Goal: Information Seeking & Learning: Learn about a topic

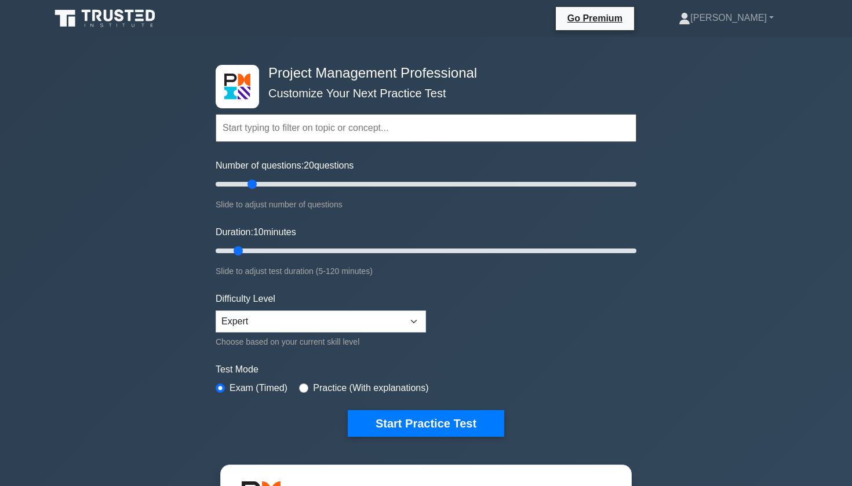
click at [247, 189] on input "Number of questions: 20 questions" at bounding box center [426, 184] width 421 height 14
click at [256, 188] on input "Number of questions: 20 questions" at bounding box center [426, 184] width 421 height 14
click at [262, 186] on input "Number of questions: 20 questions" at bounding box center [426, 184] width 421 height 14
type input "30"
click at [272, 188] on input "Number of questions: 30 questions" at bounding box center [426, 184] width 421 height 14
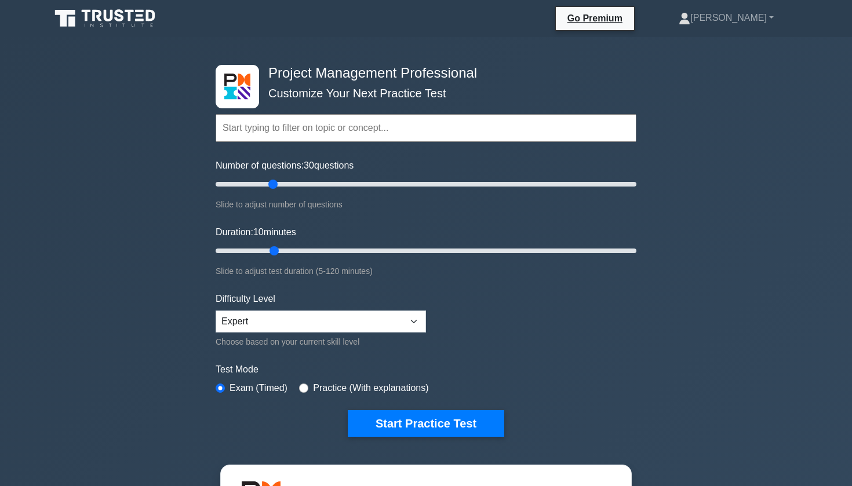
type input "20"
click at [267, 248] on input "Duration: 10 minutes" at bounding box center [426, 251] width 421 height 14
click at [276, 250] on input "Duration: 20 minutes" at bounding box center [426, 251] width 421 height 14
click at [282, 250] on input "Duration: 20 minutes" at bounding box center [426, 251] width 421 height 14
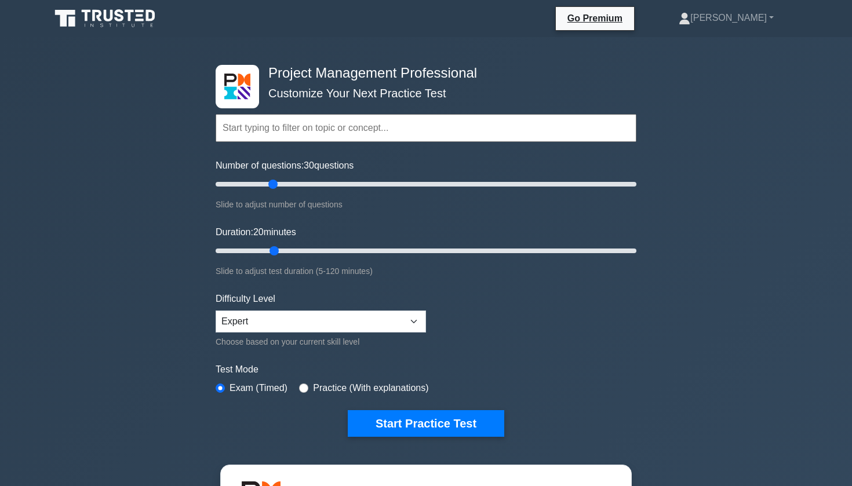
click at [282, 250] on input "Duration: 20 minutes" at bounding box center [426, 251] width 421 height 14
click at [384, 418] on button "Start Practice Test" at bounding box center [426, 423] width 156 height 27
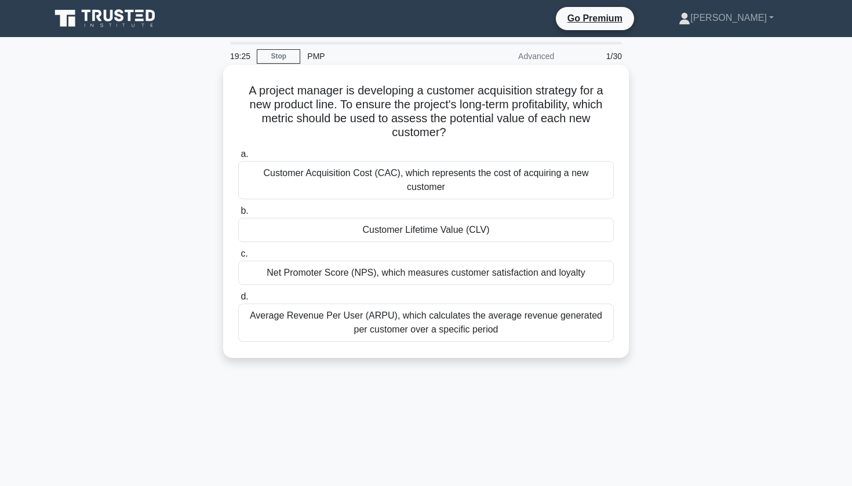
click at [403, 319] on div "Average Revenue Per User (ARPU), which calculates the average revenue generated…" at bounding box center [426, 323] width 376 height 38
click at [238, 301] on input "d. Average Revenue Per User (ARPU), which calculates the average revenue genera…" at bounding box center [238, 297] width 0 height 8
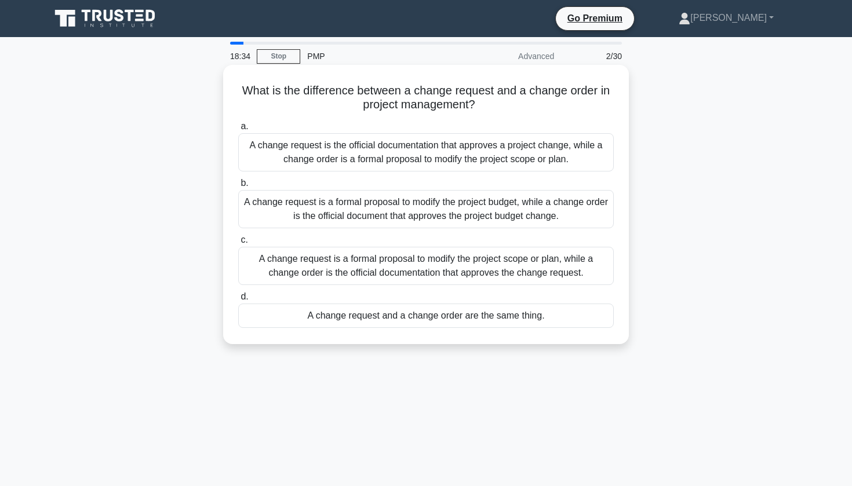
click at [408, 272] on div "A change request is a formal proposal to modify the project scope or plan, whil…" at bounding box center [426, 266] width 376 height 38
click at [238, 244] on input "c. A change request is a formal proposal to modify the project scope or plan, w…" at bounding box center [238, 240] width 0 height 8
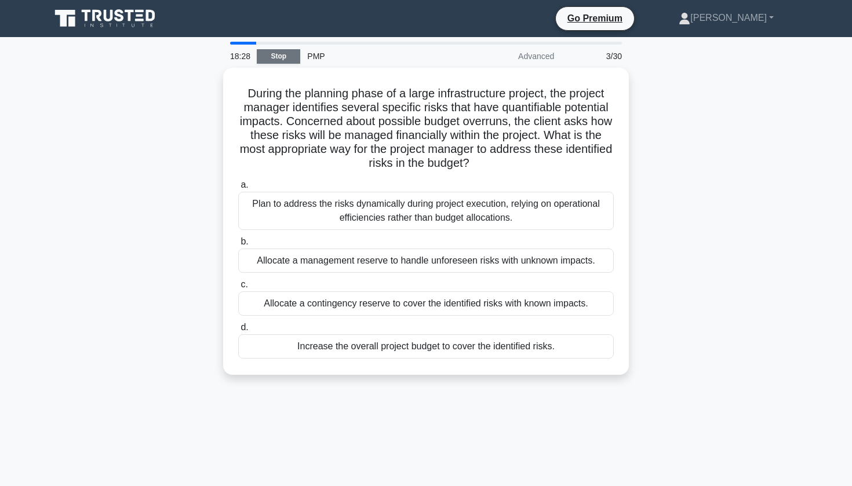
click at [278, 61] on link "Stop" at bounding box center [278, 56] width 43 height 14
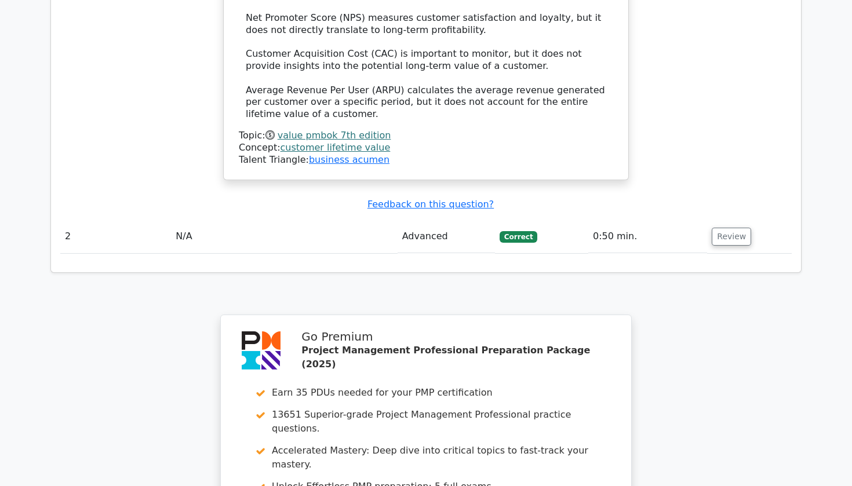
scroll to position [1364, 0]
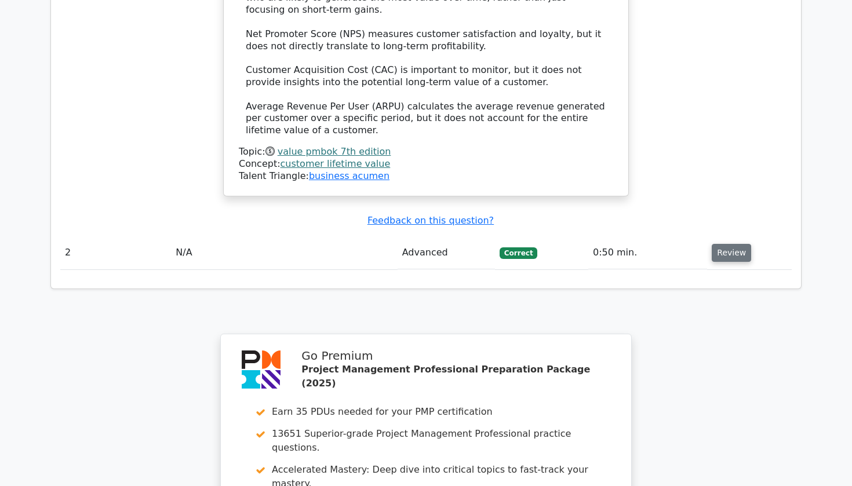
click at [731, 244] on button "Review" at bounding box center [731, 253] width 39 height 18
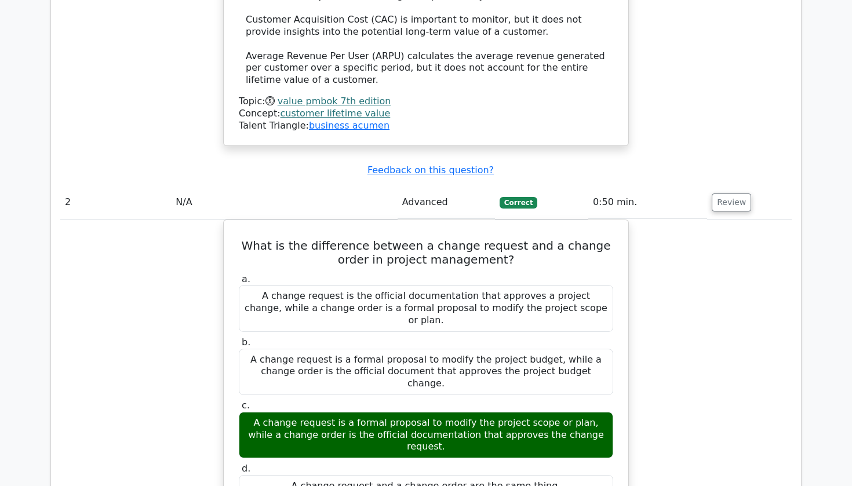
scroll to position [1405, 0]
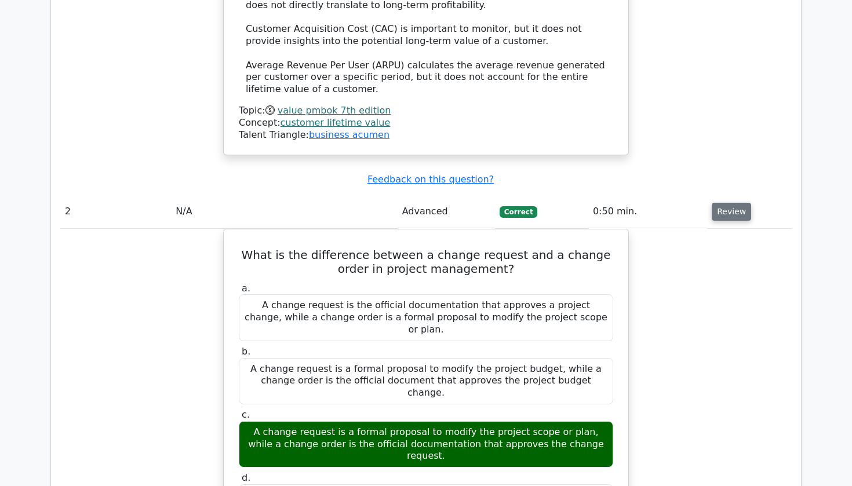
click at [723, 203] on button "Review" at bounding box center [731, 212] width 39 height 18
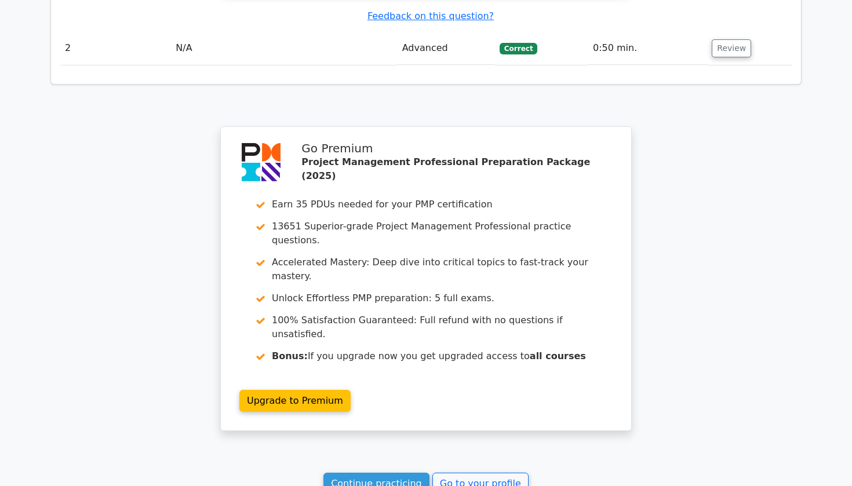
scroll to position [1578, 0]
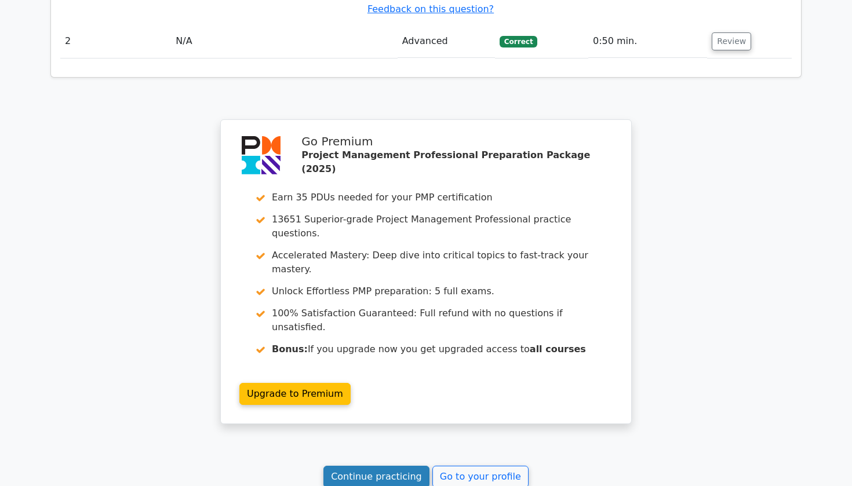
click at [395, 466] on link "Continue practicing" at bounding box center [376, 477] width 106 height 22
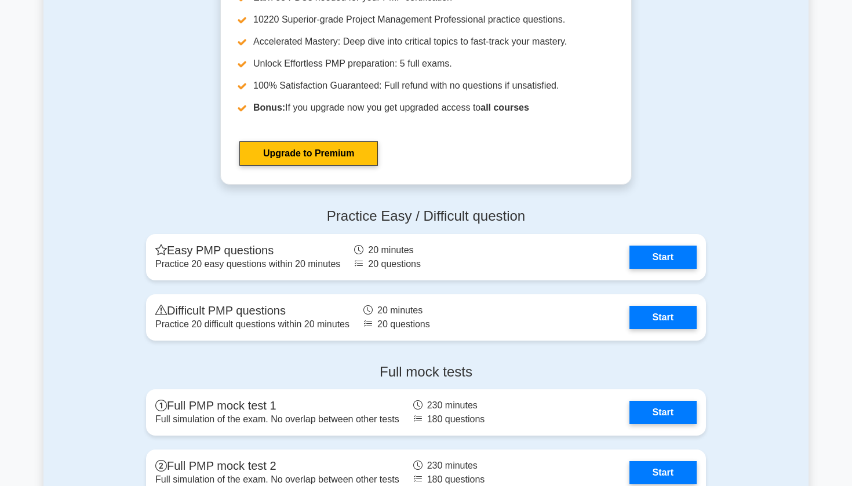
scroll to position [4003, 0]
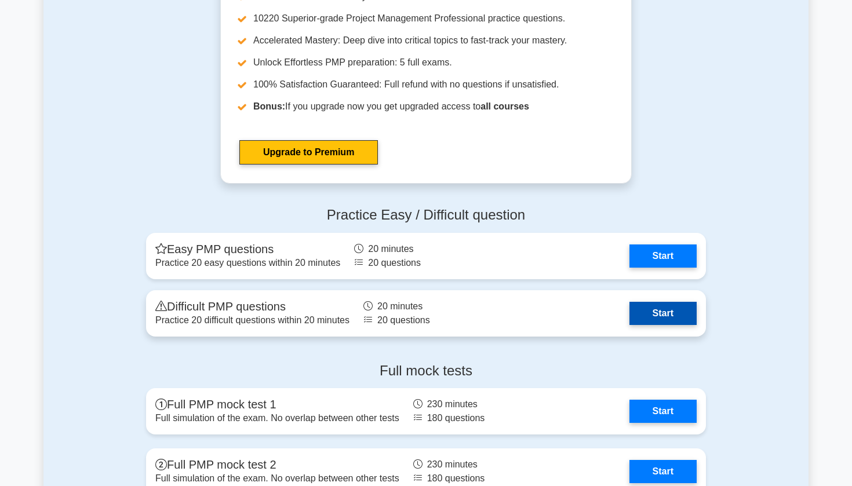
click at [629, 311] on link "Start" at bounding box center [662, 313] width 67 height 23
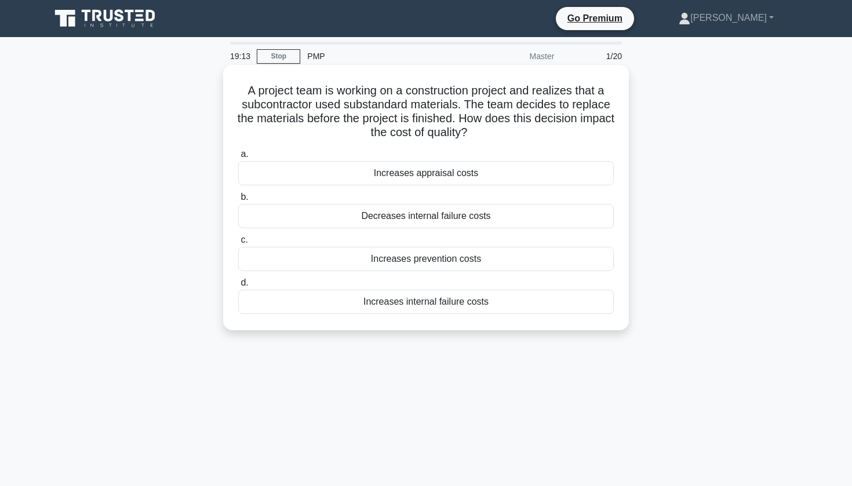
click at [435, 177] on div "Increases appraisal costs" at bounding box center [426, 173] width 376 height 24
click at [238, 158] on input "a. Increases appraisal costs" at bounding box center [238, 155] width 0 height 8
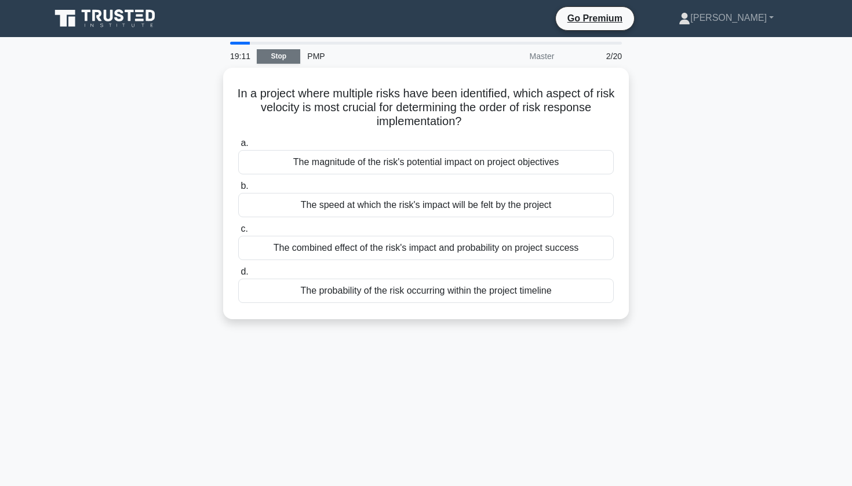
click at [286, 57] on link "Stop" at bounding box center [278, 56] width 43 height 14
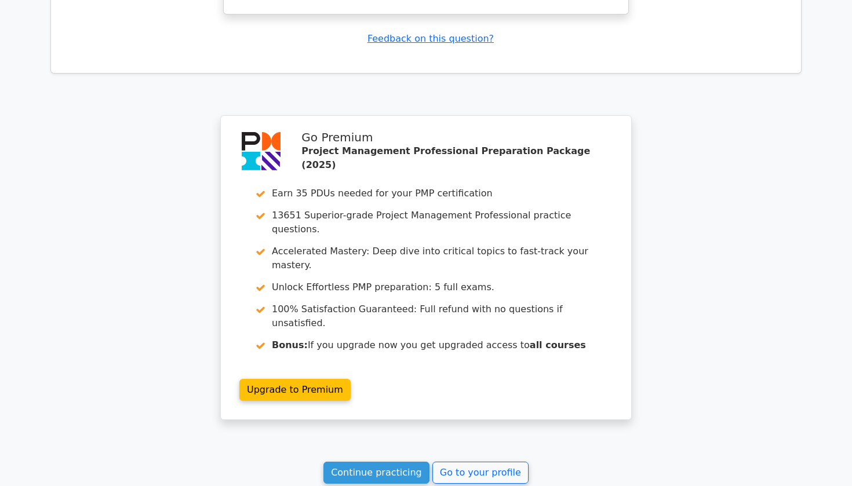
scroll to position [1494, 0]
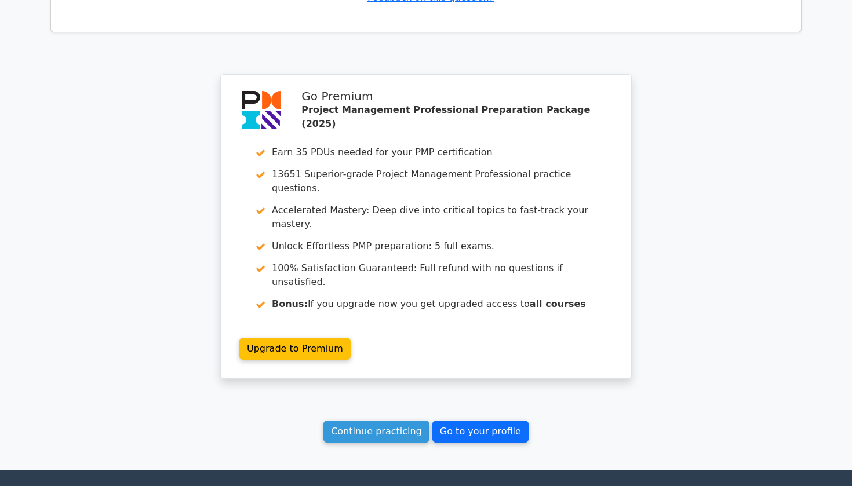
click at [481, 421] on link "Go to your profile" at bounding box center [480, 432] width 96 height 22
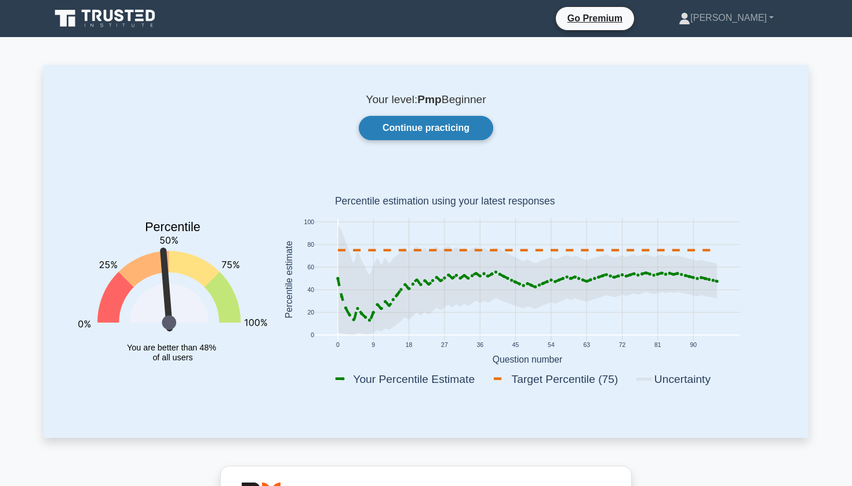
click at [410, 116] on link "Continue practicing" at bounding box center [426, 128] width 134 height 24
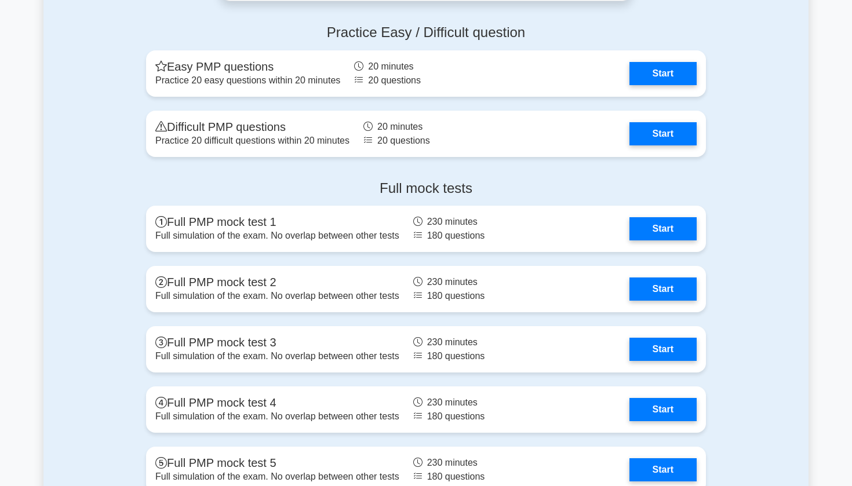
scroll to position [4185, 0]
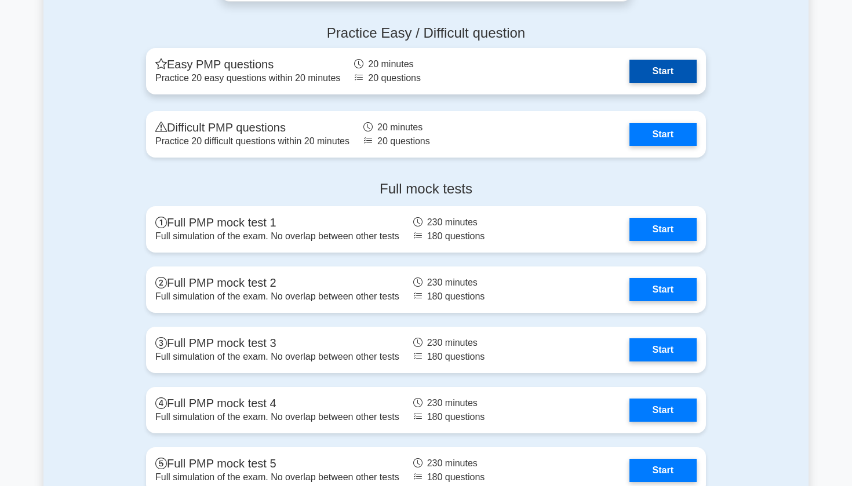
click at [629, 77] on link "Start" at bounding box center [662, 71] width 67 height 23
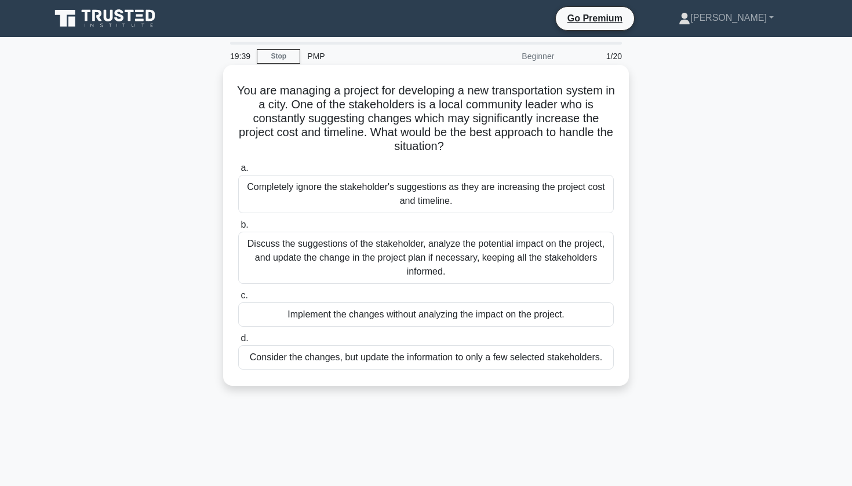
click at [285, 243] on div "Discuss the suggestions of the stakeholder, analyze the potential impact on the…" at bounding box center [426, 258] width 376 height 52
click at [238, 229] on input "b. Discuss the suggestions of the stakeholder, analyze the potential impact on …" at bounding box center [238, 225] width 0 height 8
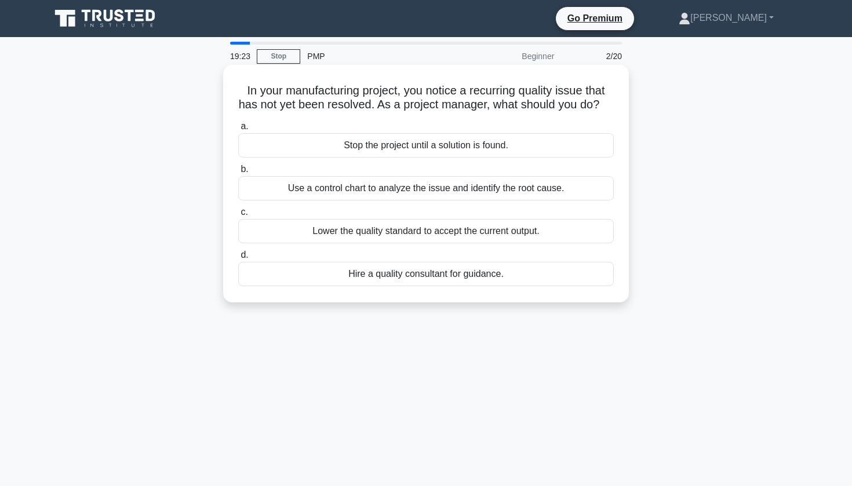
click at [321, 191] on div "Use a control chart to analyze the issue and identify the root cause." at bounding box center [426, 188] width 376 height 24
click at [238, 173] on input "b. Use a control chart to analyze the issue and identify the root cause." at bounding box center [238, 170] width 0 height 8
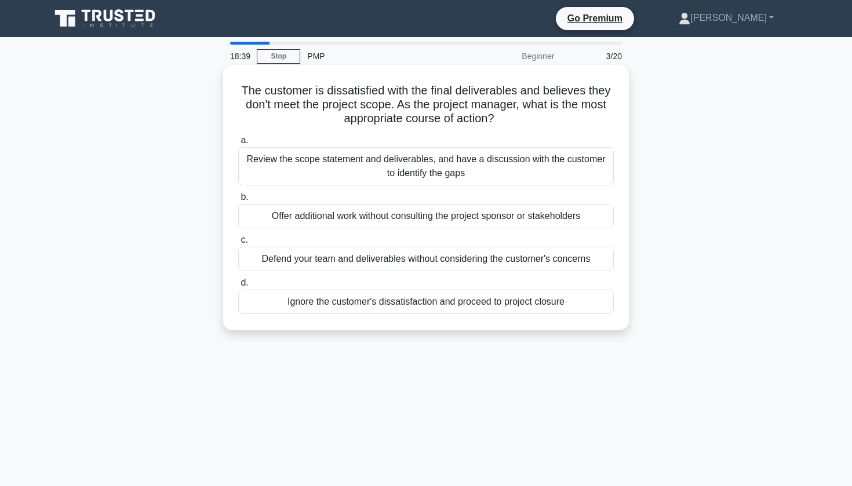
click at [331, 162] on div "Review the scope statement and deliverables, and have a discussion with the cus…" at bounding box center [426, 166] width 376 height 38
click at [238, 144] on input "a. Review the scope statement and deliverables, and have a discussion with the …" at bounding box center [238, 141] width 0 height 8
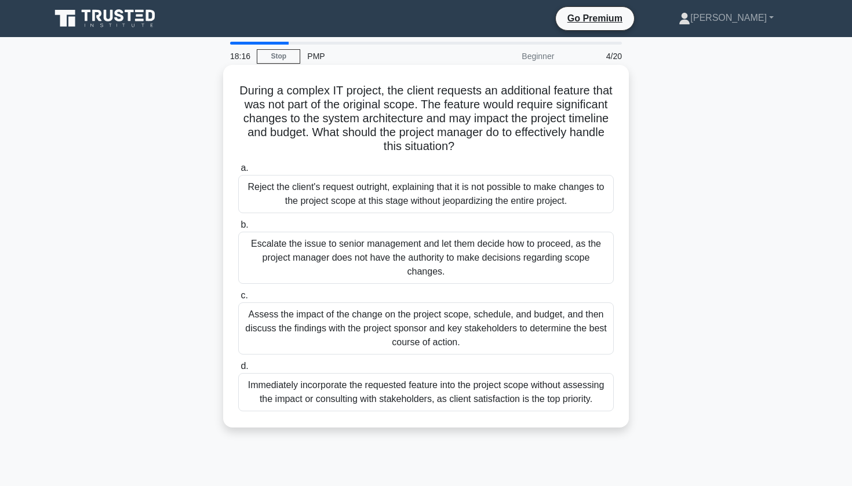
click at [355, 331] on div "Assess the impact of the change on the project scope, schedule, and budget, and…" at bounding box center [426, 329] width 376 height 52
click at [238, 300] on input "c. Assess the impact of the change on the project scope, schedule, and budget, …" at bounding box center [238, 296] width 0 height 8
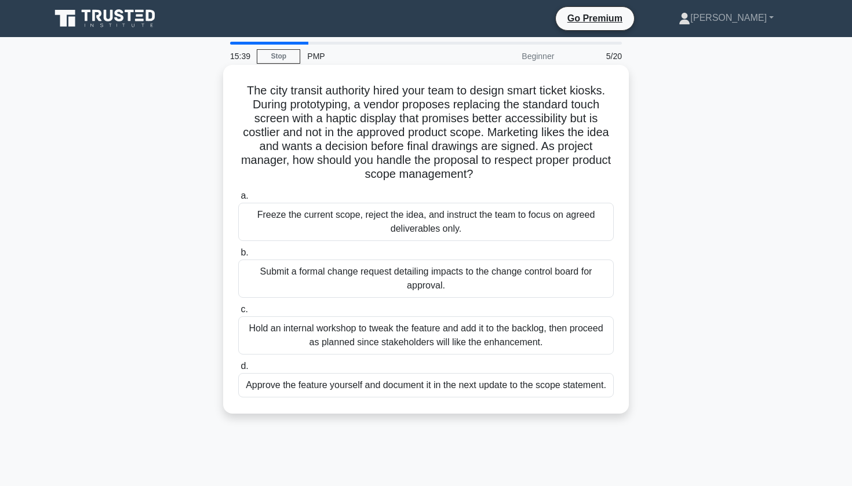
click at [351, 334] on div "Hold an internal workshop to tweak the feature and add it to the backlog, then …" at bounding box center [426, 335] width 376 height 38
click at [238, 314] on input "c. Hold an internal workshop to tweak the feature and add it to the backlog, th…" at bounding box center [238, 310] width 0 height 8
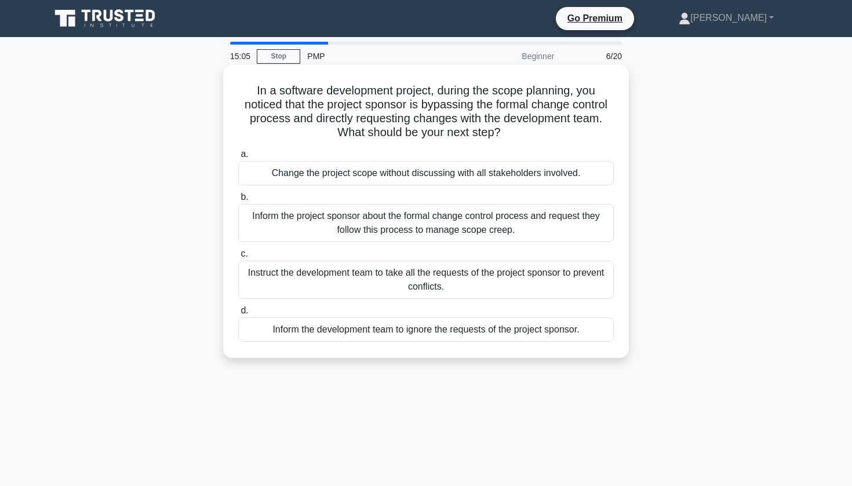
click at [378, 228] on div "Inform the project sponsor about the formal change control process and request …" at bounding box center [426, 223] width 376 height 38
click at [238, 201] on input "b. Inform the project sponsor about the formal change control process and reque…" at bounding box center [238, 198] width 0 height 8
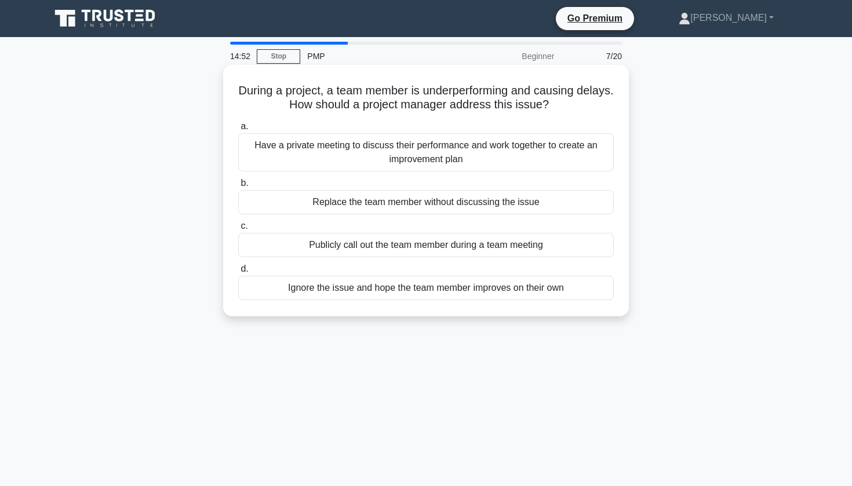
click at [427, 160] on div "Have a private meeting to discuss their performance and work together to create…" at bounding box center [426, 152] width 376 height 38
click at [238, 130] on input "a. Have a private meeting to discuss their performance and work together to cre…" at bounding box center [238, 127] width 0 height 8
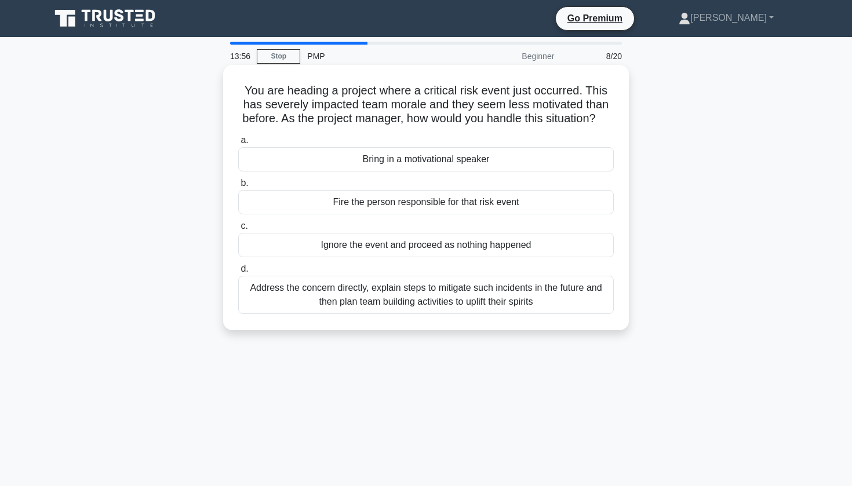
click at [446, 305] on div "Address the concern directly, explain steps to mitigate such incidents in the f…" at bounding box center [426, 295] width 376 height 38
click at [238, 273] on input "d. Address the concern directly, explain steps to mitigate such incidents in th…" at bounding box center [238, 269] width 0 height 8
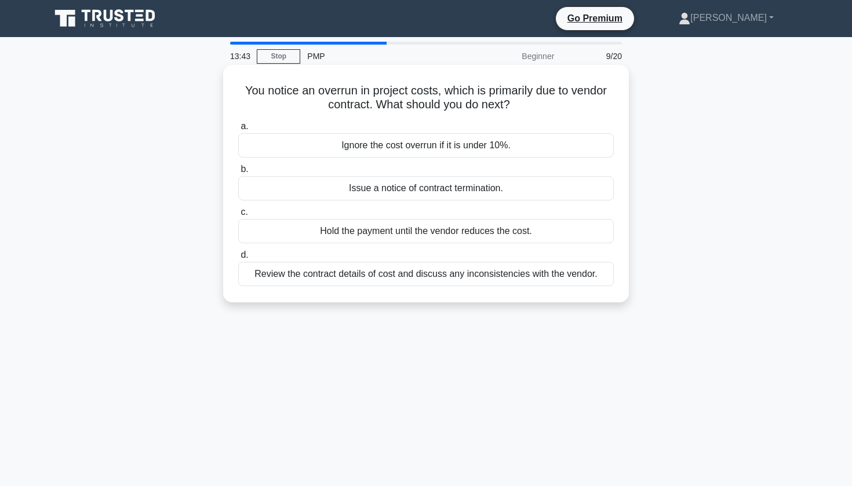
click at [434, 278] on div "Review the contract details of cost and discuss any inconsistencies with the ve…" at bounding box center [426, 274] width 376 height 24
click at [238, 259] on input "d. Review the contract details of cost and discuss any inconsistencies with the…" at bounding box center [238, 256] width 0 height 8
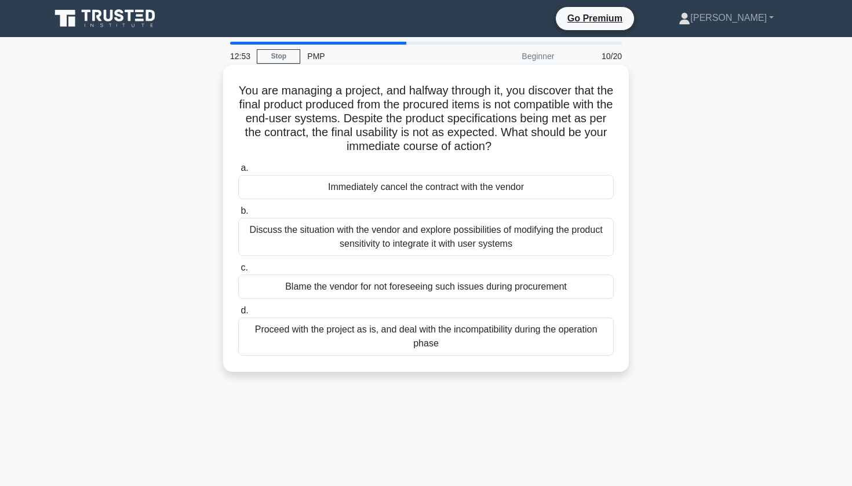
click at [425, 239] on div "Discuss the situation with the vendor and explore possibilities of modifying th…" at bounding box center [426, 237] width 376 height 38
click at [238, 215] on input "b. Discuss the situation with the vendor and explore possibilities of modifying…" at bounding box center [238, 211] width 0 height 8
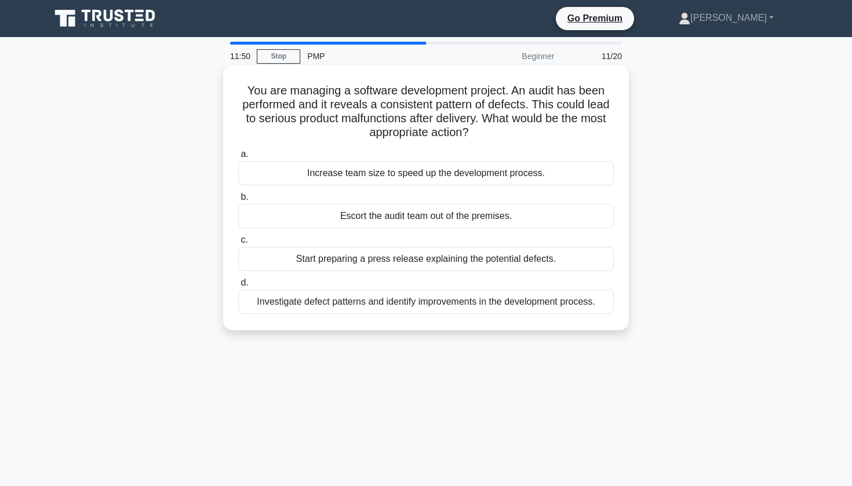
click at [431, 307] on div "Investigate defect patterns and identify improvements in the development proces…" at bounding box center [426, 302] width 376 height 24
click at [238, 287] on input "d. Investigate defect patterns and identify improvements in the development pro…" at bounding box center [238, 283] width 0 height 8
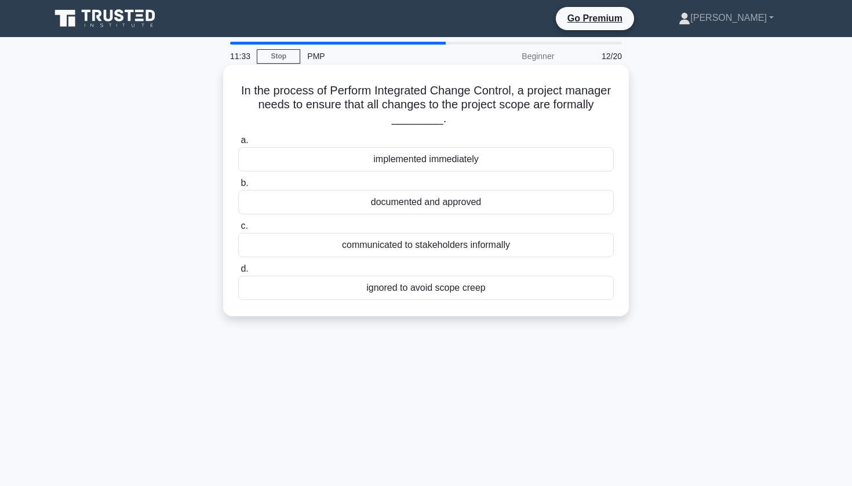
click at [426, 203] on div "documented and approved" at bounding box center [426, 202] width 376 height 24
click at [238, 187] on input "b. documented and approved" at bounding box center [238, 184] width 0 height 8
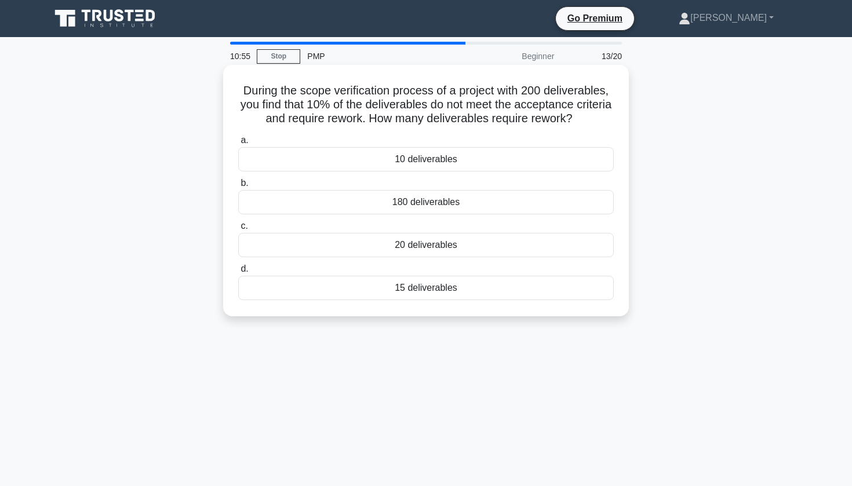
click at [410, 247] on div "20 deliverables" at bounding box center [426, 245] width 376 height 24
click at [238, 230] on input "c. 20 deliverables" at bounding box center [238, 227] width 0 height 8
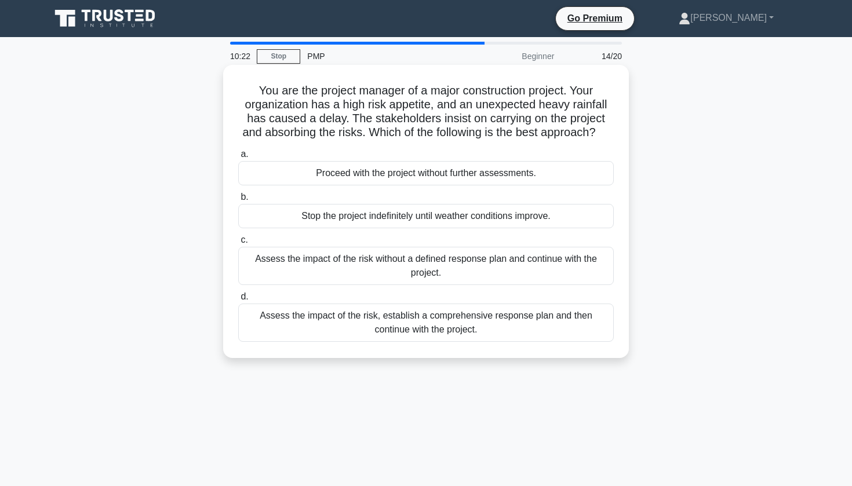
click at [401, 332] on div "Assess the impact of the risk, establish a comprehensive response plan and then…" at bounding box center [426, 323] width 376 height 38
click at [238, 301] on input "d. Assess the impact of the risk, establish a comprehensive response plan and t…" at bounding box center [238, 297] width 0 height 8
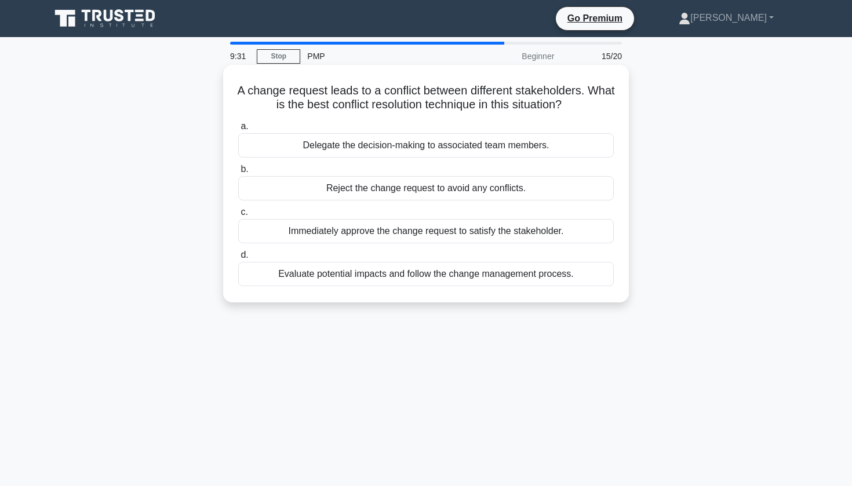
click at [402, 277] on div "Evaluate potential impacts and follow the change management process." at bounding box center [426, 274] width 376 height 24
click at [238, 259] on input "d. Evaluate potential impacts and follow the change management process." at bounding box center [238, 256] width 0 height 8
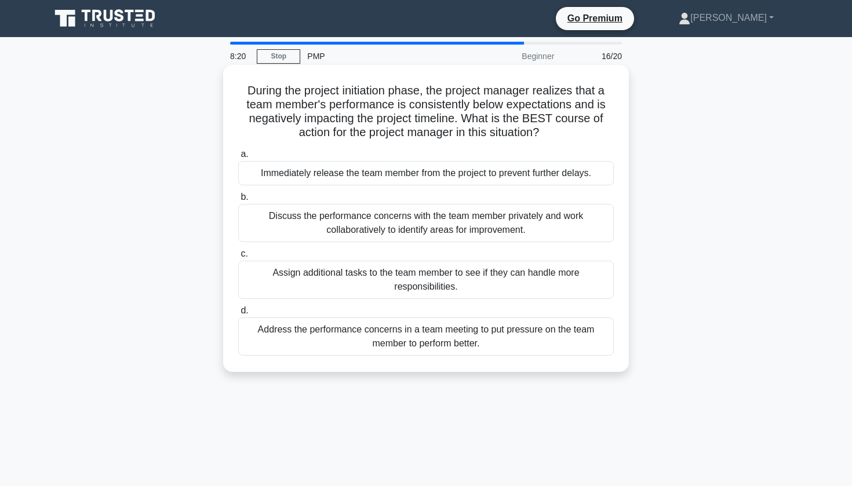
click at [414, 224] on div "Discuss the performance concerns with the team member privately and work collab…" at bounding box center [426, 223] width 376 height 38
click at [238, 201] on input "b. Discuss the performance concerns with the team member privately and work col…" at bounding box center [238, 198] width 0 height 8
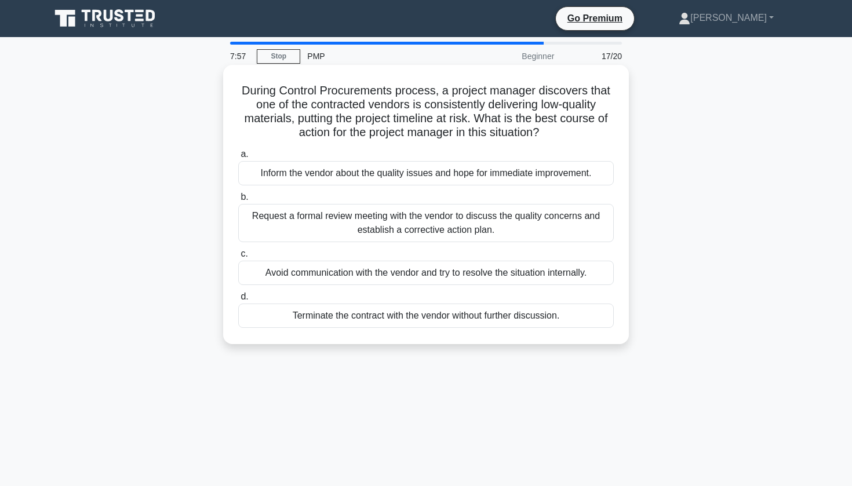
click at [414, 234] on div "Request a formal review meeting with the vendor to discuss the quality concerns…" at bounding box center [426, 223] width 376 height 38
click at [238, 201] on input "b. Request a formal review meeting with the vendor to discuss the quality conce…" at bounding box center [238, 198] width 0 height 8
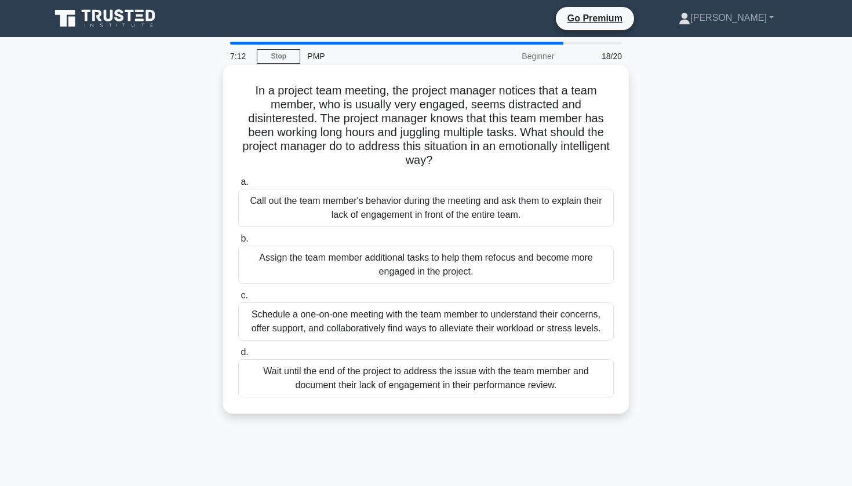
click at [426, 327] on div "Schedule a one-on-one meeting with the team member to understand their concerns…" at bounding box center [426, 322] width 376 height 38
click at [238, 300] on input "c. Schedule a one-on-one meeting with the team member to understand their conce…" at bounding box center [238, 296] width 0 height 8
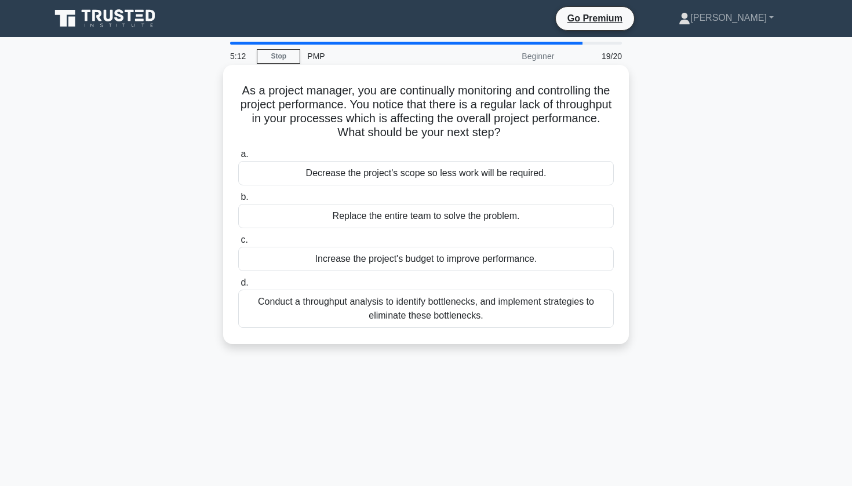
click at [424, 316] on div "Conduct a throughput analysis to identify bottlenecks, and implement strategies…" at bounding box center [426, 309] width 376 height 38
click at [238, 287] on input "d. Conduct a throughput analysis to identify bottlenecks, and implement strateg…" at bounding box center [238, 283] width 0 height 8
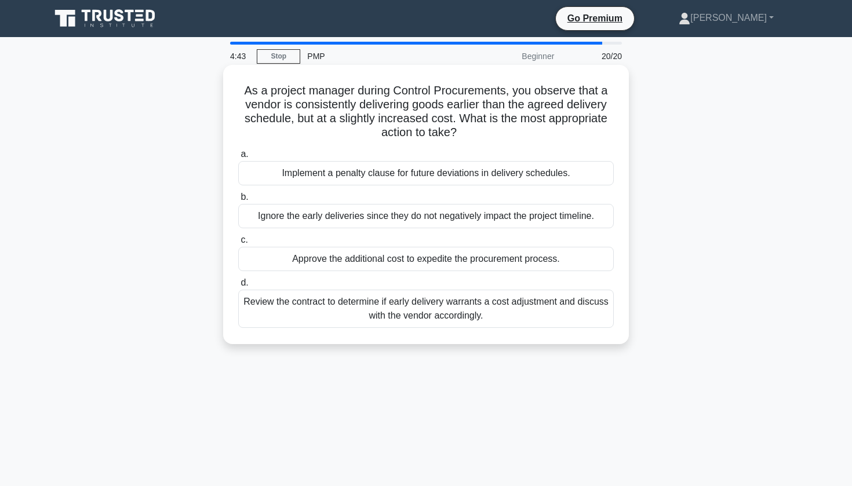
click at [424, 315] on div "Review the contract to determine if early delivery warrants a cost adjustment a…" at bounding box center [426, 309] width 376 height 38
click at [238, 287] on input "d. Review the contract to determine if early delivery warrants a cost adjustmen…" at bounding box center [238, 283] width 0 height 8
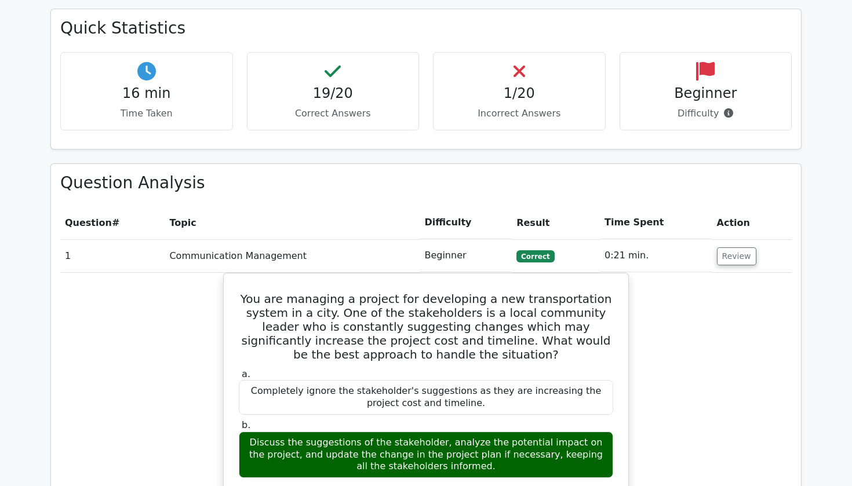
scroll to position [899, 0]
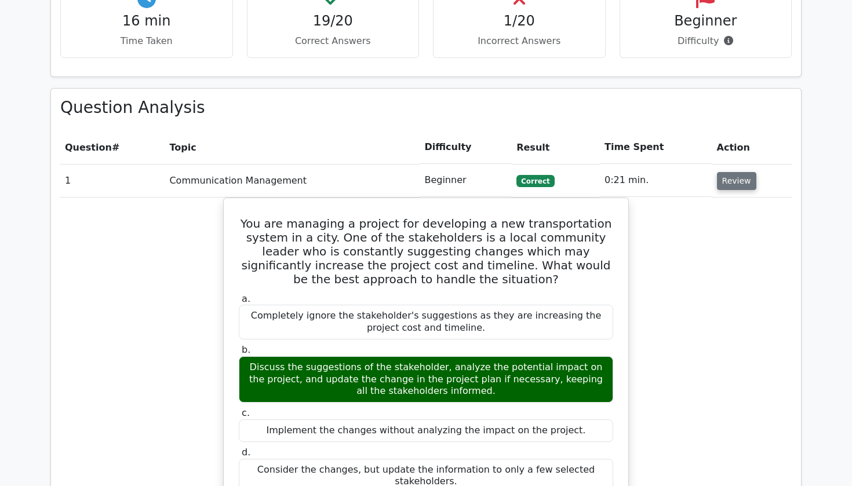
click at [731, 172] on button "Review" at bounding box center [736, 181] width 39 height 18
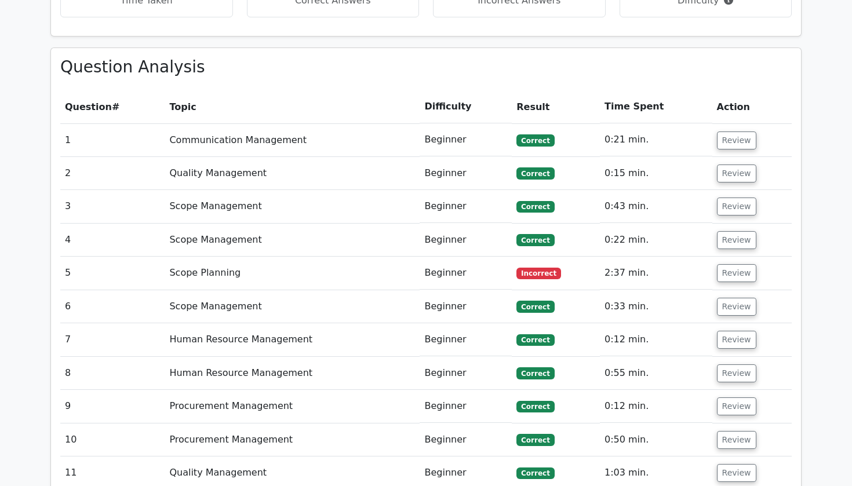
scroll to position [908, 0]
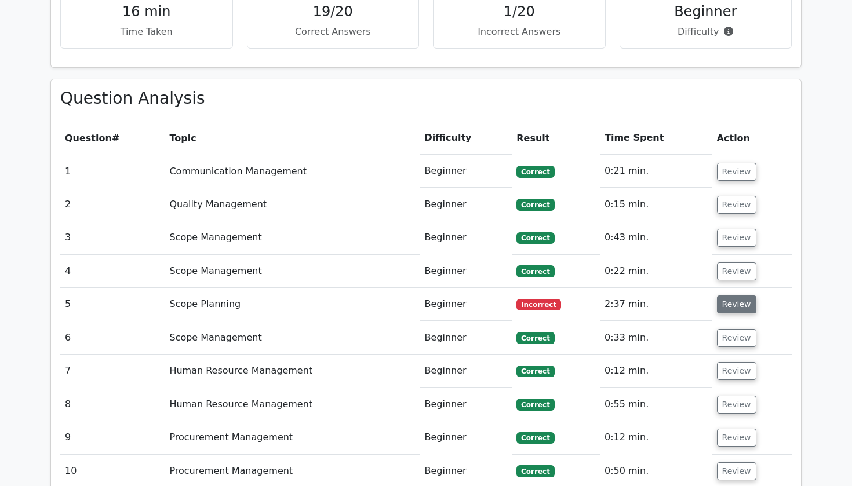
click at [740, 296] on button "Review" at bounding box center [736, 305] width 39 height 18
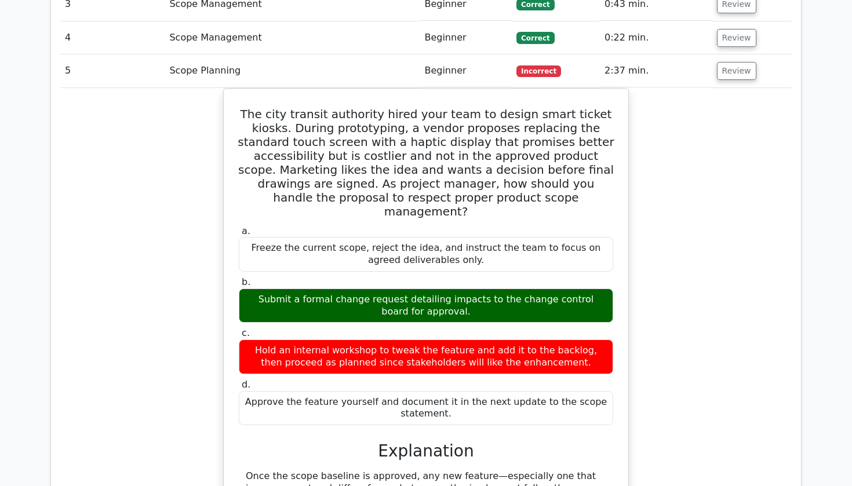
scroll to position [1141, 0]
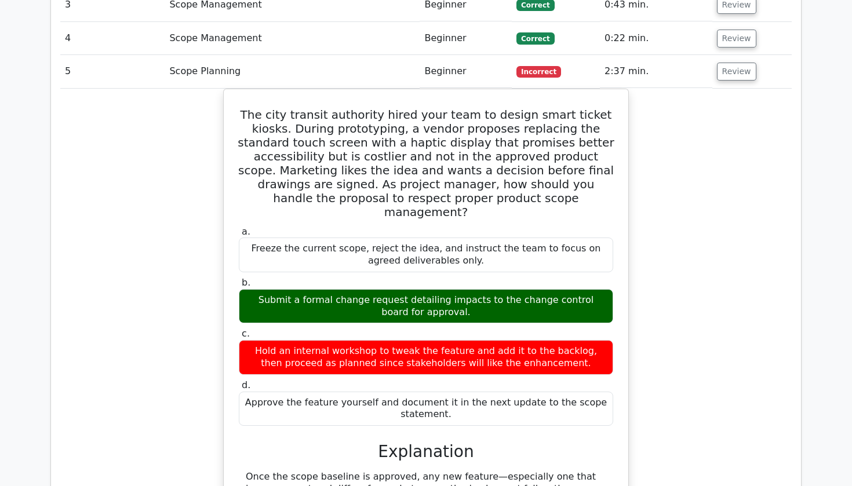
click at [741, 55] on td "Review" at bounding box center [751, 71] width 79 height 33
click at [733, 63] on button "Review" at bounding box center [736, 72] width 39 height 18
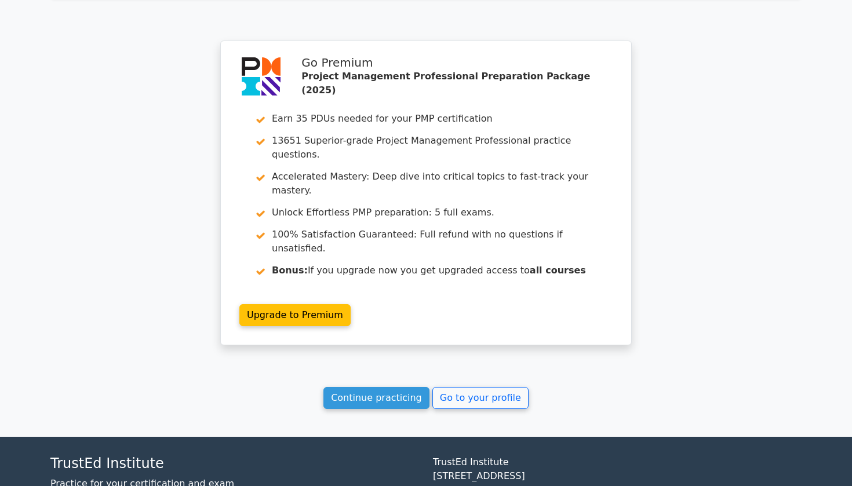
scroll to position [1755, 0]
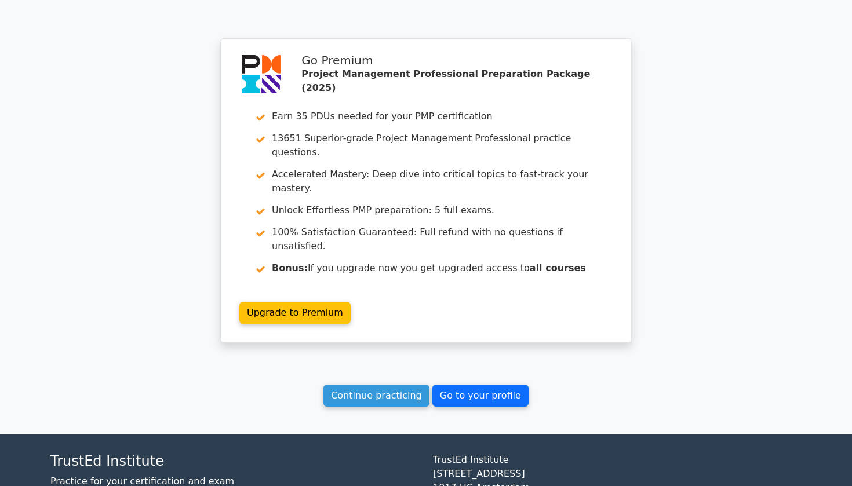
click at [501, 385] on link "Go to your profile" at bounding box center [480, 396] width 96 height 22
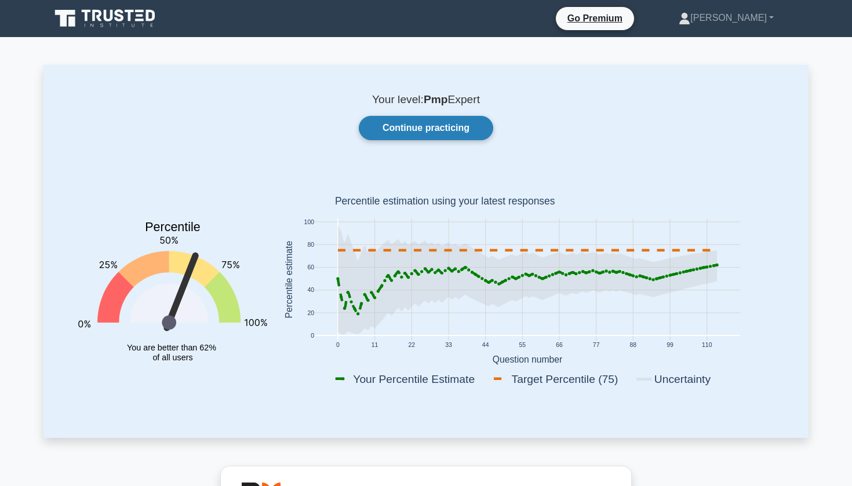
click at [436, 129] on link "Continue practicing" at bounding box center [426, 128] width 134 height 24
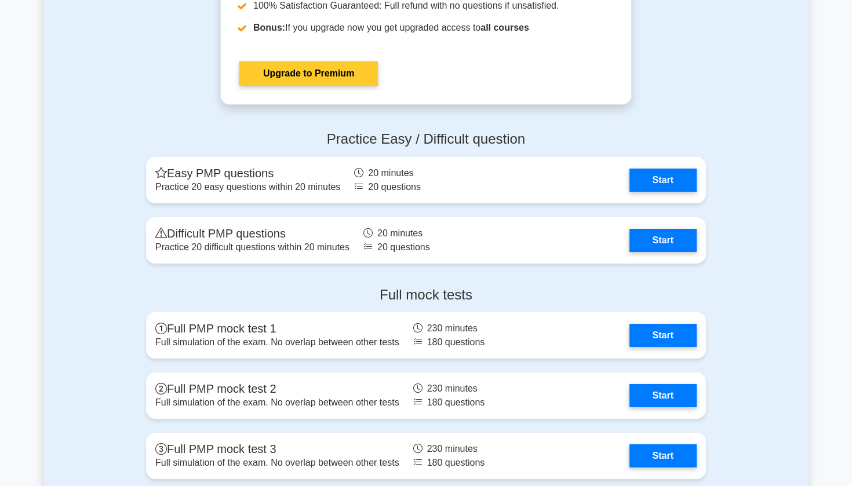
scroll to position [4081, 0]
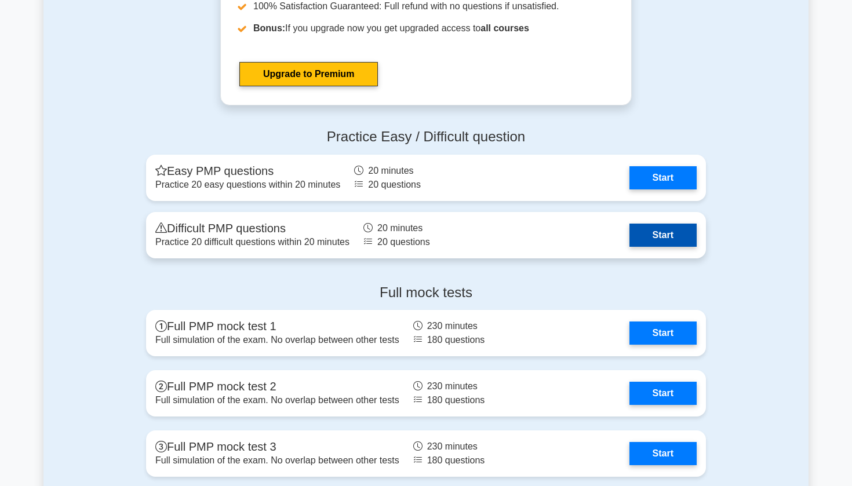
click at [629, 235] on link "Start" at bounding box center [662, 235] width 67 height 23
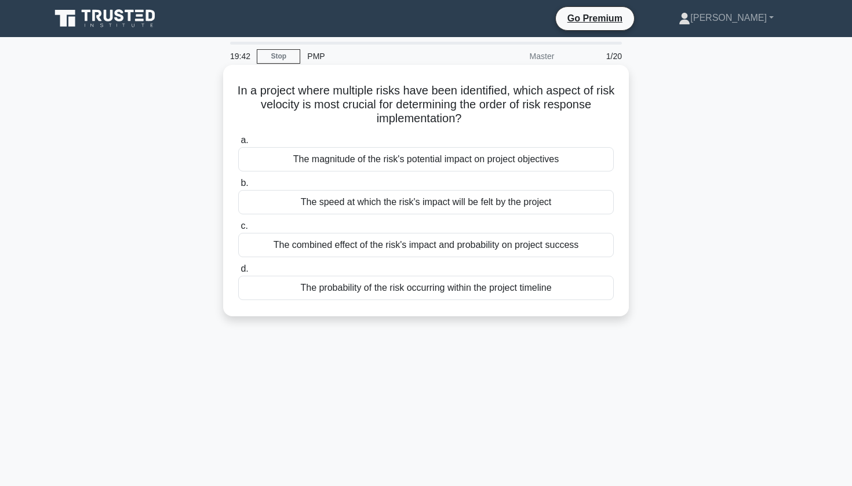
click at [380, 243] on div "The combined effect of the risk's impact and probability on project success" at bounding box center [426, 245] width 376 height 24
click at [238, 230] on input "c. The combined effect of the risk's impact and probability on project success" at bounding box center [238, 227] width 0 height 8
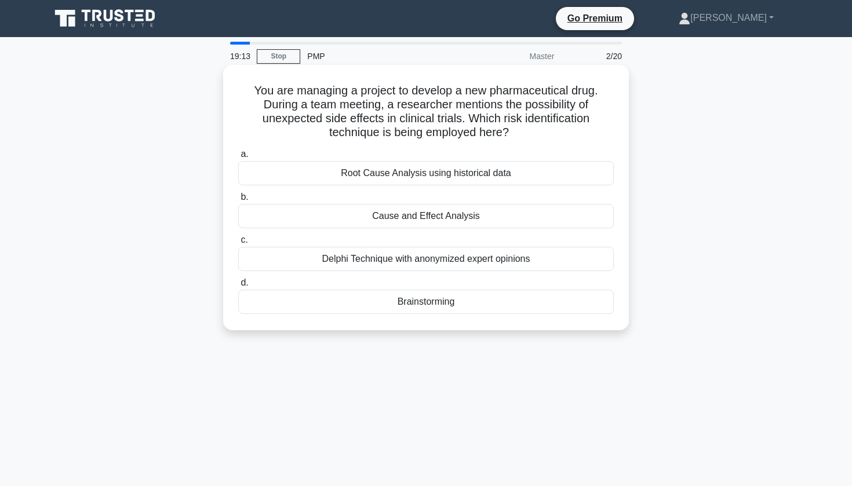
click at [423, 219] on div "Cause and Effect Analysis" at bounding box center [426, 216] width 376 height 24
click at [238, 201] on input "b. Cause and Effect Analysis" at bounding box center [238, 198] width 0 height 8
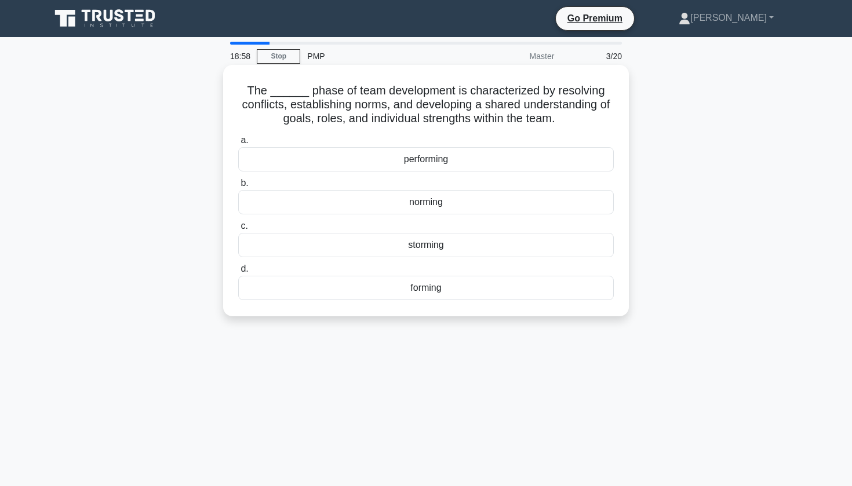
click at [432, 204] on div "norming" at bounding box center [426, 202] width 376 height 24
click at [238, 187] on input "b. norming" at bounding box center [238, 184] width 0 height 8
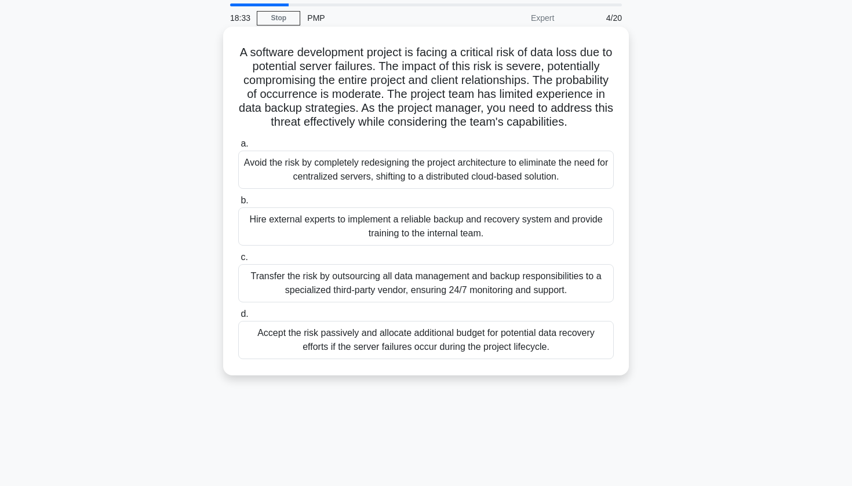
scroll to position [43, 0]
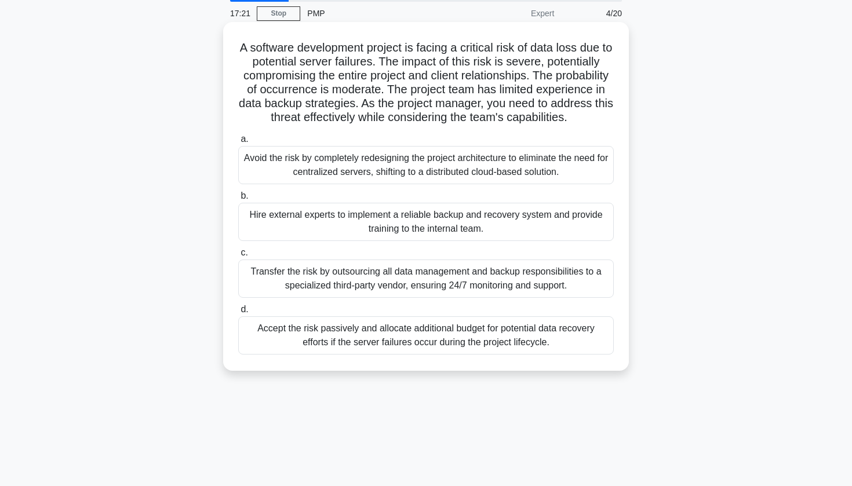
click at [437, 227] on div "Hire external experts to implement a reliable backup and recovery system and pr…" at bounding box center [426, 222] width 376 height 38
click at [238, 200] on input "b. Hire external experts to implement a reliable backup and recovery system and…" at bounding box center [238, 196] width 0 height 8
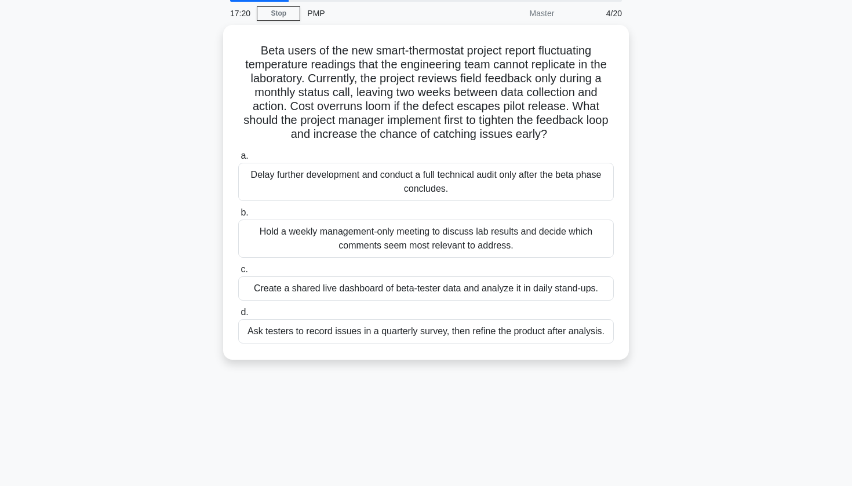
scroll to position [0, 0]
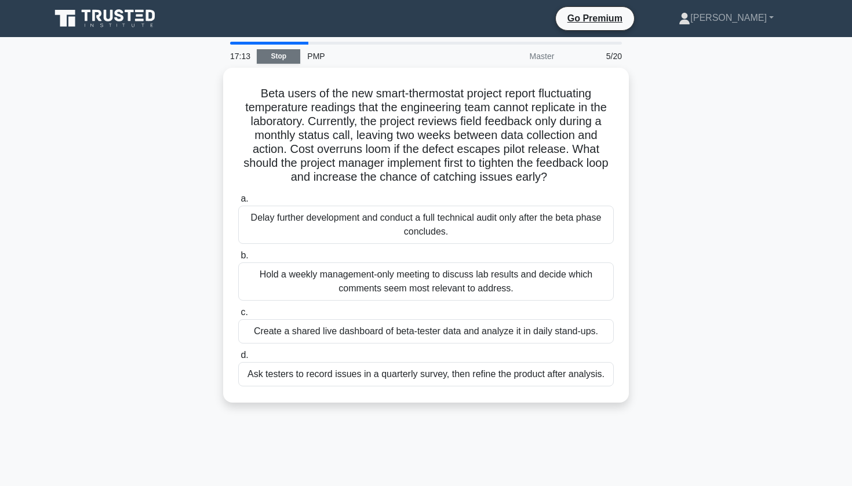
click at [284, 56] on link "Stop" at bounding box center [278, 56] width 43 height 14
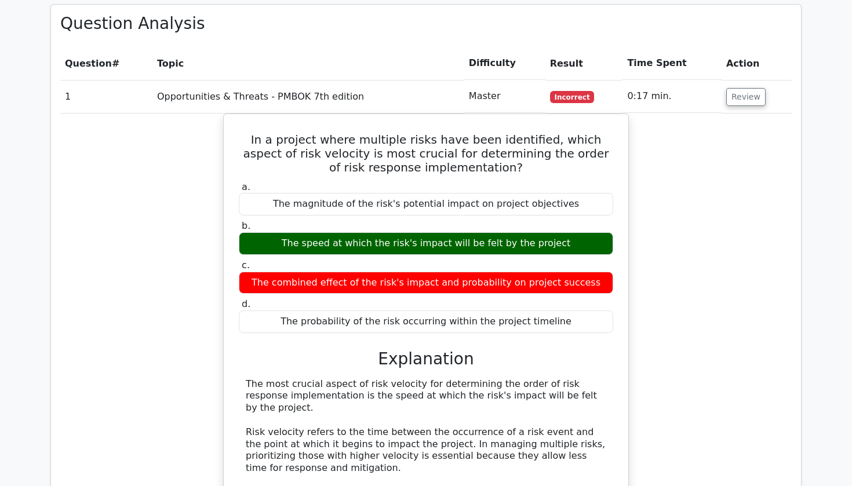
scroll to position [854, 0]
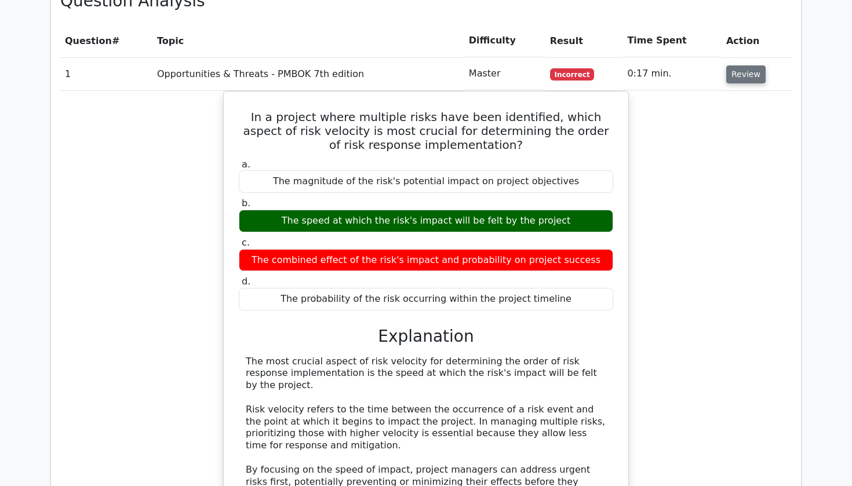
click at [748, 65] on button "Review" at bounding box center [745, 74] width 39 height 18
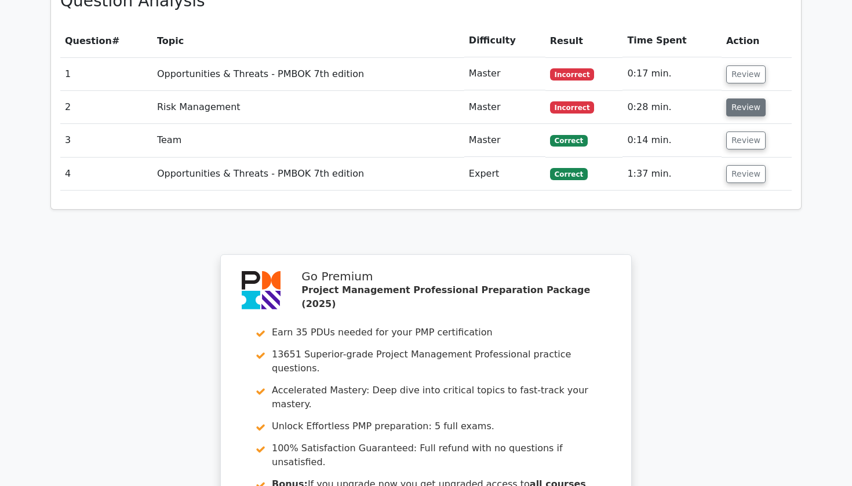
click at [742, 99] on button "Review" at bounding box center [745, 108] width 39 height 18
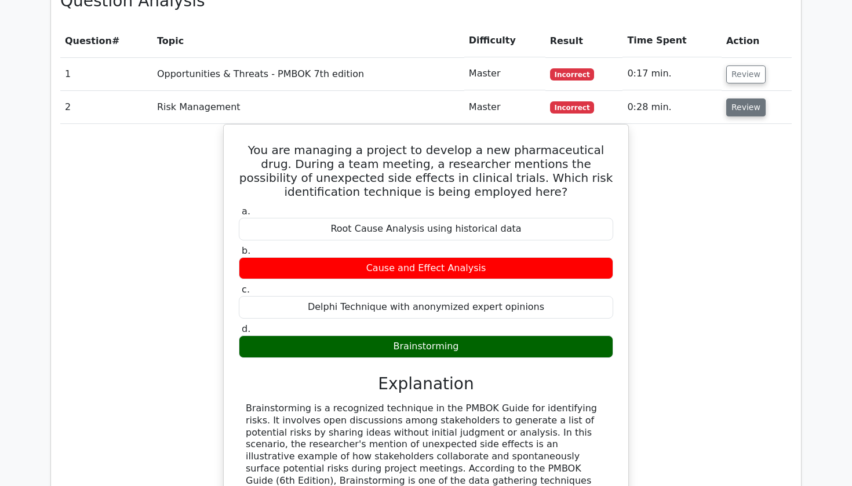
click at [742, 99] on button "Review" at bounding box center [745, 108] width 39 height 18
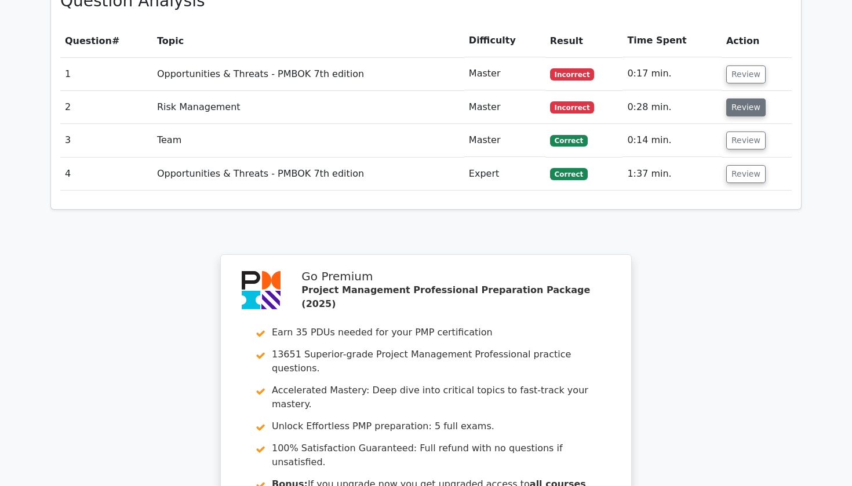
click at [738, 99] on button "Review" at bounding box center [745, 108] width 39 height 18
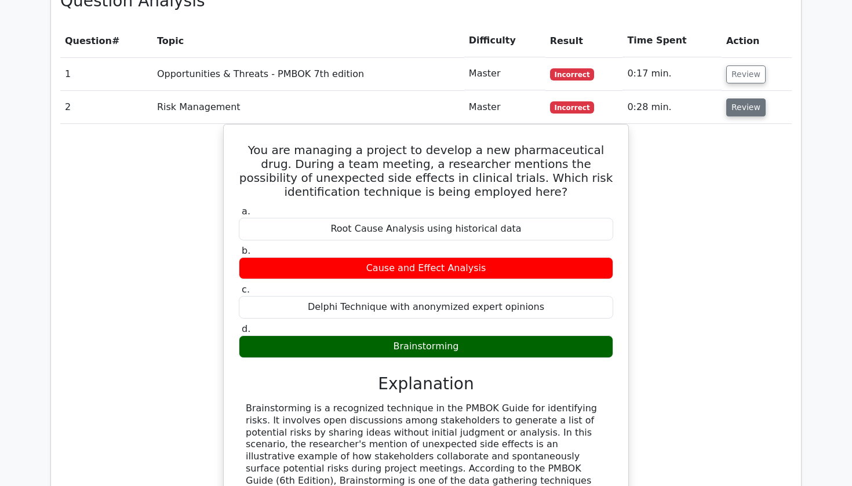
click at [739, 99] on button "Review" at bounding box center [745, 108] width 39 height 18
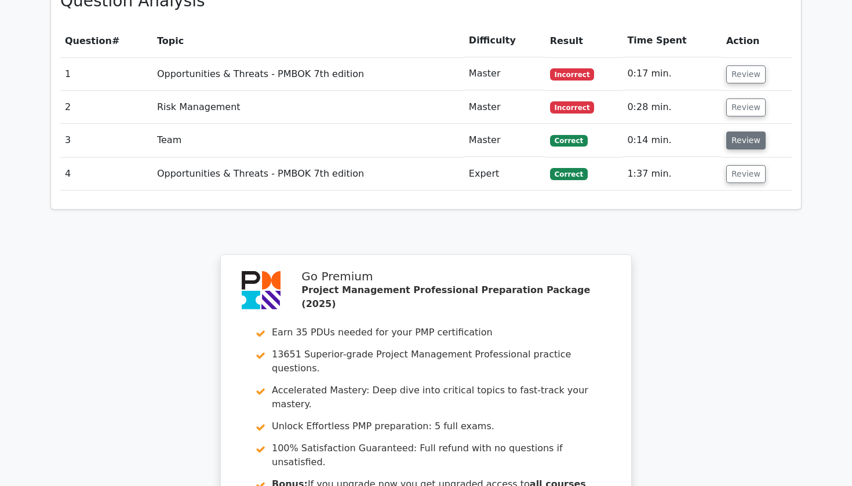
click at [746, 132] on button "Review" at bounding box center [745, 141] width 39 height 18
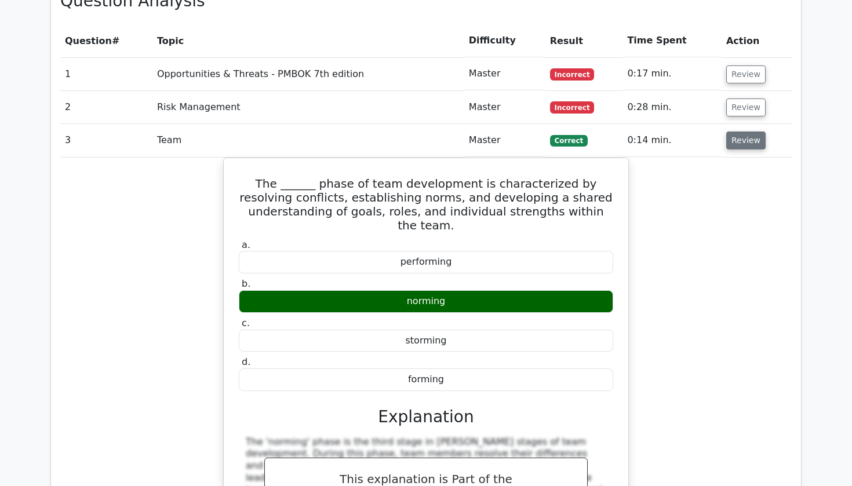
click at [746, 132] on button "Review" at bounding box center [745, 141] width 39 height 18
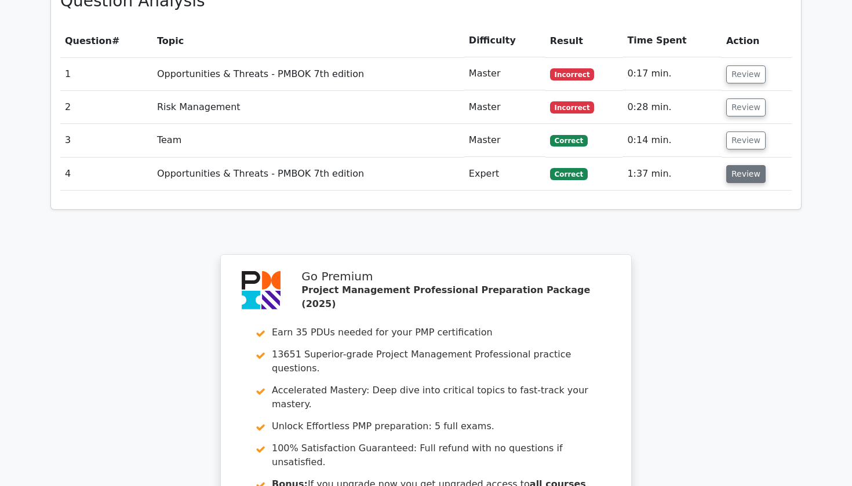
click at [753, 165] on button "Review" at bounding box center [745, 174] width 39 height 18
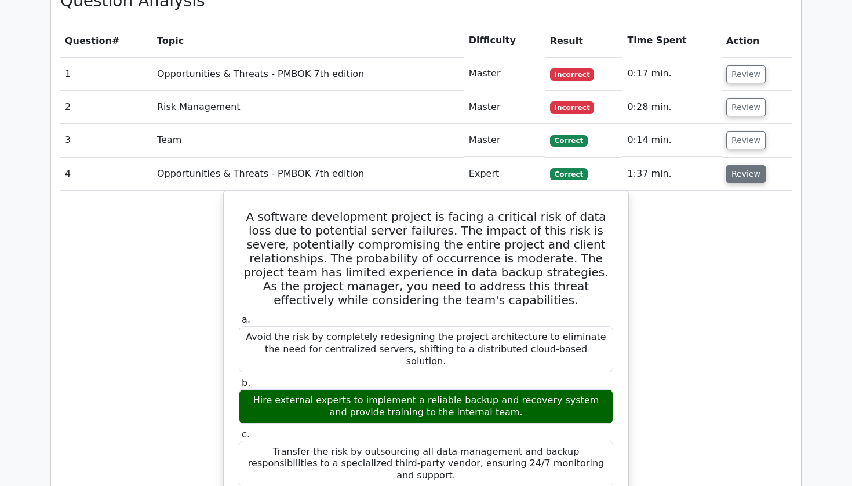
click at [753, 165] on button "Review" at bounding box center [745, 174] width 39 height 18
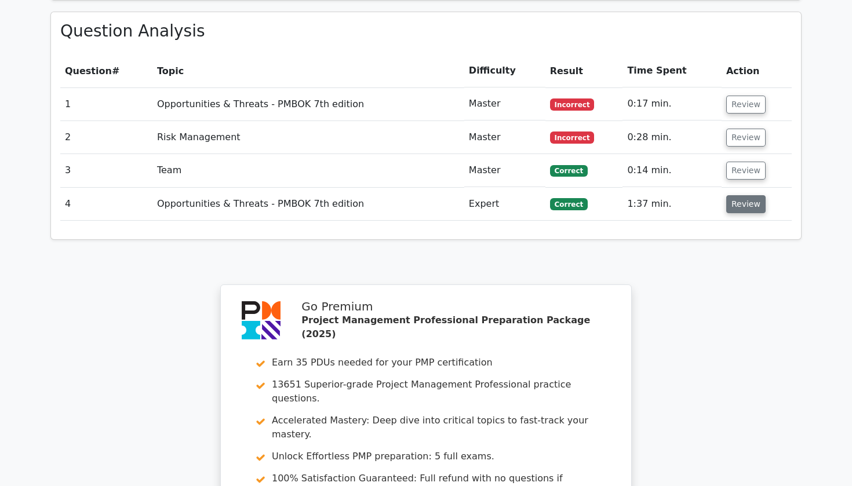
scroll to position [818, 0]
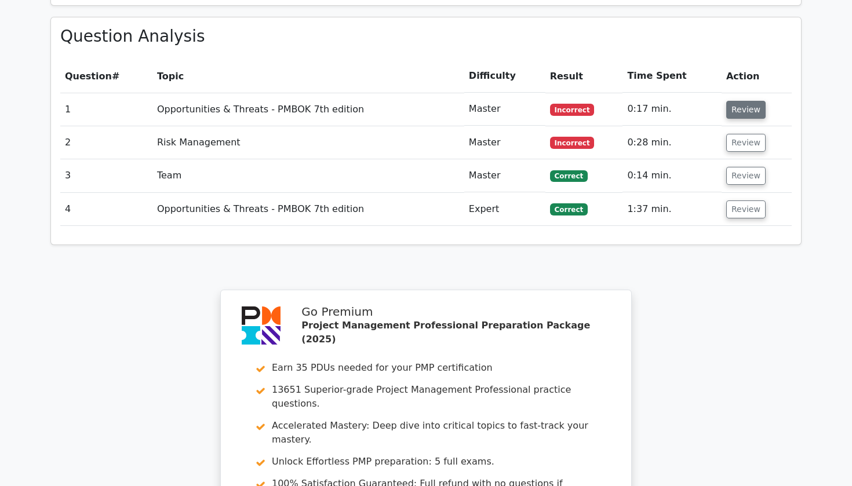
click at [742, 101] on button "Review" at bounding box center [745, 110] width 39 height 18
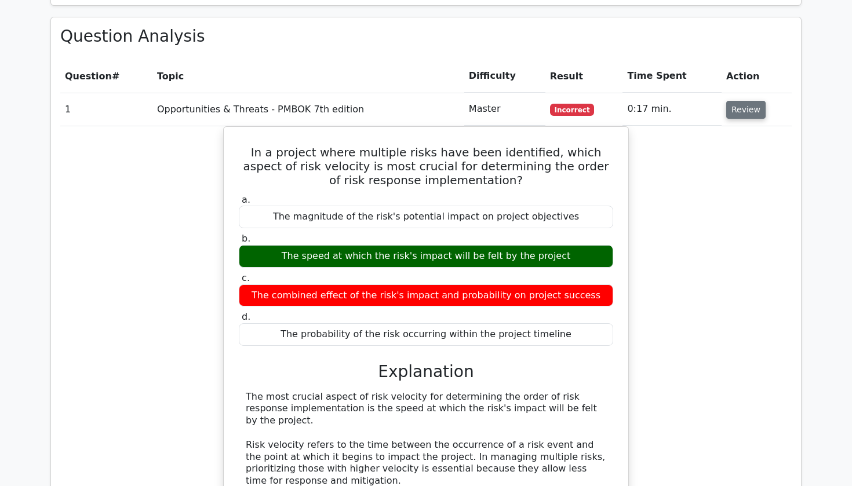
click at [742, 101] on button "Review" at bounding box center [745, 110] width 39 height 18
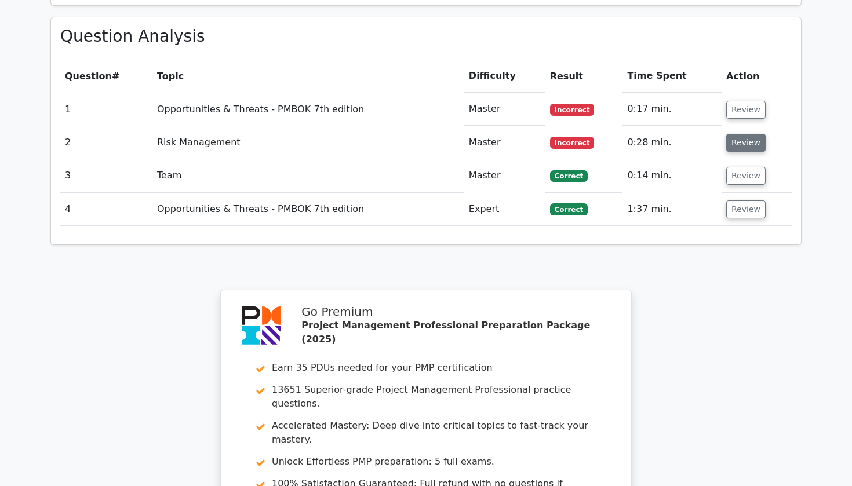
click at [747, 134] on button "Review" at bounding box center [745, 143] width 39 height 18
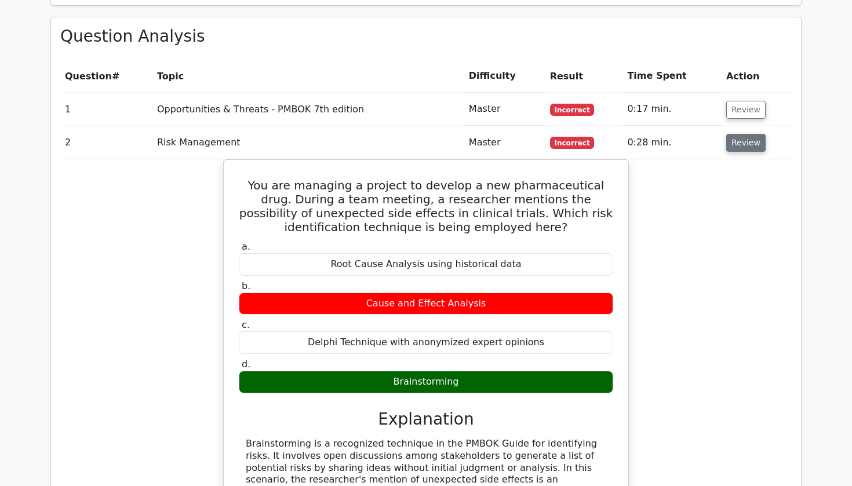
click at [747, 134] on button "Review" at bounding box center [745, 143] width 39 height 18
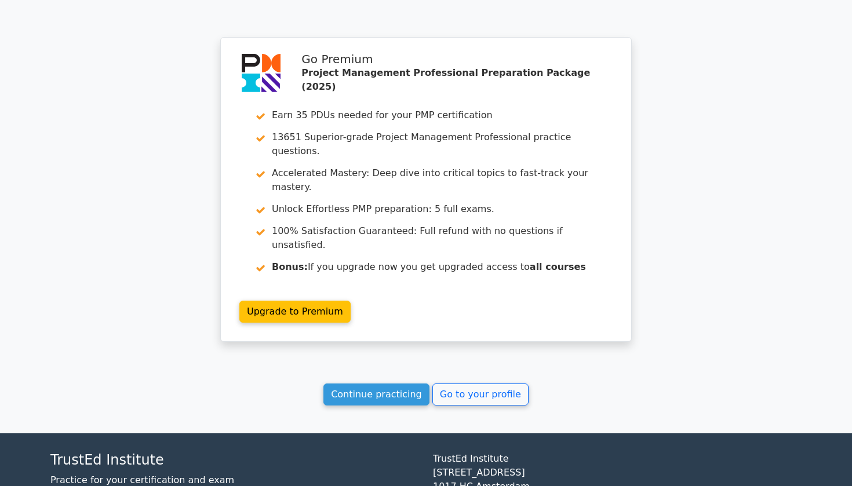
scroll to position [1070, 0]
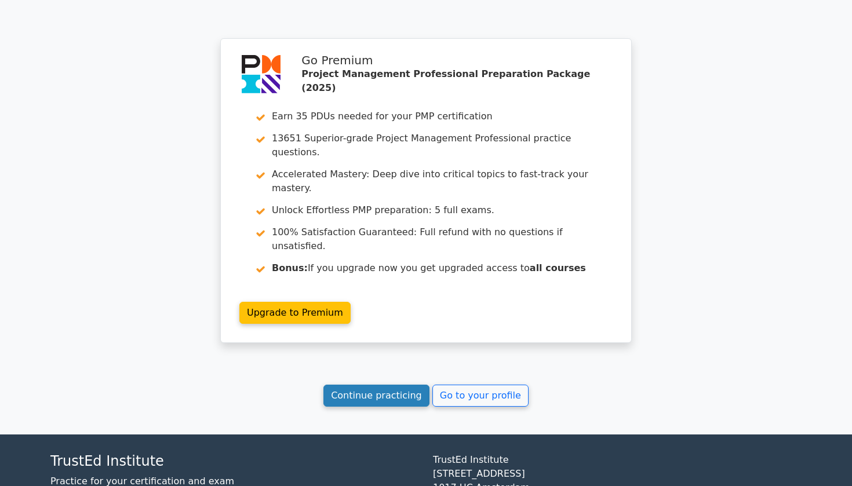
click at [376, 385] on link "Continue practicing" at bounding box center [376, 396] width 106 height 22
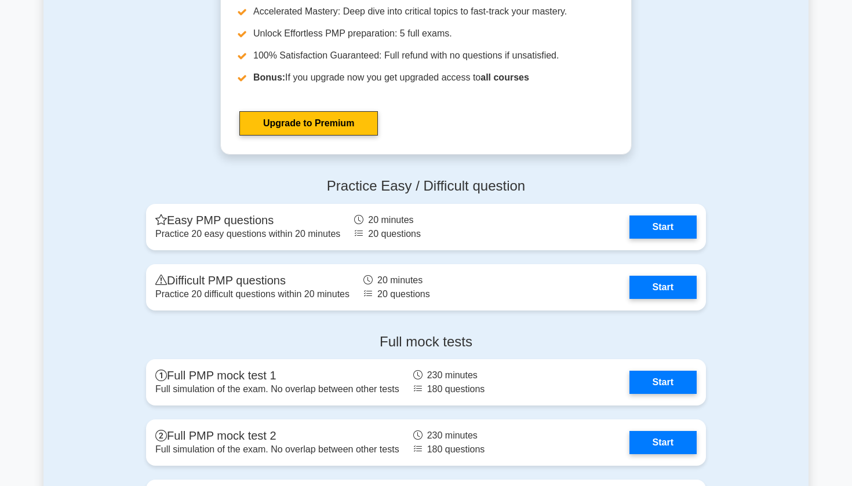
scroll to position [4034, 0]
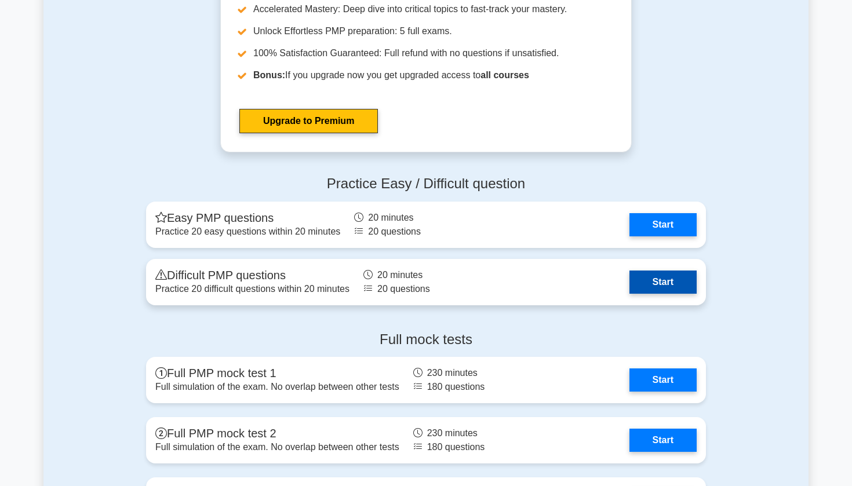
click at [629, 279] on link "Start" at bounding box center [662, 282] width 67 height 23
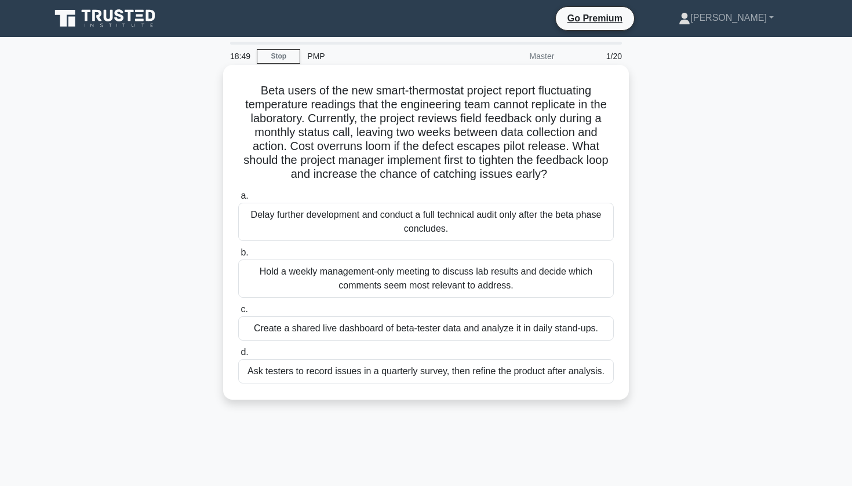
click at [377, 378] on div "Ask testers to record issues in a quarterly survey, then refine the product aft…" at bounding box center [426, 371] width 376 height 24
click at [238, 356] on input "d. Ask testers to record issues in a quarterly survey, then refine the product …" at bounding box center [238, 353] width 0 height 8
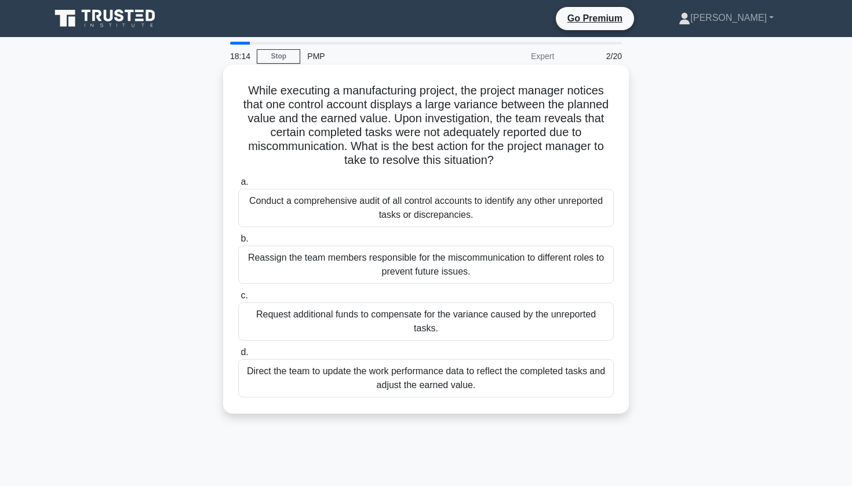
click at [365, 382] on div "Direct the team to update the work performance data to reflect the completed ta…" at bounding box center [426, 378] width 376 height 38
click at [238, 356] on input "d. Direct the team to update the work performance data to reflect the completed…" at bounding box center [238, 353] width 0 height 8
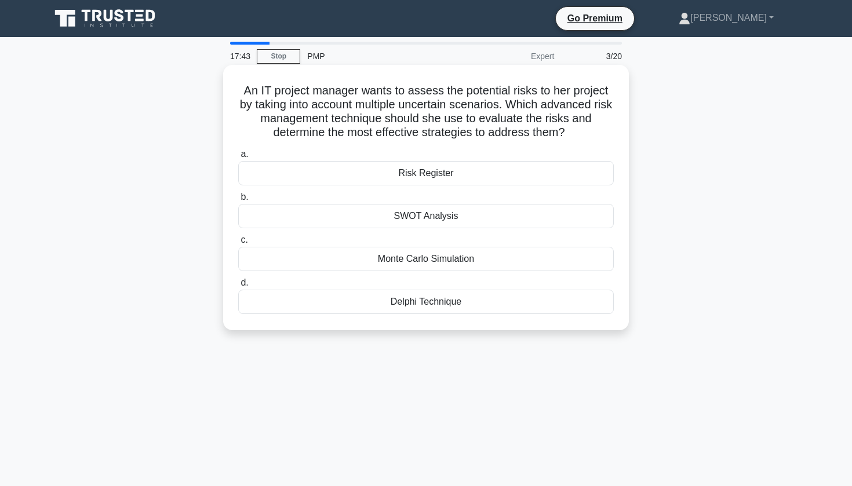
click at [422, 260] on div "Monte Carlo Simulation" at bounding box center [426, 259] width 376 height 24
click at [238, 244] on input "c. Monte Carlo Simulation" at bounding box center [238, 240] width 0 height 8
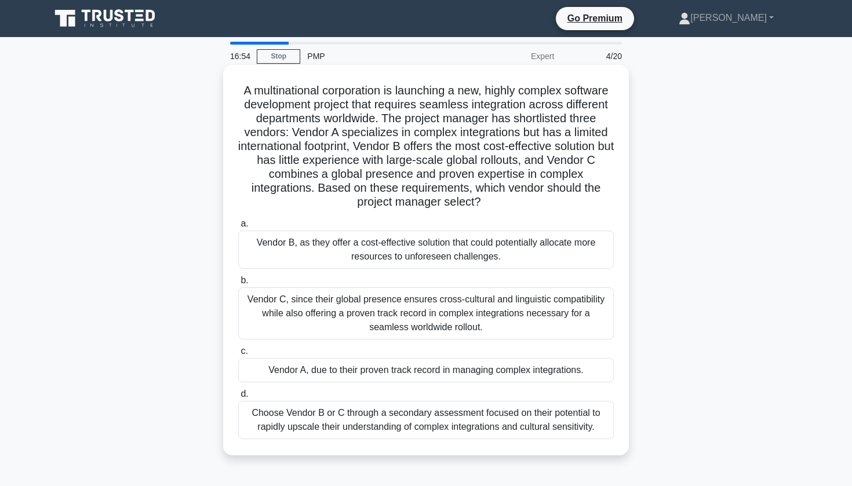
click at [419, 316] on div "Vendor C, since their global presence ensures cross-cultural and linguistic com…" at bounding box center [426, 313] width 376 height 52
click at [238, 285] on input "b. Vendor C, since their global presence ensures cross-cultural and linguistic …" at bounding box center [238, 281] width 0 height 8
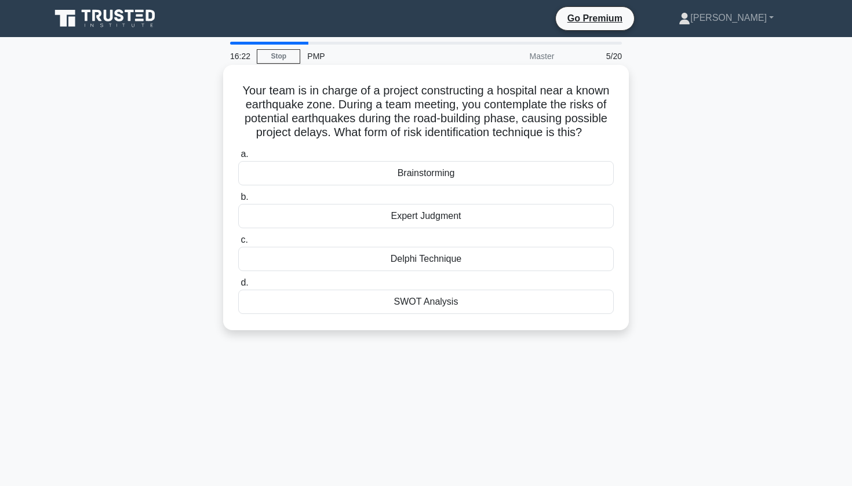
click at [440, 220] on div "Expert Judgment" at bounding box center [426, 216] width 376 height 24
click at [238, 201] on input "b. Expert Judgment" at bounding box center [238, 198] width 0 height 8
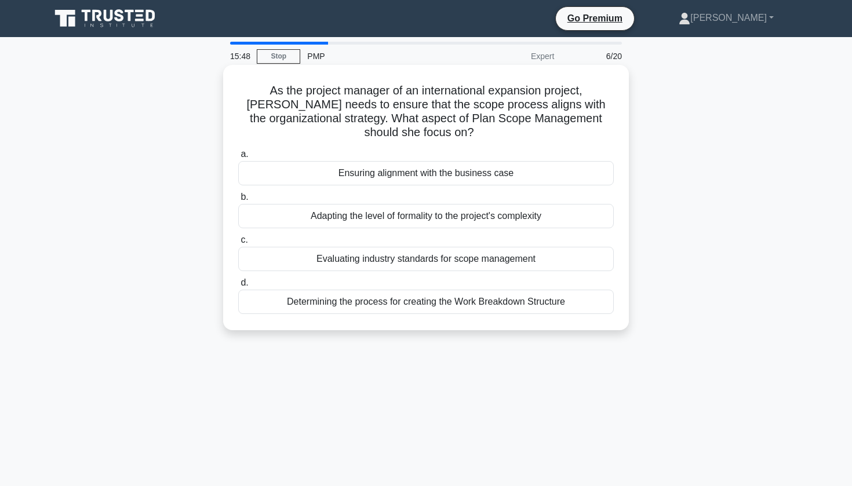
click at [438, 265] on div "Evaluating industry standards for scope management" at bounding box center [426, 259] width 376 height 24
click at [238, 244] on input "c. Evaluating industry standards for scope management" at bounding box center [238, 240] width 0 height 8
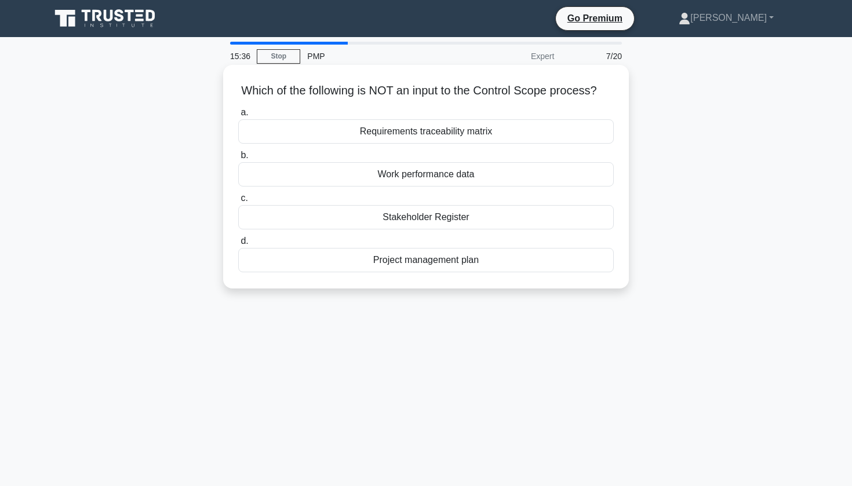
click at [444, 224] on div "Stakeholder Register" at bounding box center [426, 217] width 376 height 24
click at [238, 202] on input "c. Stakeholder Register" at bounding box center [238, 199] width 0 height 8
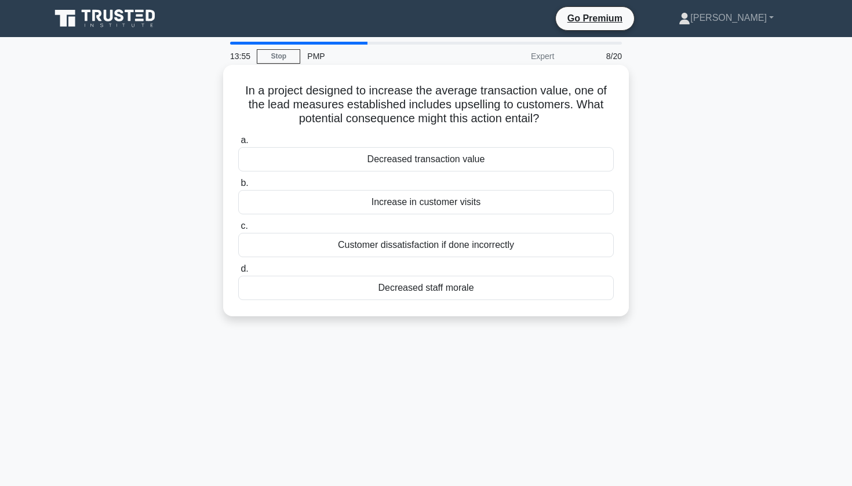
click at [418, 252] on div "Customer dissatisfaction if done incorrectly" at bounding box center [426, 245] width 376 height 24
click at [238, 230] on input "c. Customer dissatisfaction if done incorrectly" at bounding box center [238, 227] width 0 height 8
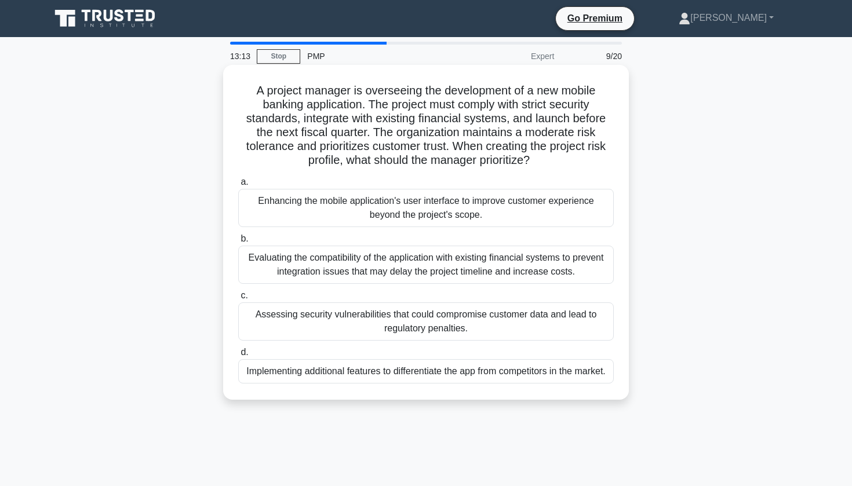
click at [422, 323] on div "Assessing security vulnerabilities that could compromise customer data and lead…" at bounding box center [426, 322] width 376 height 38
click at [238, 300] on input "c. Assessing security vulnerabilities that could compromise customer data and l…" at bounding box center [238, 296] width 0 height 8
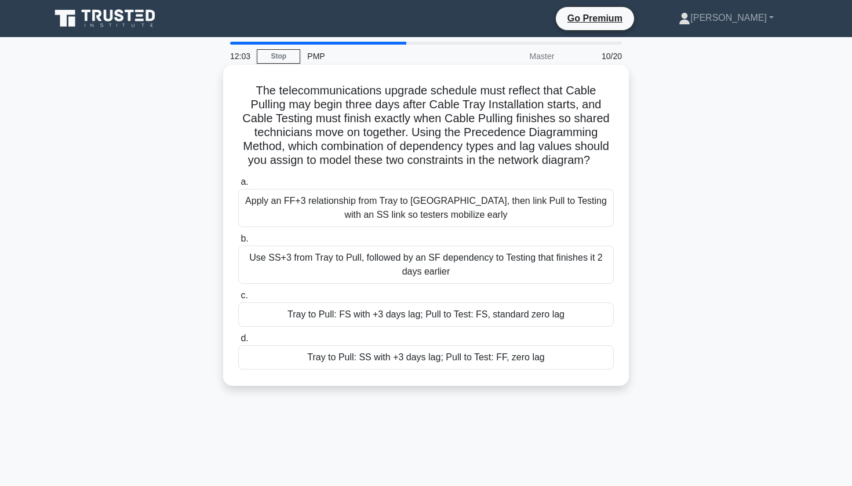
click at [508, 202] on div "Apply an FF+3 relationship from Tray to [GEOGRAPHIC_DATA], then link Pull to Te…" at bounding box center [426, 208] width 376 height 38
click at [238, 186] on input "a. Apply an FF+3 relationship from Tray to Pull, then link Pull to Testing with…" at bounding box center [238, 183] width 0 height 8
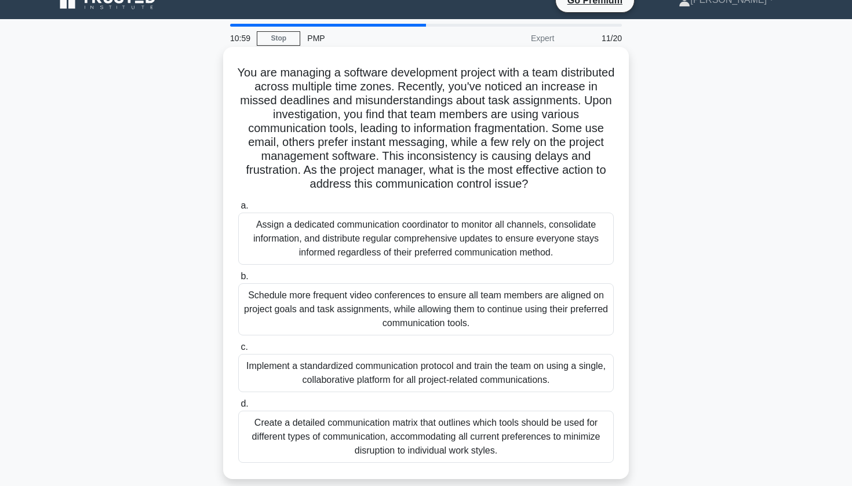
scroll to position [20, 0]
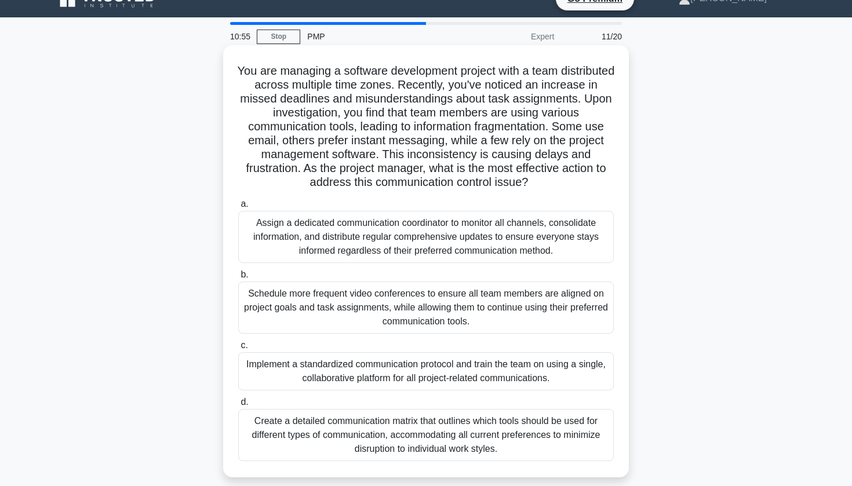
click at [408, 434] on div "Create a detailed communication matrix that outlines which tools should be used…" at bounding box center [426, 435] width 376 height 52
click at [238, 406] on input "d. Create a detailed communication matrix that outlines which tools should be u…" at bounding box center [238, 403] width 0 height 8
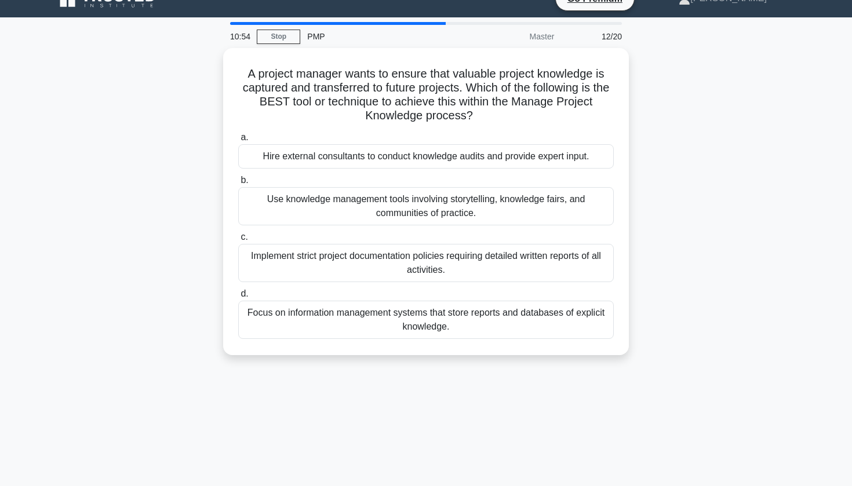
scroll to position [0, 0]
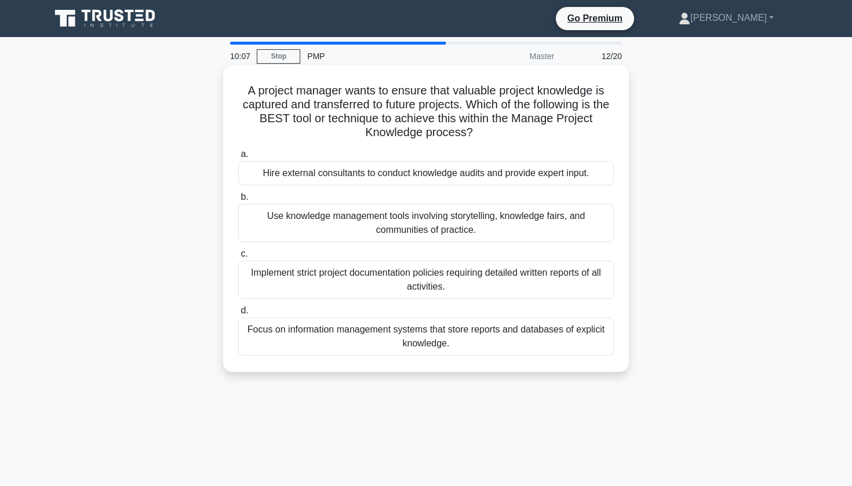
click at [422, 286] on div "Implement strict project documentation policies requiring detailed written repo…" at bounding box center [426, 280] width 376 height 38
click at [238, 258] on input "c. Implement strict project documentation policies requiring detailed written r…" at bounding box center [238, 254] width 0 height 8
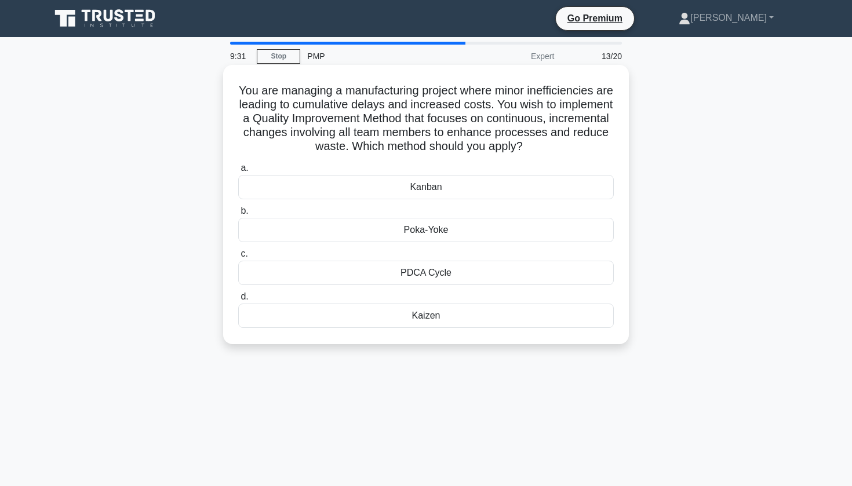
click at [449, 186] on div "Kanban" at bounding box center [426, 187] width 376 height 24
click at [238, 172] on input "a. Kanban" at bounding box center [238, 169] width 0 height 8
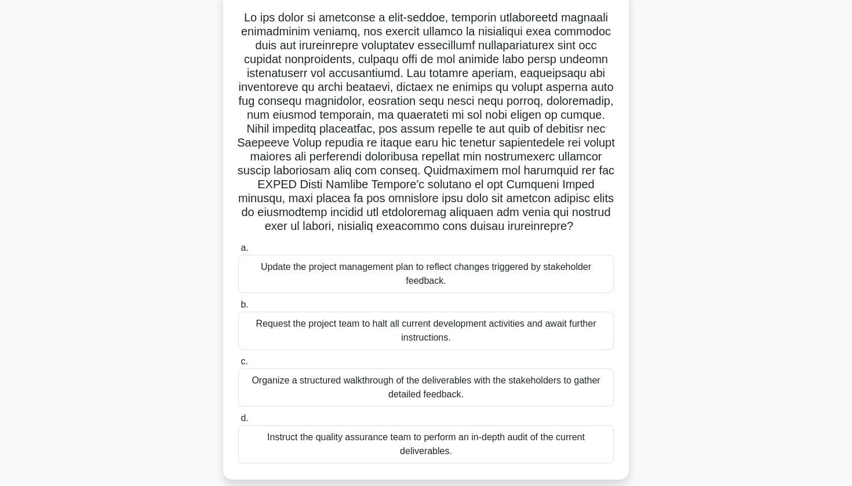
scroll to position [75, 0]
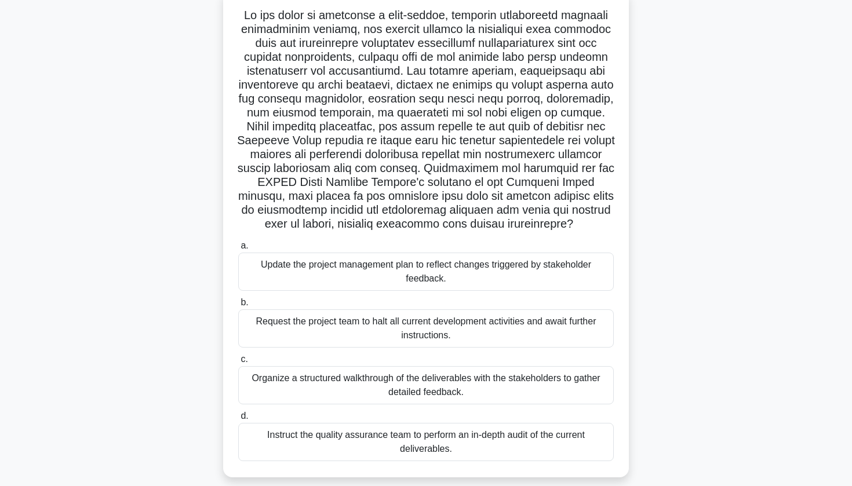
click at [380, 272] on div "Update the project management plan to reflect changes triggered by stakeholder …" at bounding box center [426, 272] width 376 height 38
click at [238, 250] on input "a. Update the project management plan to reflect changes triggered by stakehold…" at bounding box center [238, 246] width 0 height 8
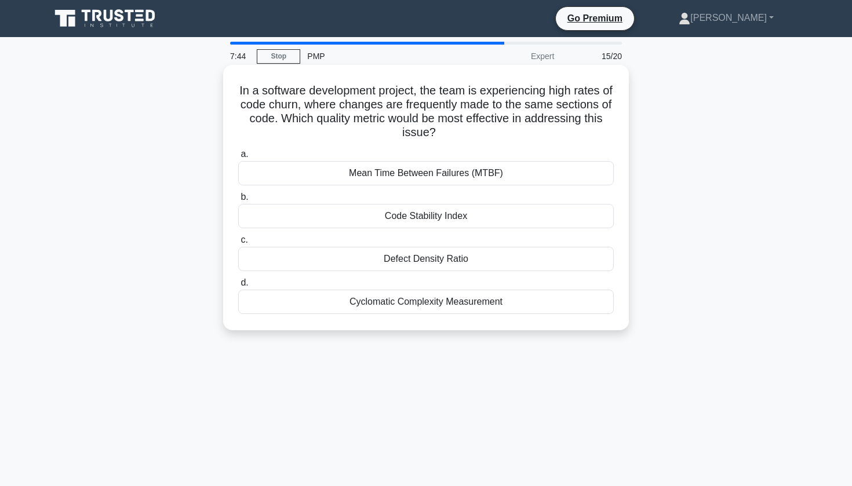
scroll to position [0, 0]
click at [406, 216] on div "Code Stability Index" at bounding box center [426, 216] width 376 height 24
click at [238, 201] on input "b. Code Stability Index" at bounding box center [238, 198] width 0 height 8
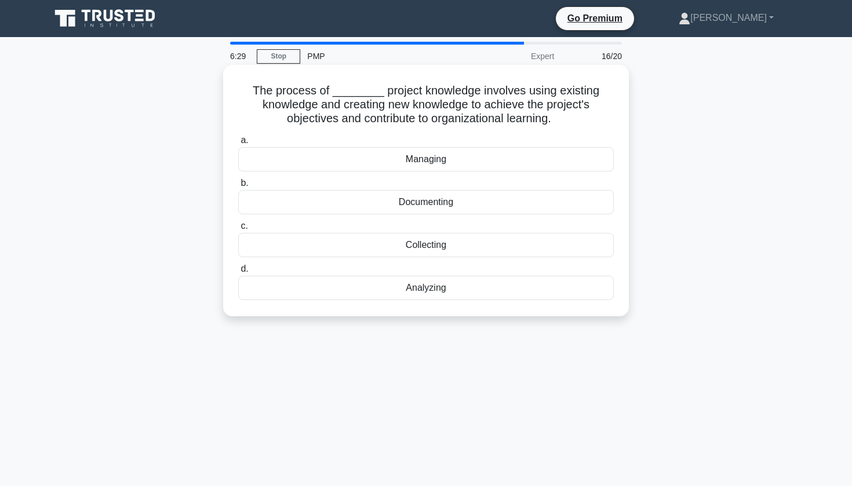
click at [426, 206] on div "Documenting" at bounding box center [426, 202] width 376 height 24
click at [238, 187] on input "b. Documenting" at bounding box center [238, 184] width 0 height 8
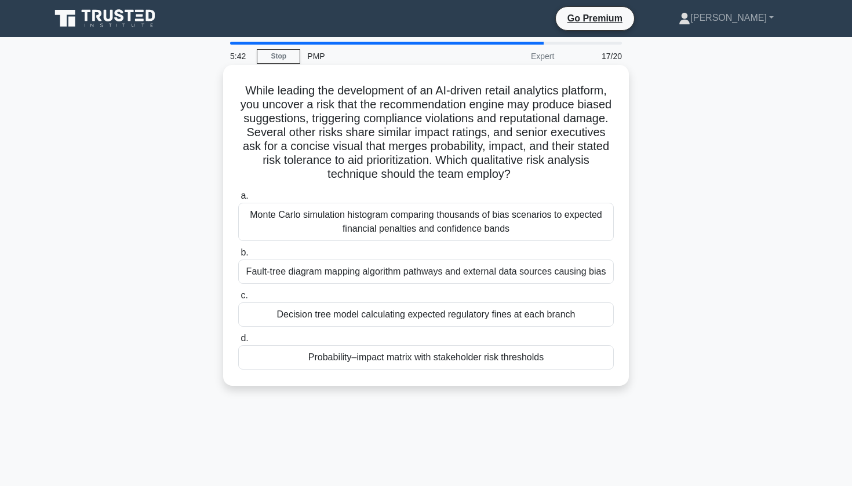
click at [414, 363] on div "Probability–impact matrix with stakeholder risk thresholds" at bounding box center [426, 357] width 376 height 24
click at [238, 343] on input "d. Probability–impact matrix with stakeholder risk thresholds" at bounding box center [238, 339] width 0 height 8
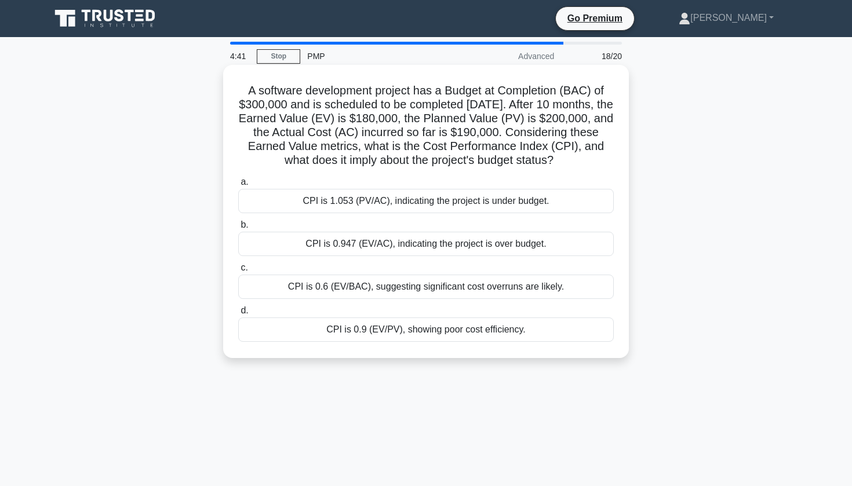
click at [409, 256] on div "CPI is 0.947 (EV/AC), indicating the project is over budget." at bounding box center [426, 244] width 376 height 24
click at [238, 229] on input "b. CPI is 0.947 (EV/AC), indicating the project is over budget." at bounding box center [238, 225] width 0 height 8
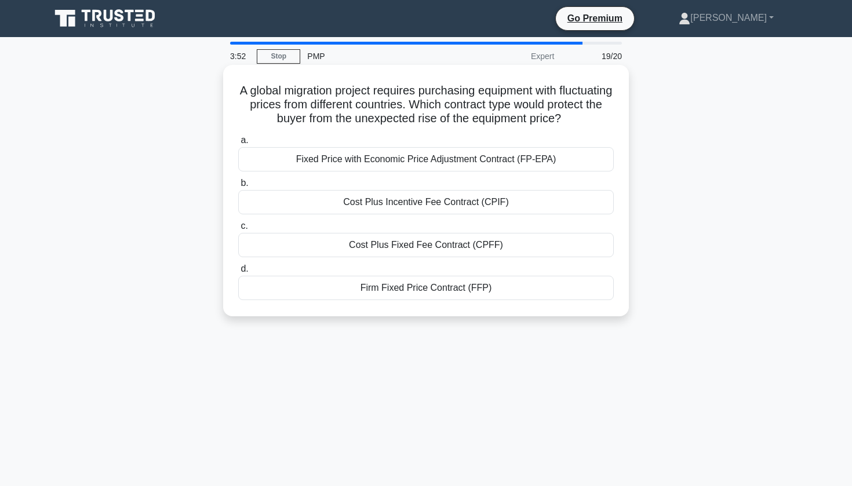
click at [414, 288] on div "Firm Fixed Price Contract (FFP)" at bounding box center [426, 288] width 376 height 24
click at [238, 273] on input "d. Firm Fixed Price Contract (FFP)" at bounding box center [238, 269] width 0 height 8
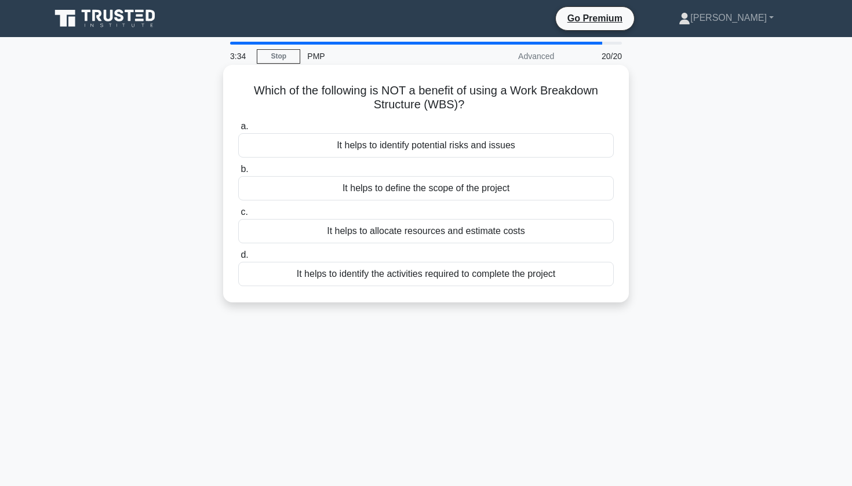
click at [415, 274] on div "It helps to identify the activities required to complete the project" at bounding box center [426, 274] width 376 height 24
click at [238, 259] on input "d. It helps to identify the activities required to complete the project" at bounding box center [238, 256] width 0 height 8
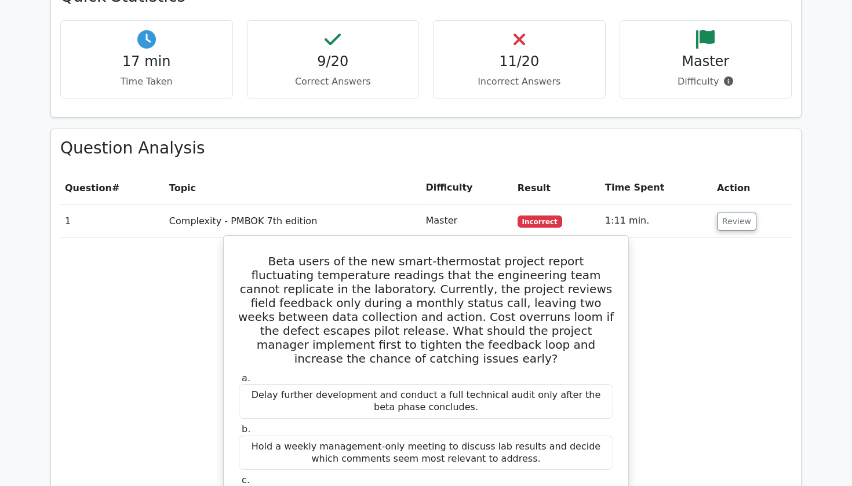
scroll to position [984, 0]
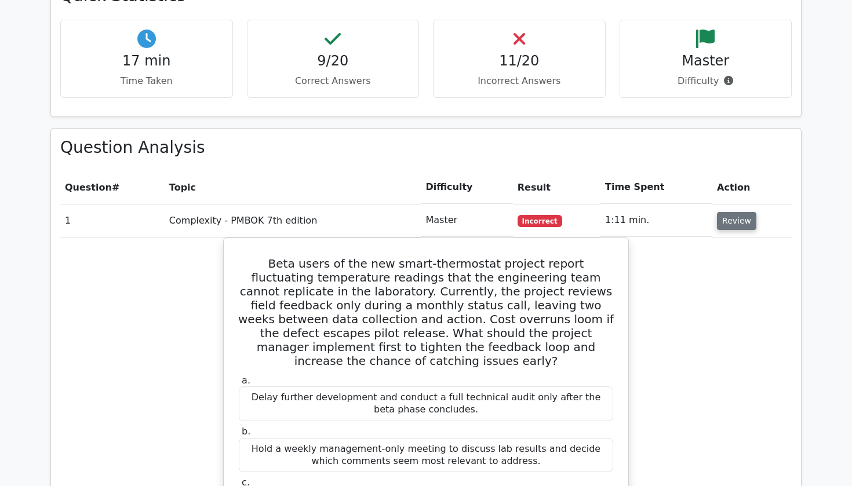
click at [734, 212] on button "Review" at bounding box center [736, 221] width 39 height 18
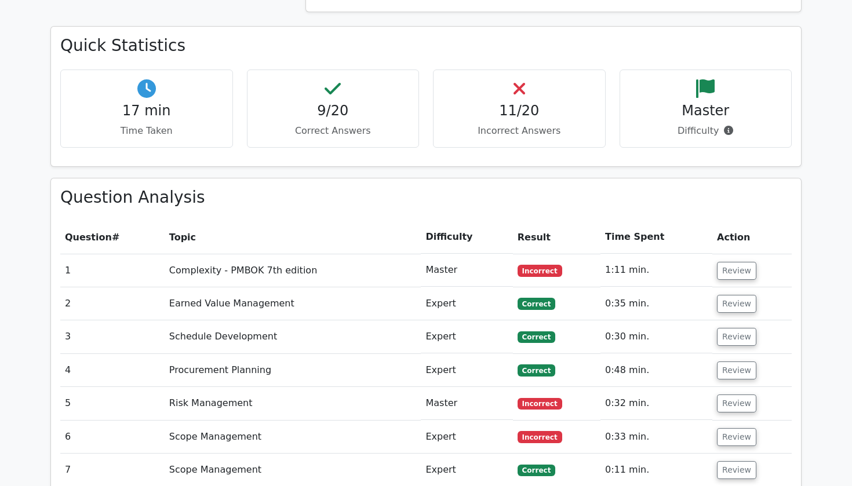
scroll to position [935, 0]
click at [744, 261] on button "Review" at bounding box center [736, 270] width 39 height 18
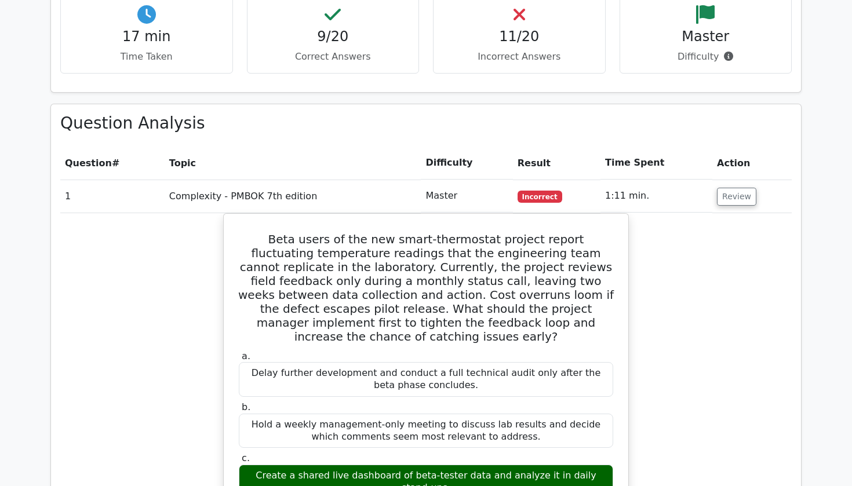
scroll to position [1036, 0]
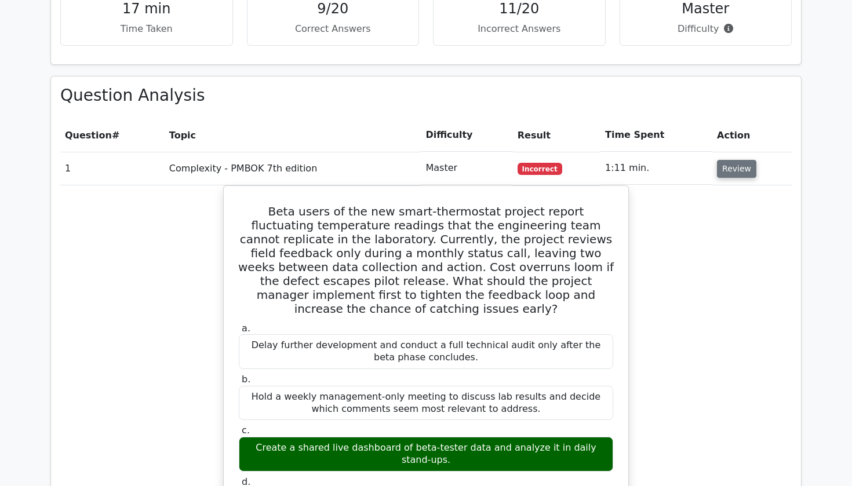
click at [743, 160] on button "Review" at bounding box center [736, 169] width 39 height 18
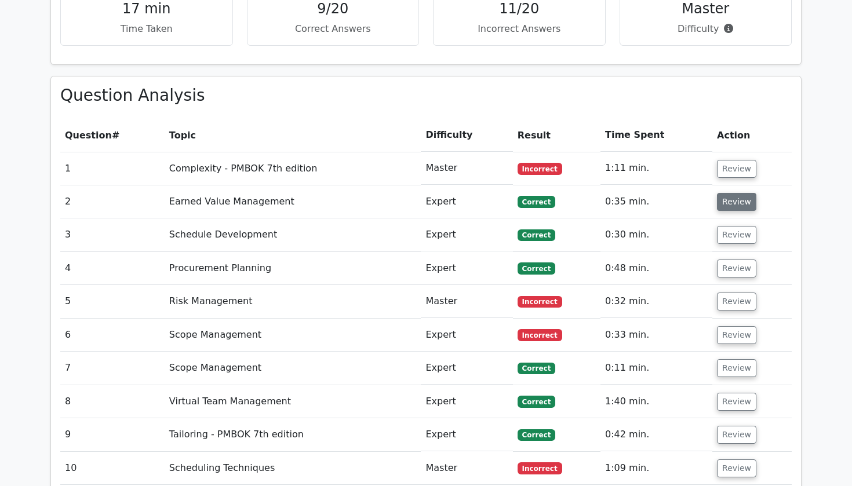
click at [737, 193] on button "Review" at bounding box center [736, 202] width 39 height 18
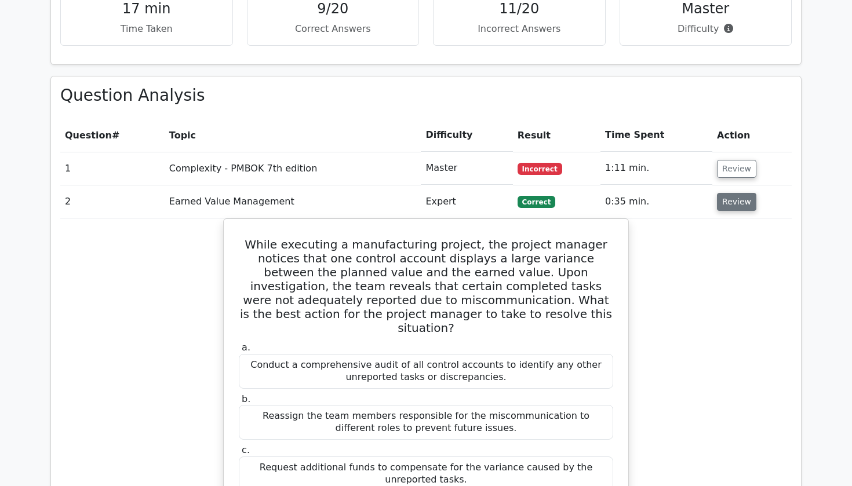
click at [737, 193] on button "Review" at bounding box center [736, 202] width 39 height 18
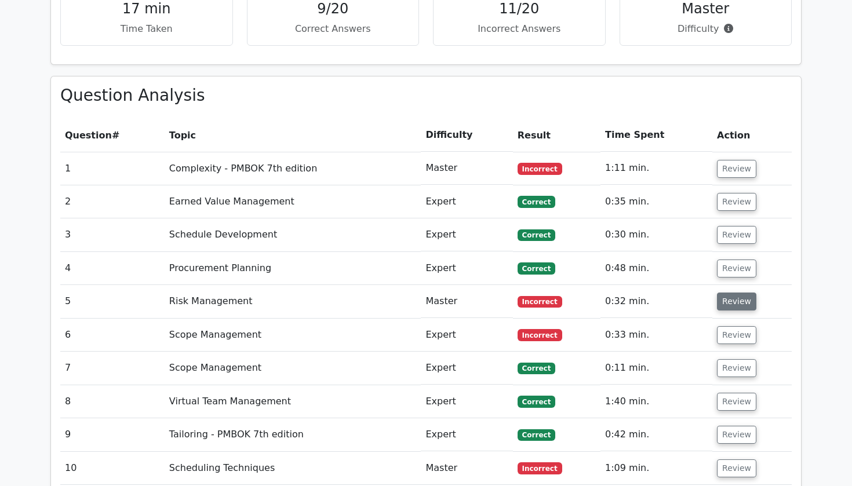
click at [730, 293] on button "Review" at bounding box center [736, 302] width 39 height 18
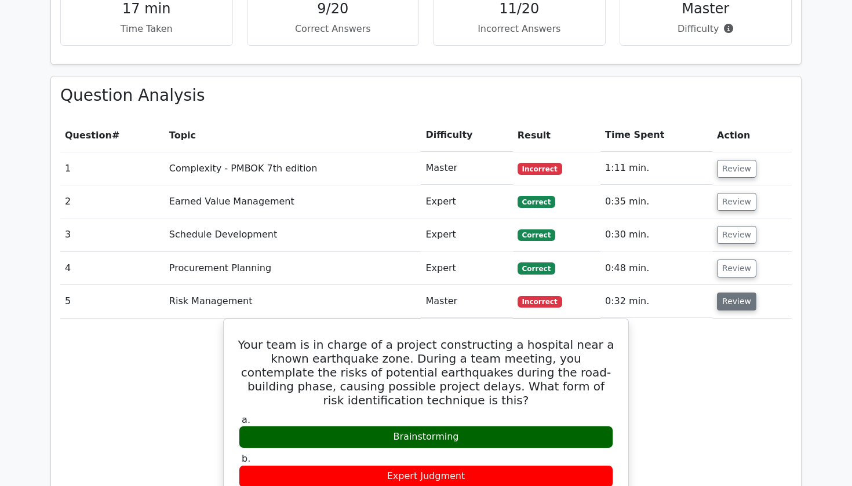
click at [730, 293] on button "Review" at bounding box center [736, 302] width 39 height 18
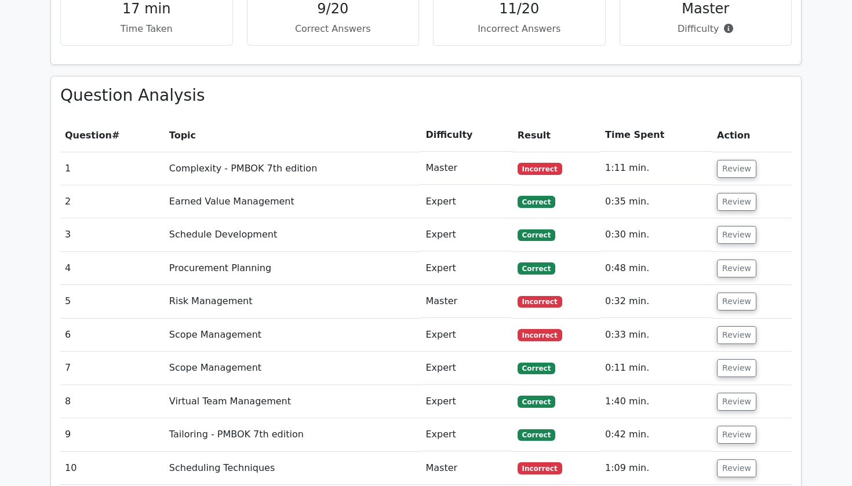
click at [731, 319] on td "Review" at bounding box center [751, 335] width 79 height 33
click at [731, 326] on button "Review" at bounding box center [736, 335] width 39 height 18
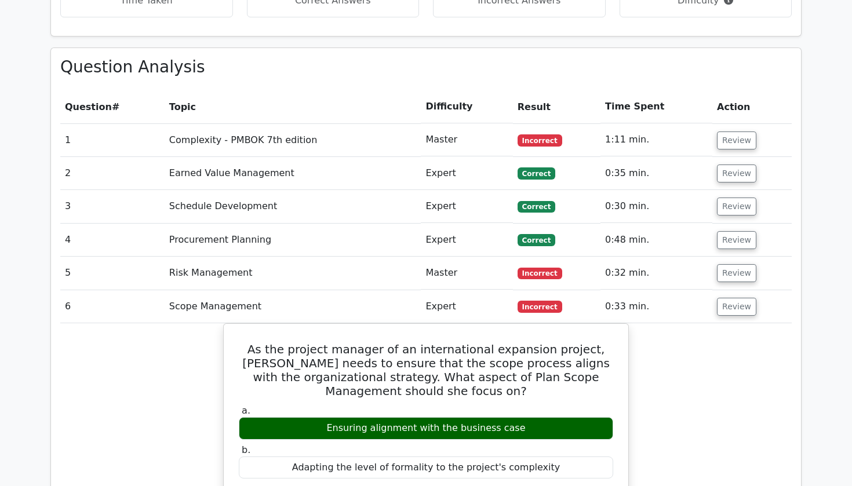
scroll to position [1073, 0]
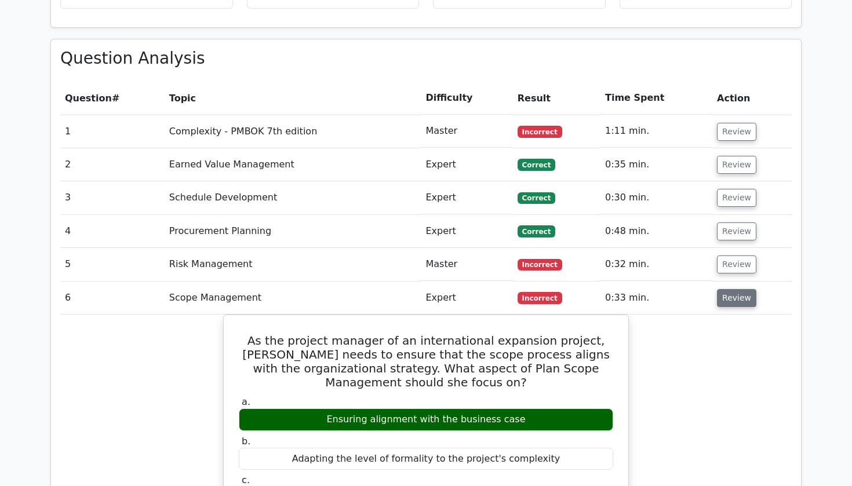
click at [741, 289] on button "Review" at bounding box center [736, 298] width 39 height 18
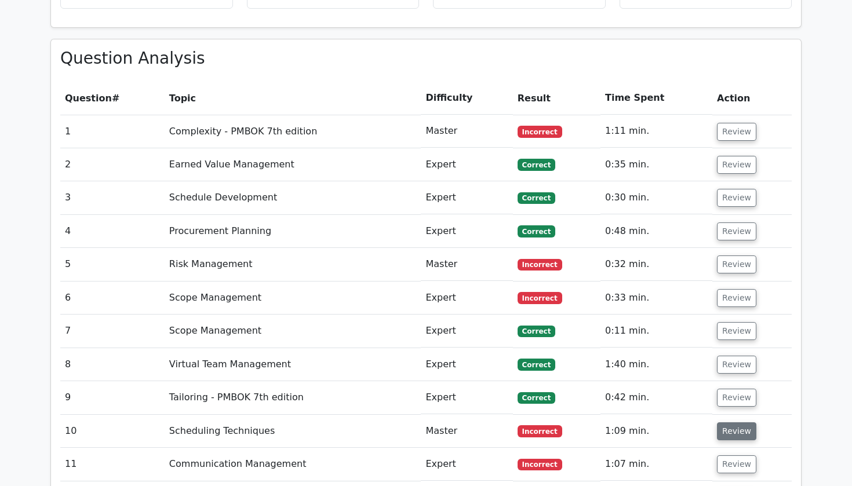
click at [734, 423] on button "Review" at bounding box center [736, 432] width 39 height 18
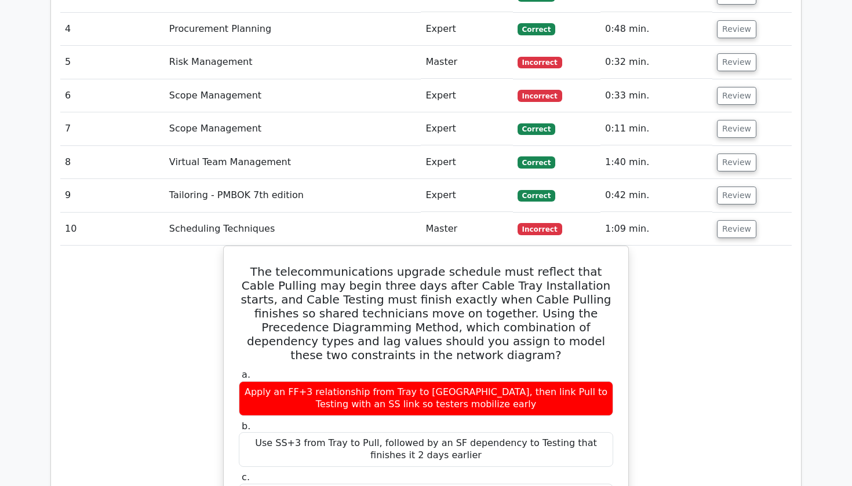
scroll to position [1325, 0]
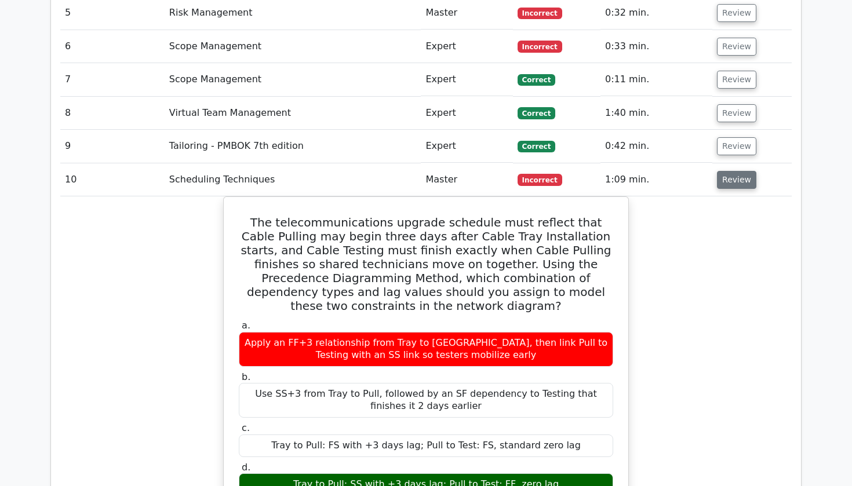
click at [741, 171] on button "Review" at bounding box center [736, 180] width 39 height 18
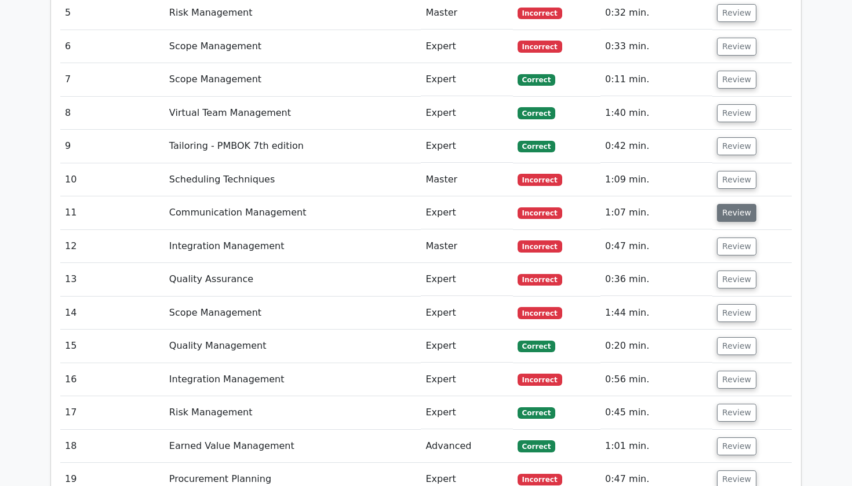
click at [734, 204] on button "Review" at bounding box center [736, 213] width 39 height 18
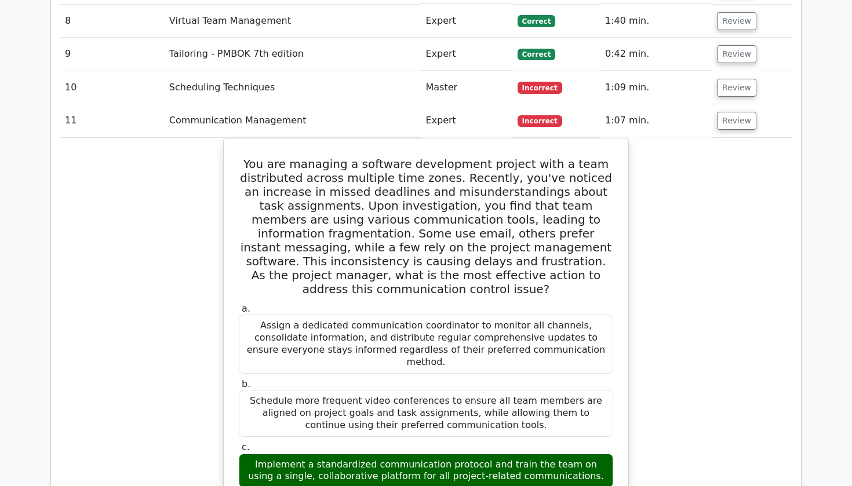
scroll to position [1357, 0]
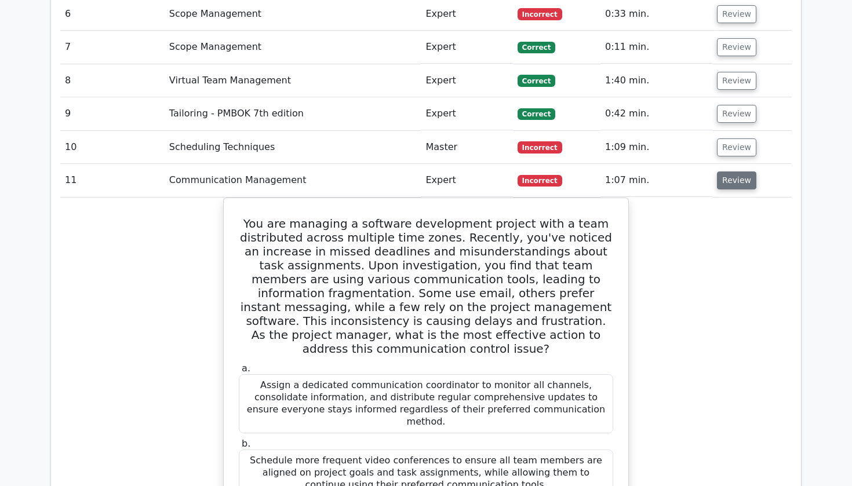
click at [729, 172] on button "Review" at bounding box center [736, 181] width 39 height 18
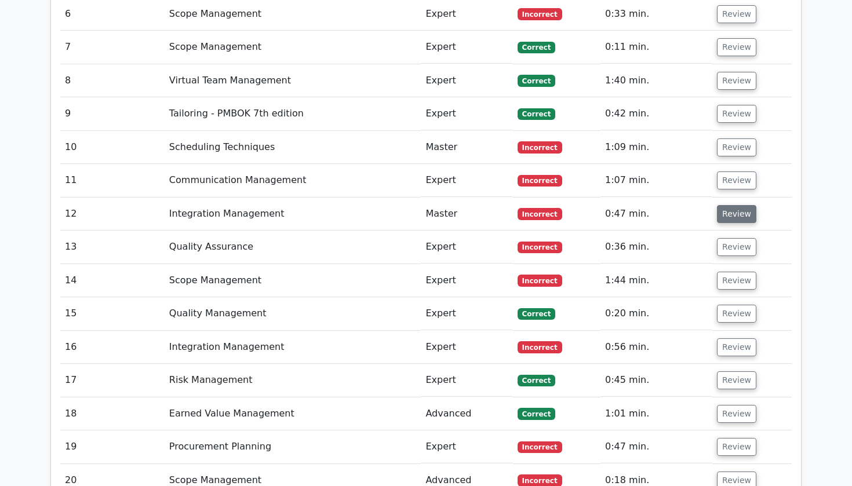
click at [737, 205] on button "Review" at bounding box center [736, 214] width 39 height 18
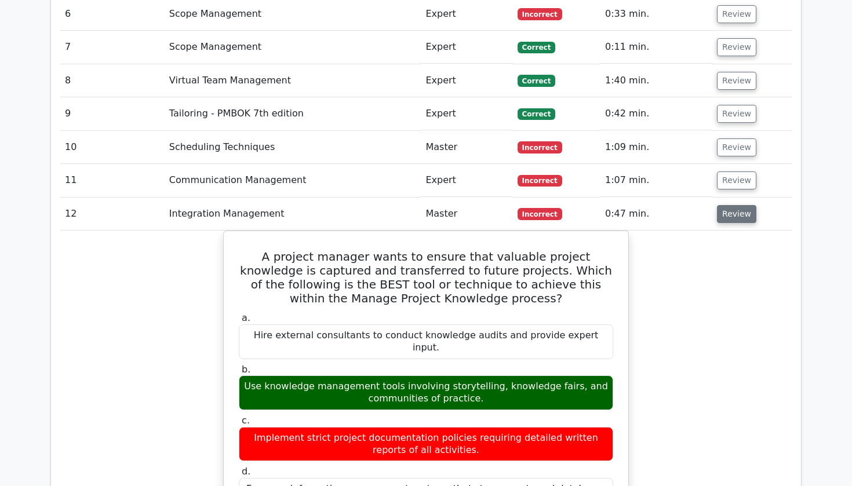
click at [737, 205] on button "Review" at bounding box center [736, 214] width 39 height 18
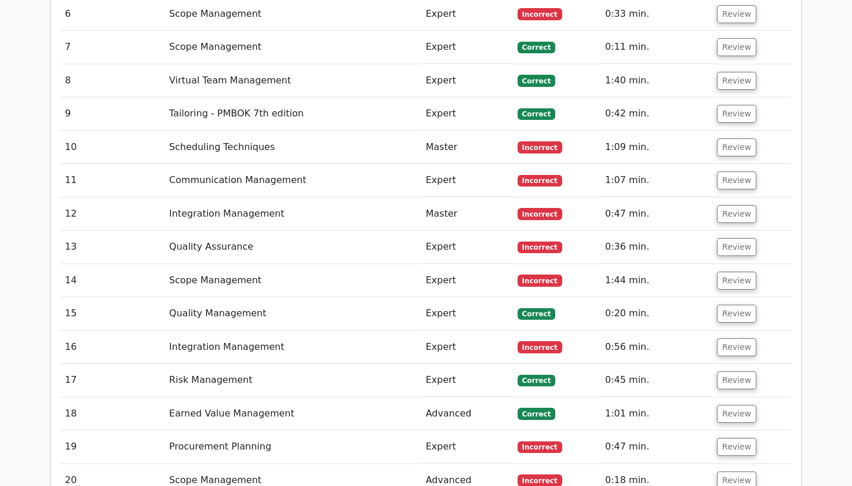
click at [734, 231] on td "Review" at bounding box center [751, 247] width 79 height 33
click at [734, 238] on button "Review" at bounding box center [736, 247] width 39 height 18
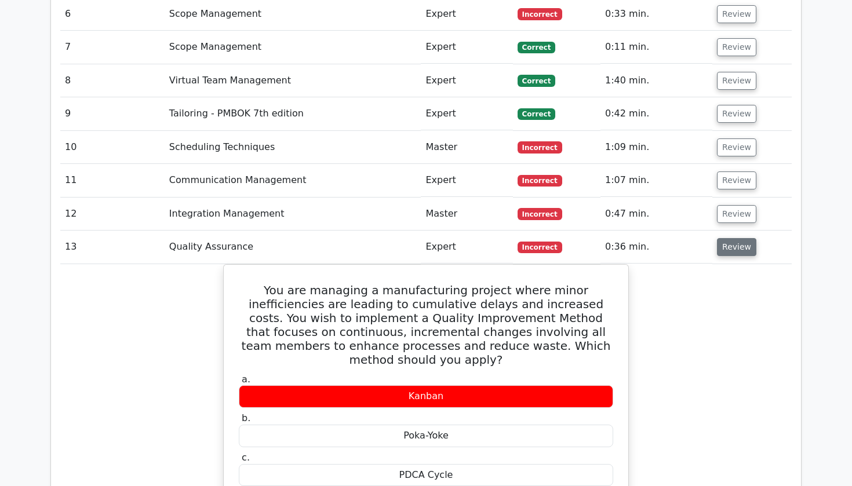
click at [734, 238] on button "Review" at bounding box center [736, 247] width 39 height 18
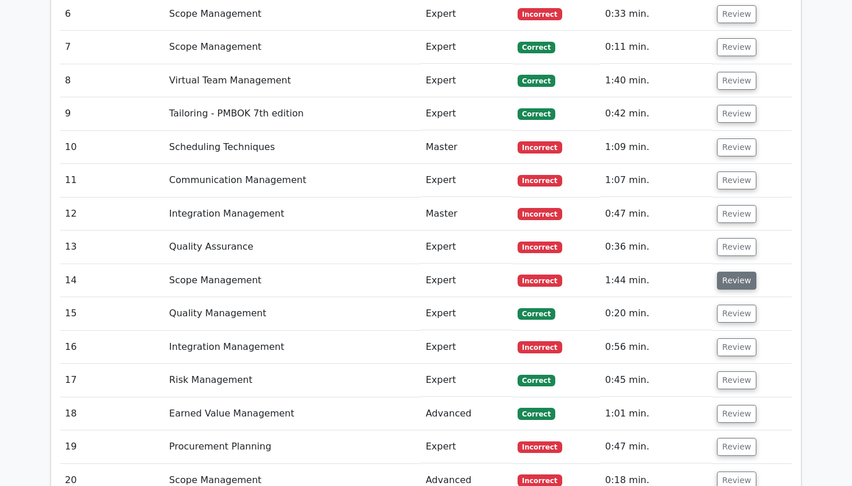
click at [733, 272] on button "Review" at bounding box center [736, 281] width 39 height 18
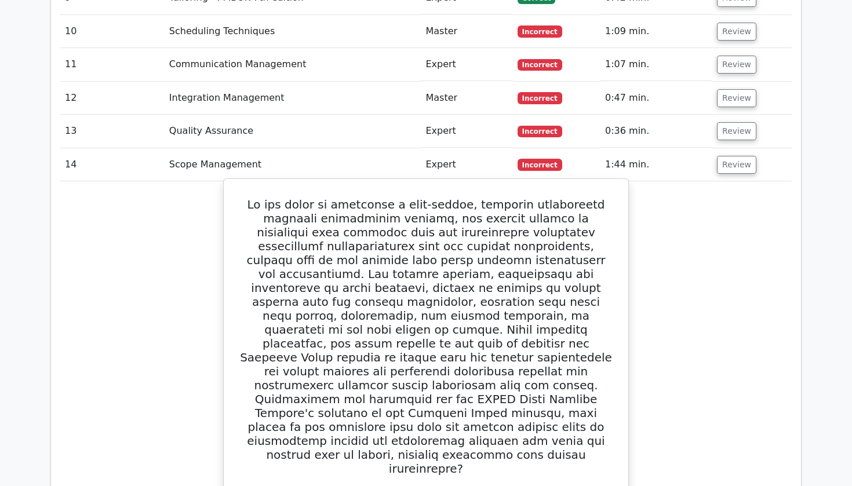
scroll to position [1371, 0]
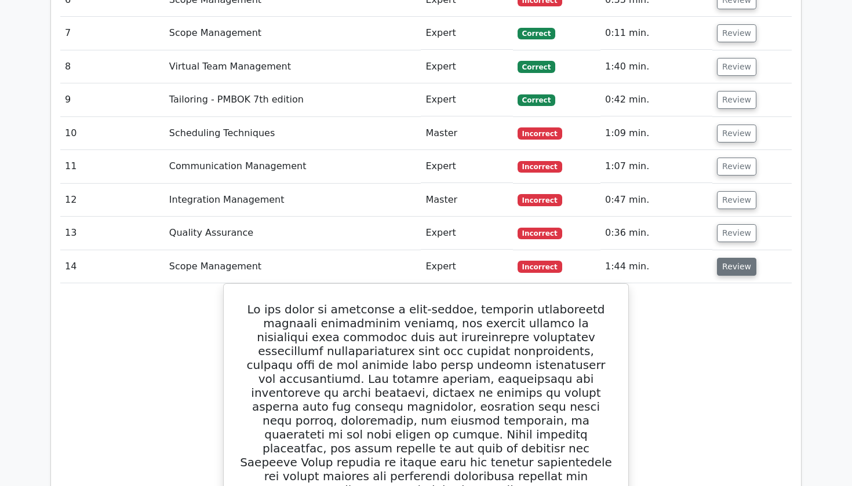
click at [719, 258] on button "Review" at bounding box center [736, 267] width 39 height 18
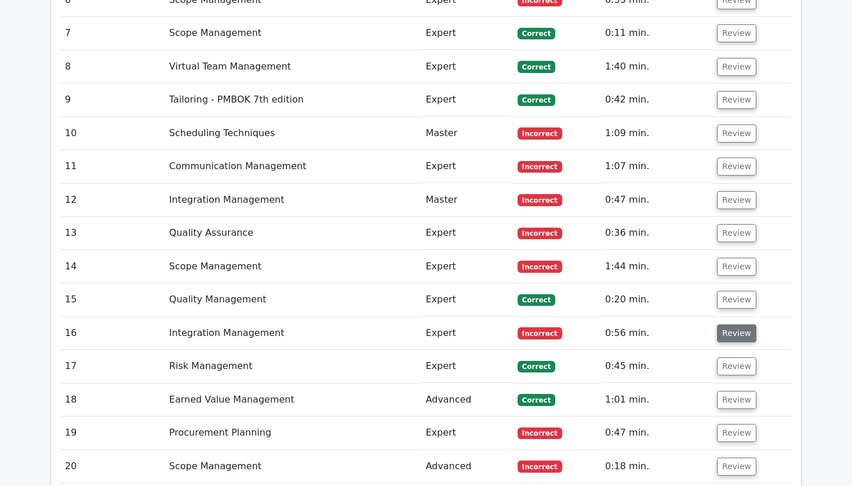
click at [719, 325] on button "Review" at bounding box center [736, 334] width 39 height 18
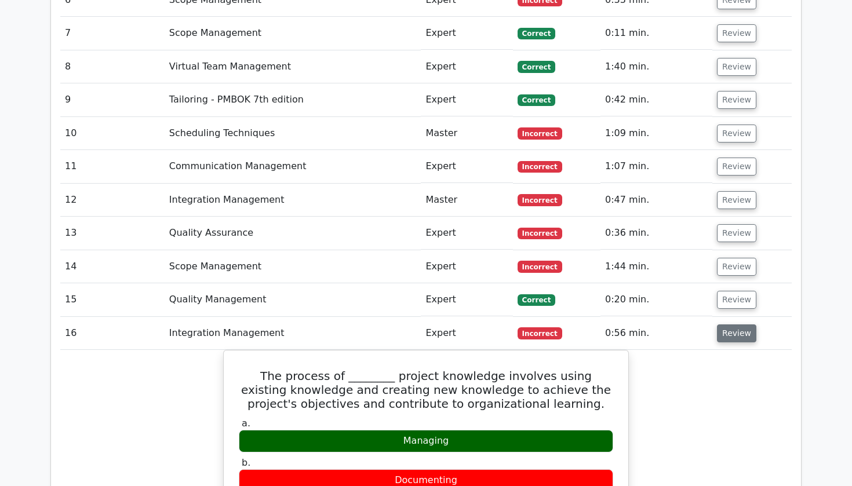
click at [723, 325] on button "Review" at bounding box center [736, 334] width 39 height 18
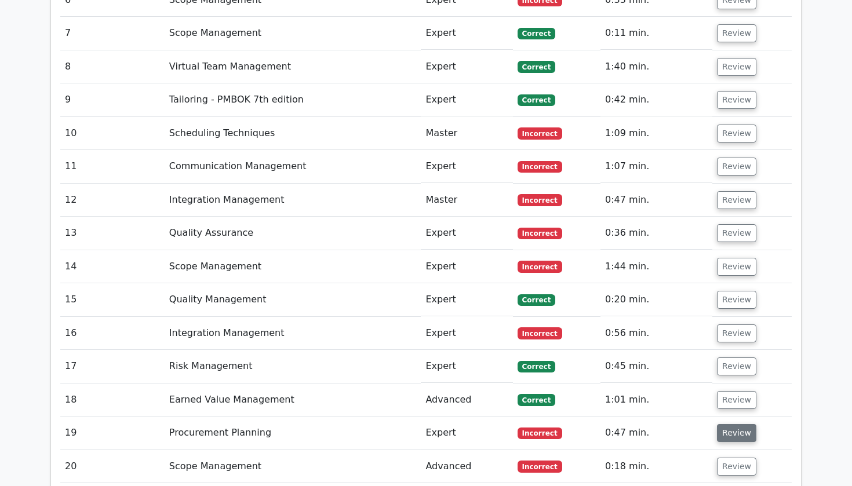
click at [729, 424] on button "Review" at bounding box center [736, 433] width 39 height 18
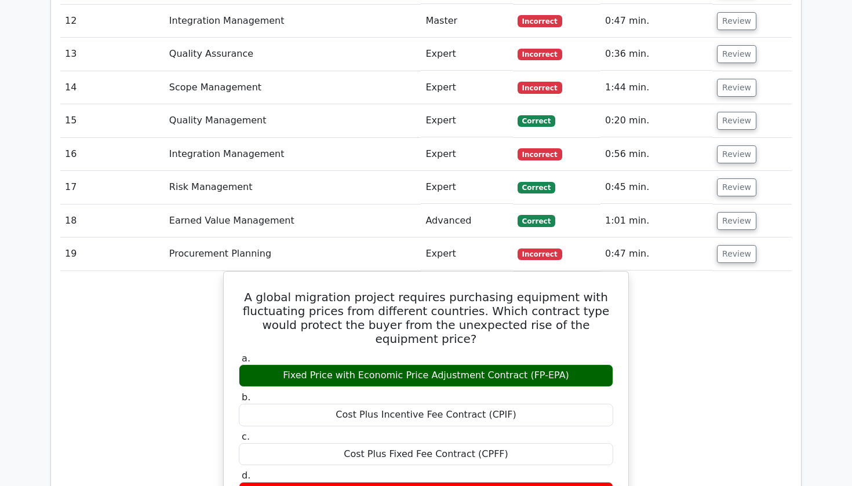
scroll to position [1551, 0]
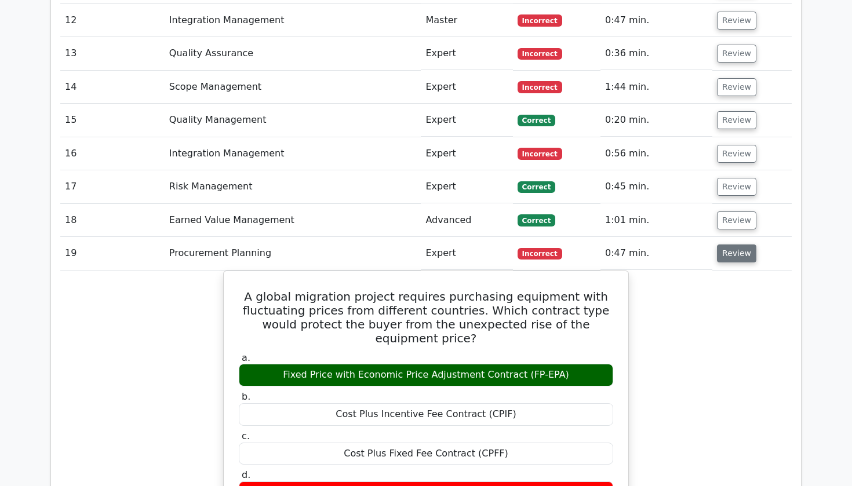
click at [721, 245] on button "Review" at bounding box center [736, 254] width 39 height 18
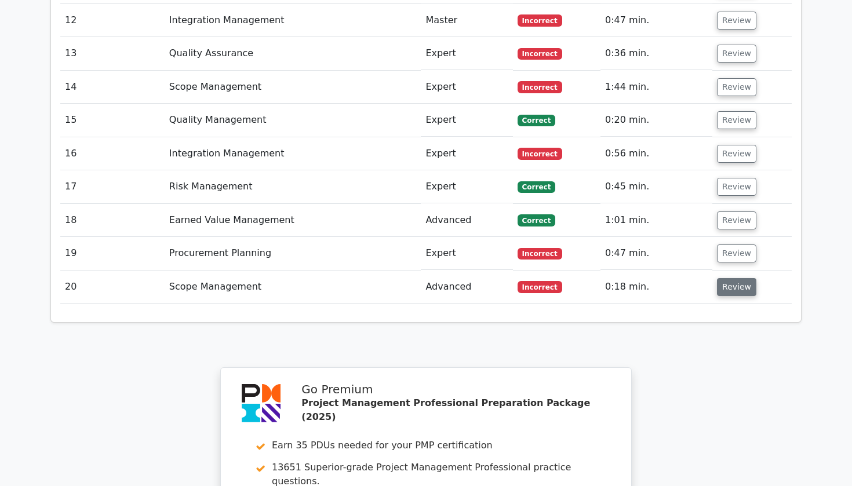
click at [723, 278] on button "Review" at bounding box center [736, 287] width 39 height 18
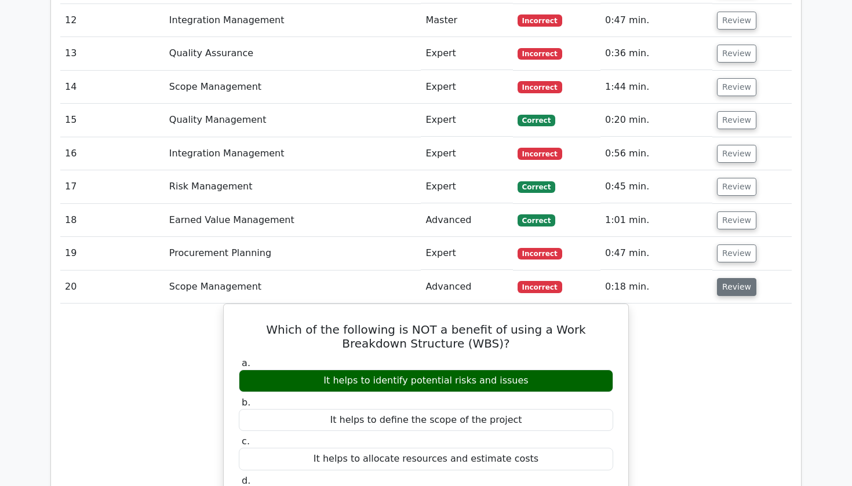
click at [723, 278] on button "Review" at bounding box center [736, 287] width 39 height 18
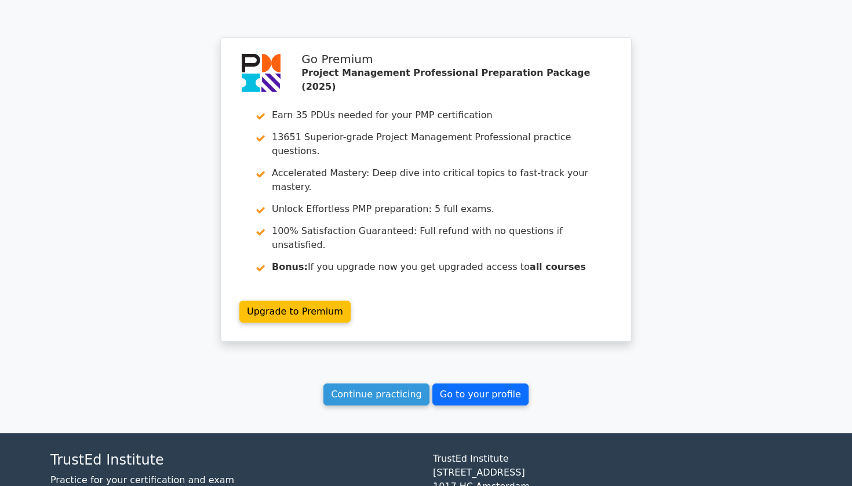
scroll to position [1880, 0]
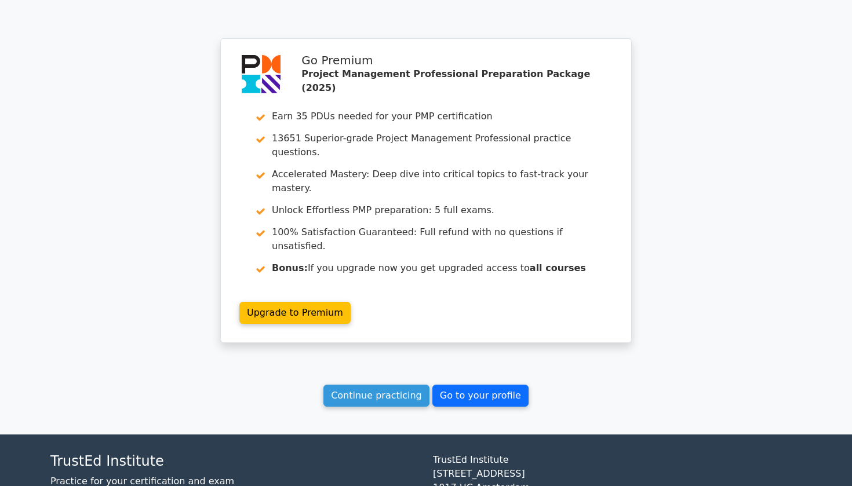
click at [456, 385] on link "Go to your profile" at bounding box center [480, 396] width 96 height 22
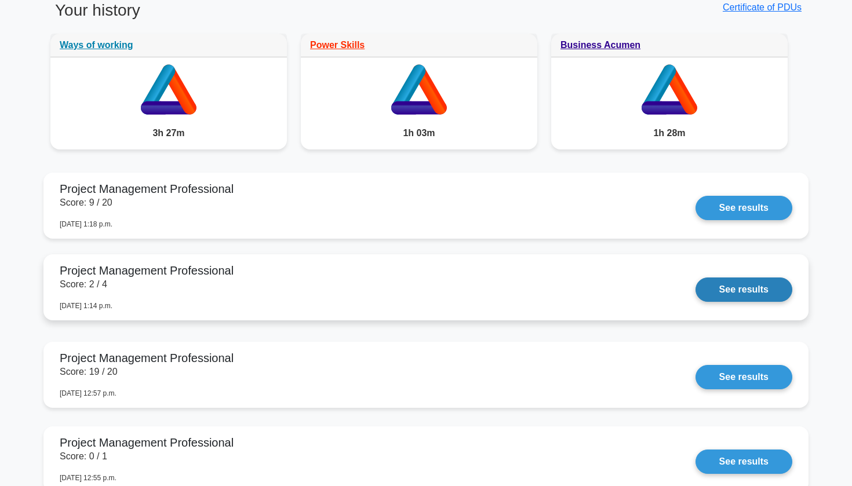
scroll to position [921, 0]
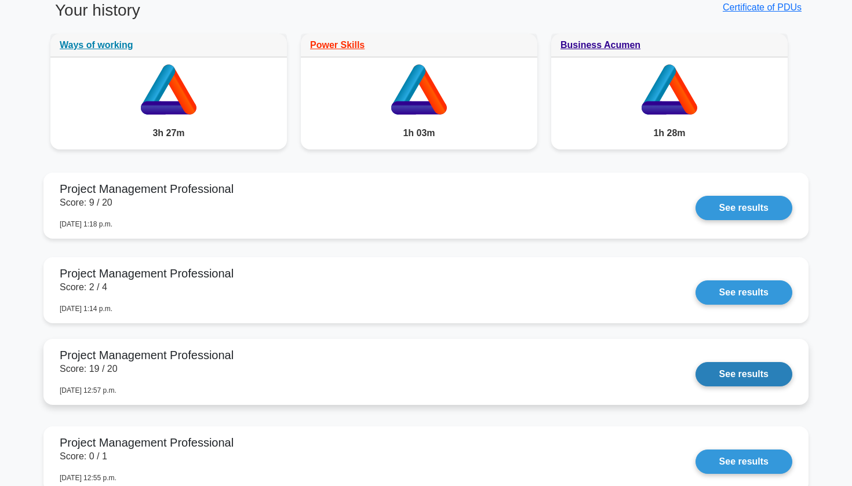
click at [696, 370] on link "See results" at bounding box center [744, 374] width 97 height 24
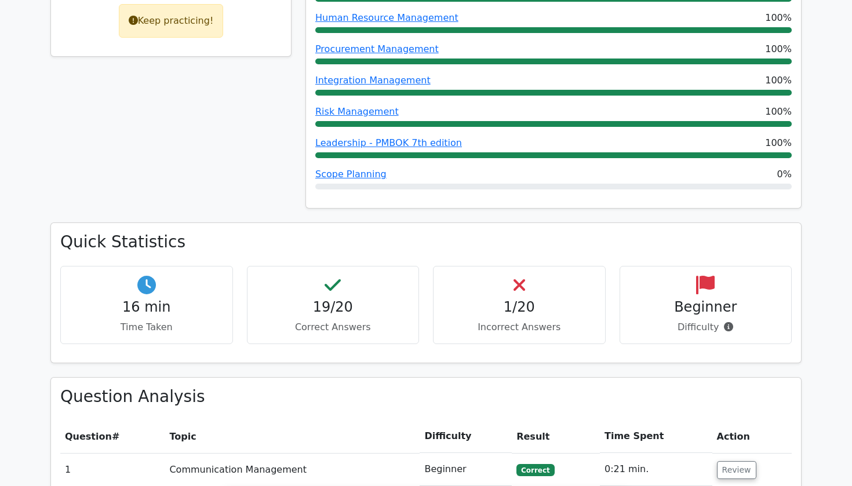
scroll to position [613, 0]
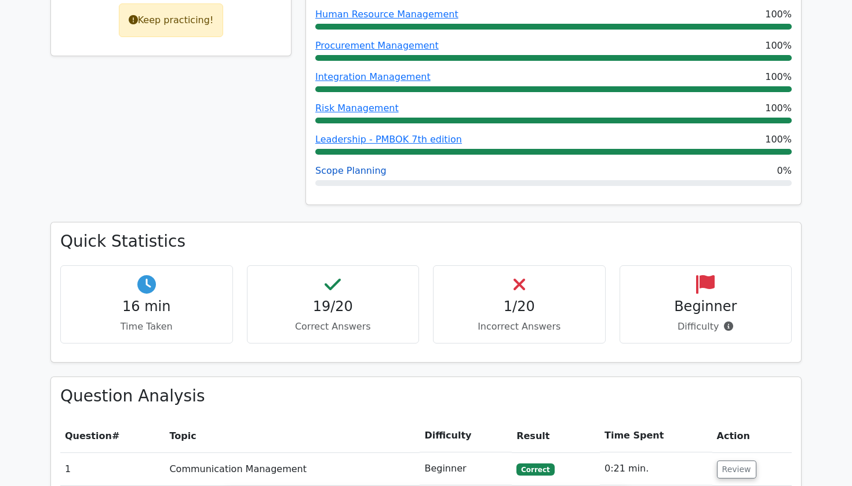
click at [368, 165] on link "Scope Planning" at bounding box center [350, 170] width 71 height 11
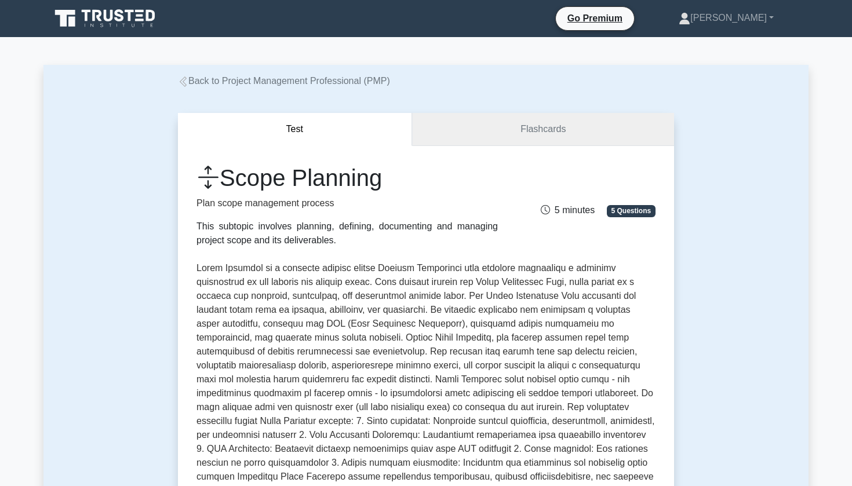
click at [492, 129] on link "Flashcards" at bounding box center [543, 129] width 262 height 33
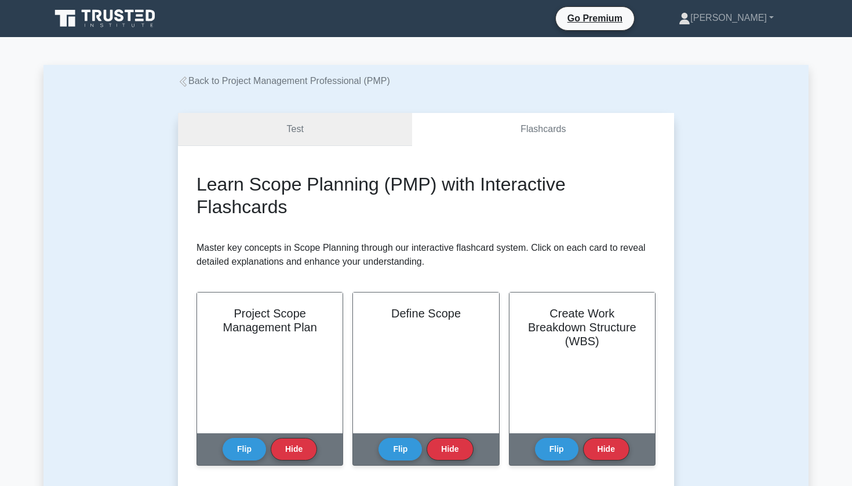
click at [340, 132] on link "Test" at bounding box center [295, 129] width 234 height 33
click at [355, 141] on link "Test" at bounding box center [295, 129] width 234 height 33
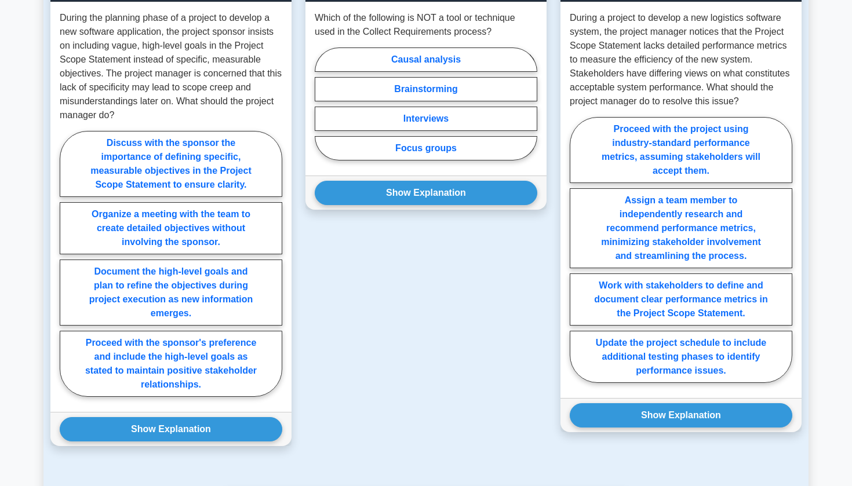
scroll to position [845, 0]
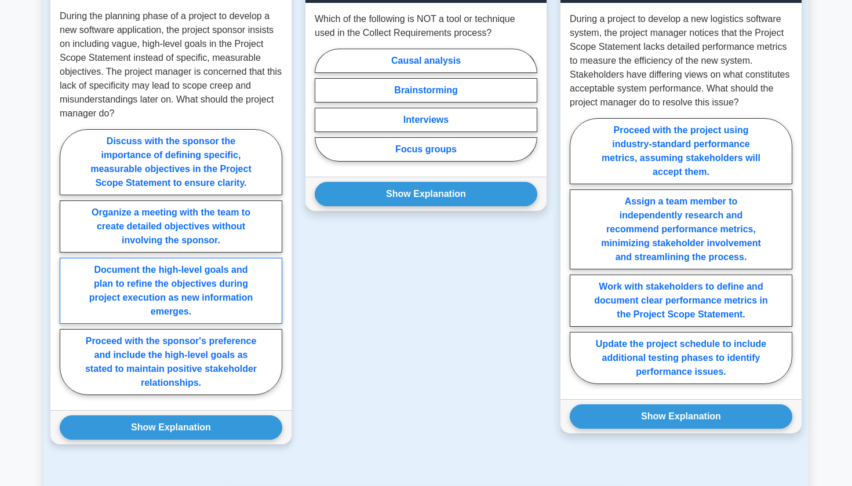
click at [228, 292] on label "Document the high-level goals and plan to refine the objectives during project …" at bounding box center [171, 291] width 223 height 66
click at [67, 270] on input "Document the high-level goals and plan to refine the objectives during project …" at bounding box center [64, 266] width 8 height 8
radio input "true"
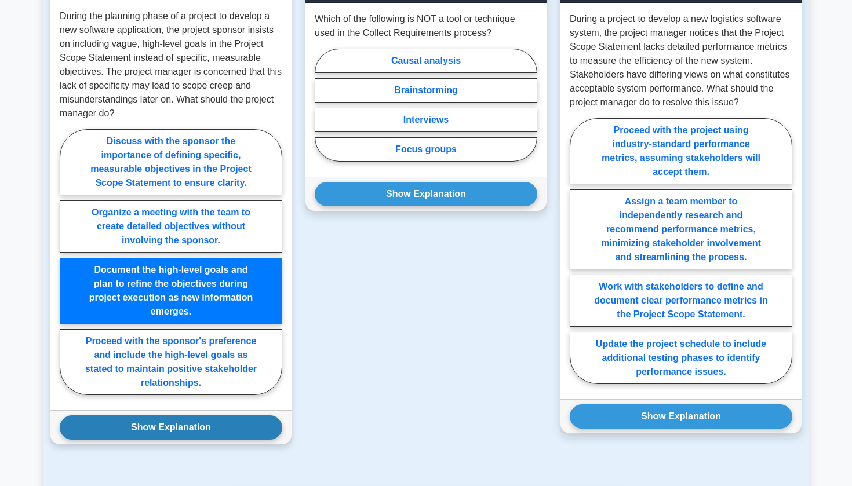
click at [205, 420] on button "Show Explanation" at bounding box center [171, 428] width 223 height 24
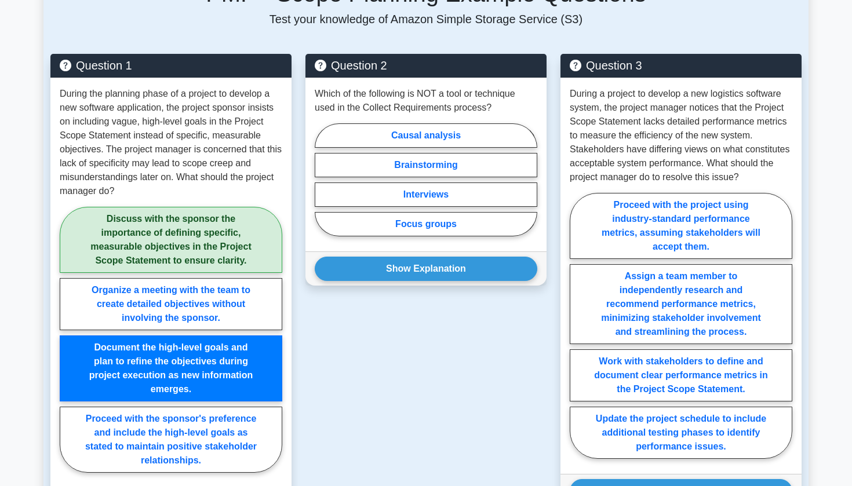
scroll to position [741, 0]
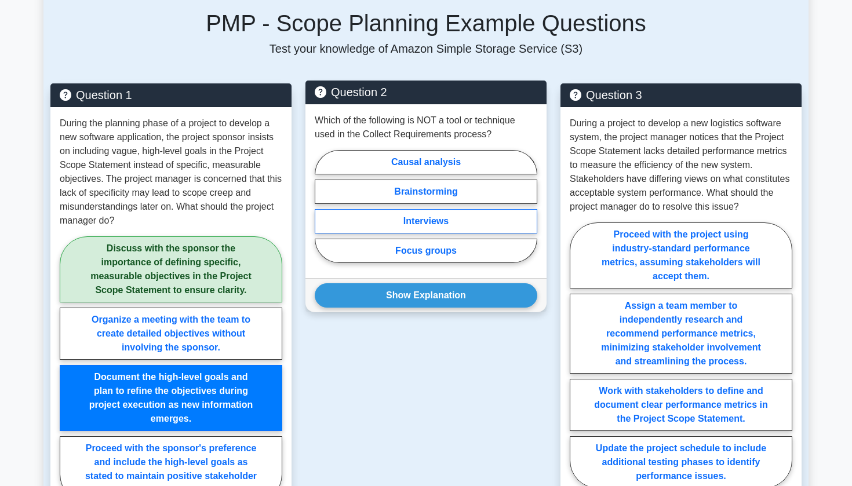
click at [378, 219] on label "Interviews" at bounding box center [426, 221] width 223 height 24
click at [322, 214] on input "Interviews" at bounding box center [319, 210] width 8 height 8
radio input "true"
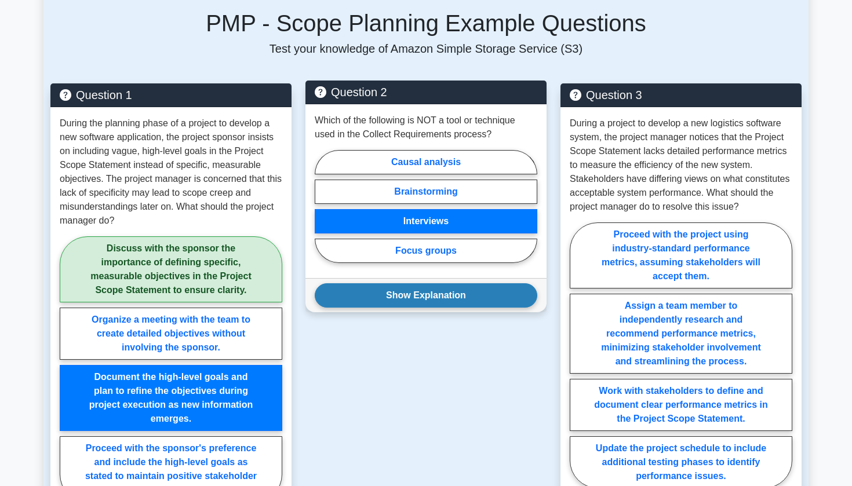
click at [376, 298] on button "Show Explanation" at bounding box center [426, 295] width 223 height 24
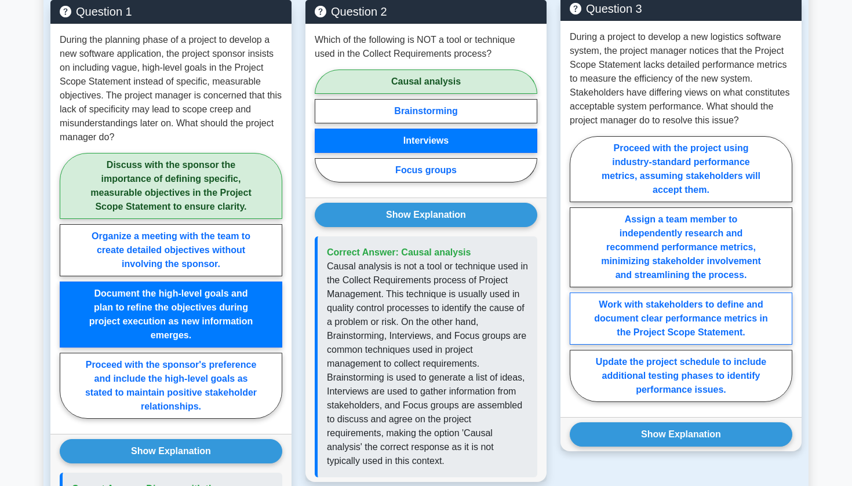
scroll to position [825, 0]
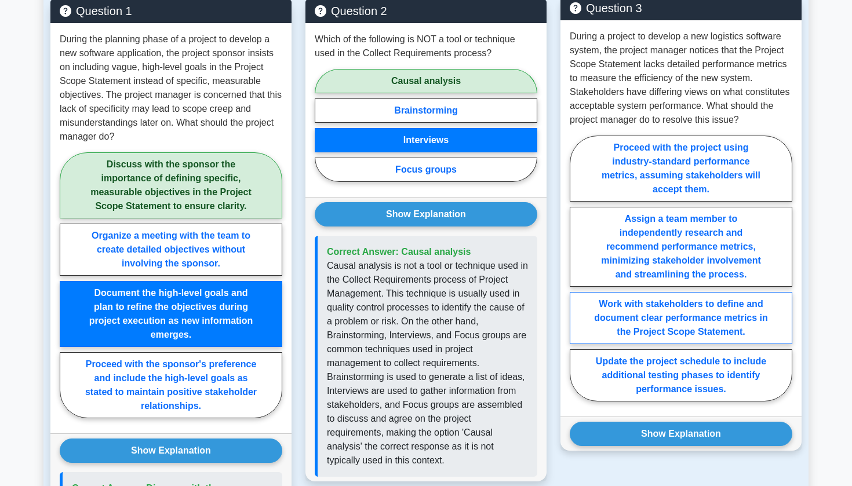
click at [650, 320] on label "Work with stakeholders to define and document clear performance metrics in the …" at bounding box center [681, 318] width 223 height 52
click at [577, 276] on input "Work with stakeholders to define and document clear performance metrics in the …" at bounding box center [574, 272] width 8 height 8
radio input "true"
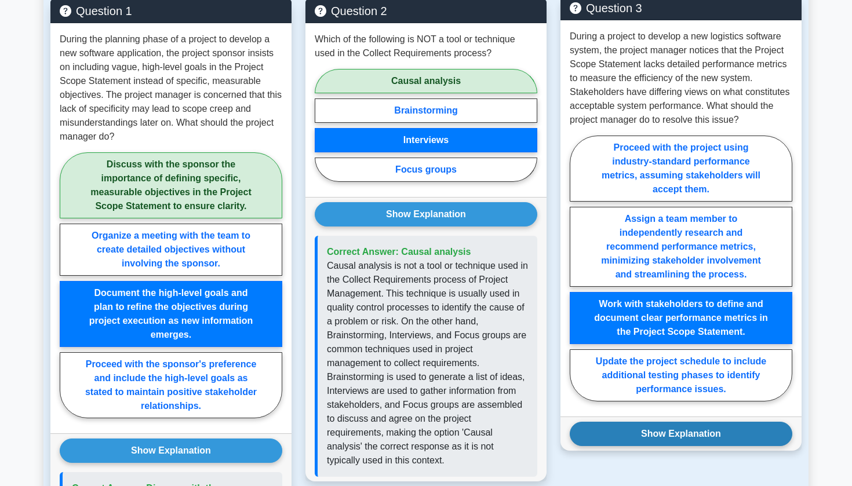
click at [650, 440] on button "Show Explanation" at bounding box center [681, 434] width 223 height 24
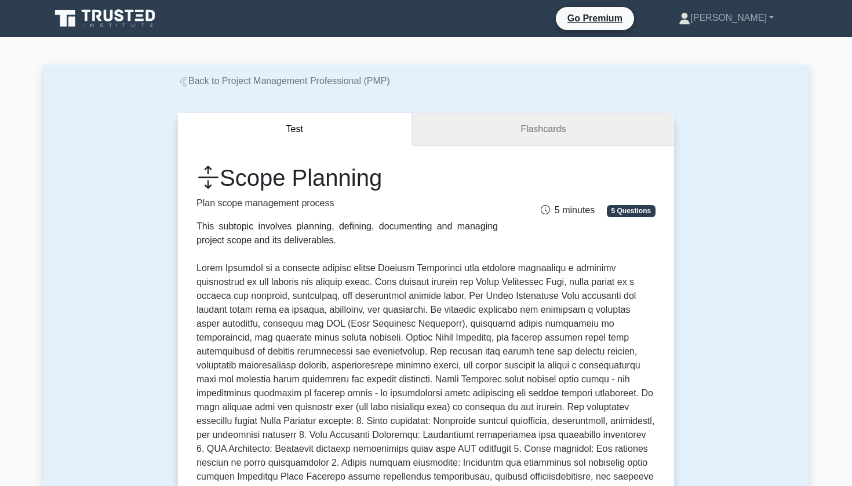
scroll to position [0, 0]
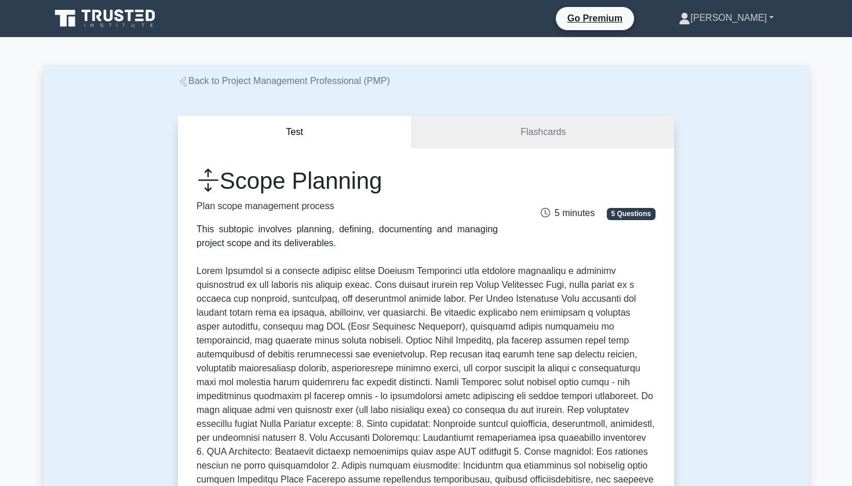
click at [690, 21] on icon at bounding box center [685, 19] width 12 height 12
click at [715, 65] on link "Settings" at bounding box center [697, 63] width 92 height 19
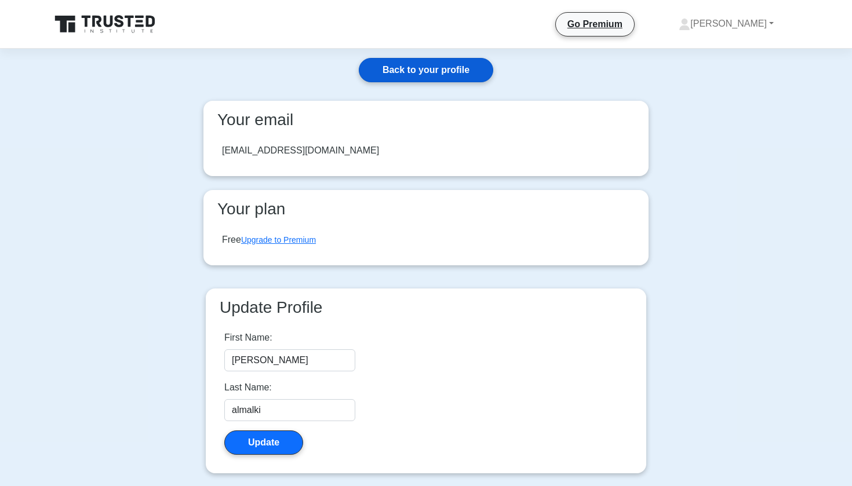
click at [432, 76] on link "Back to your profile" at bounding box center [426, 70] width 134 height 24
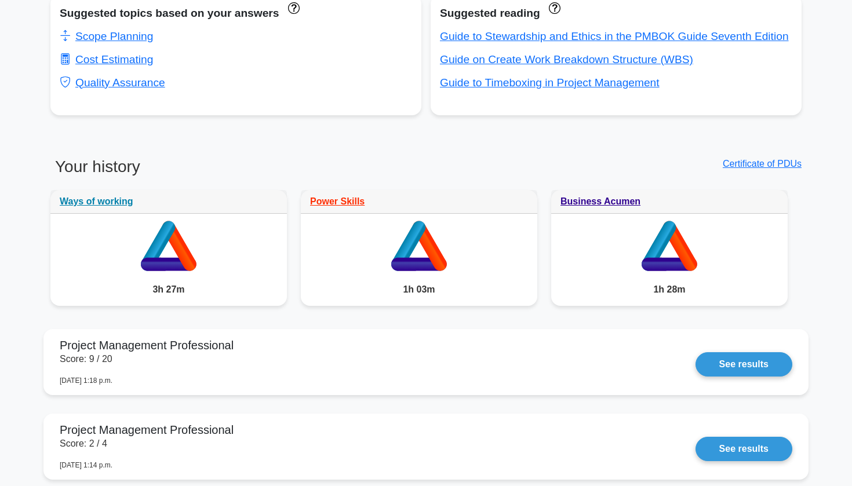
scroll to position [763, 0]
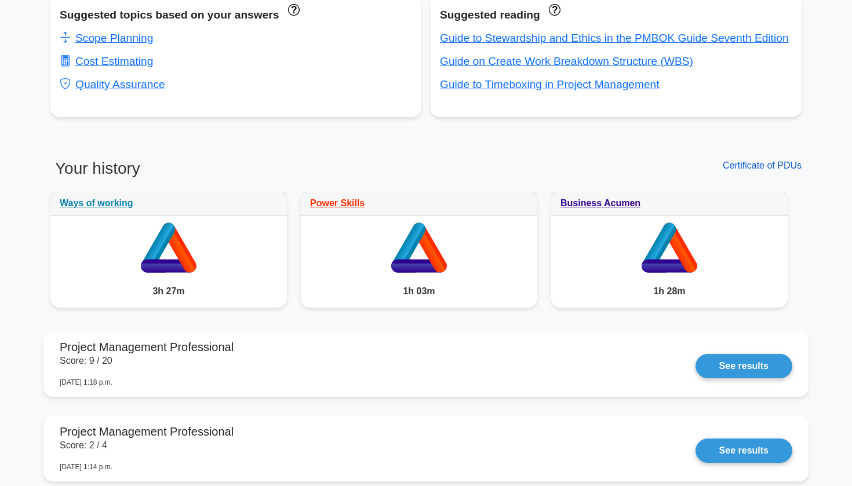
click at [738, 168] on link "Certificate of PDUs" at bounding box center [762, 166] width 79 height 10
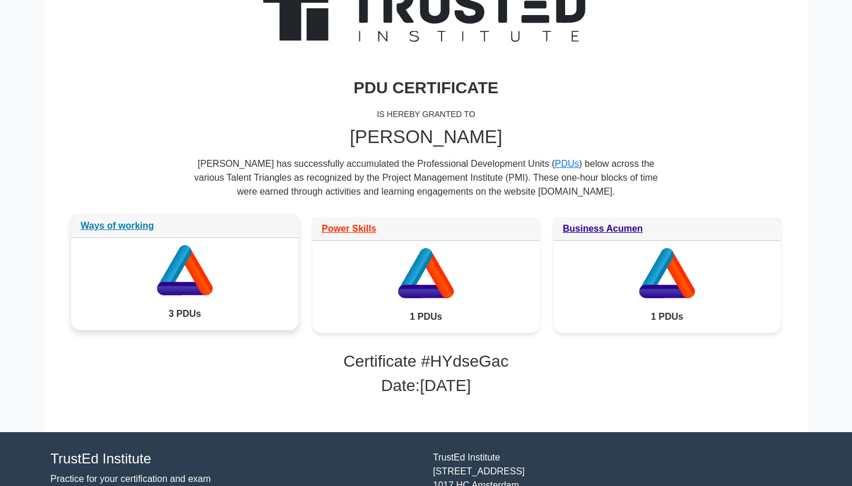
scroll to position [114, 0]
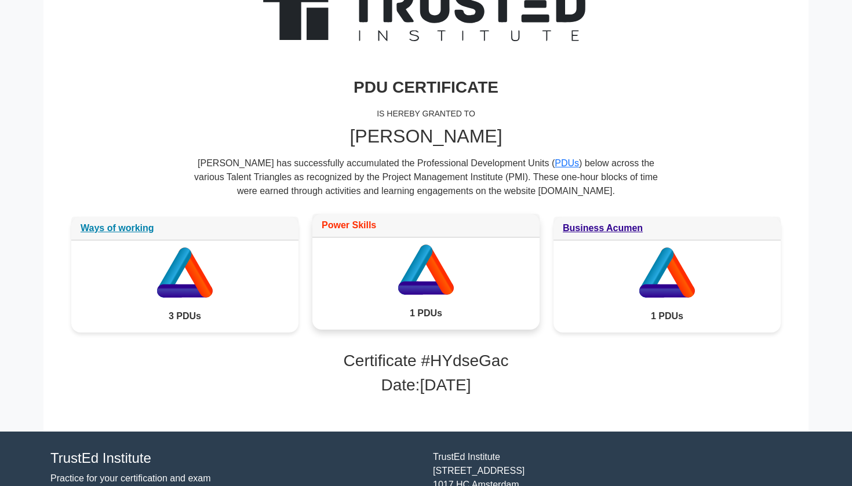
click at [363, 226] on link "Power Skills" at bounding box center [349, 225] width 54 height 10
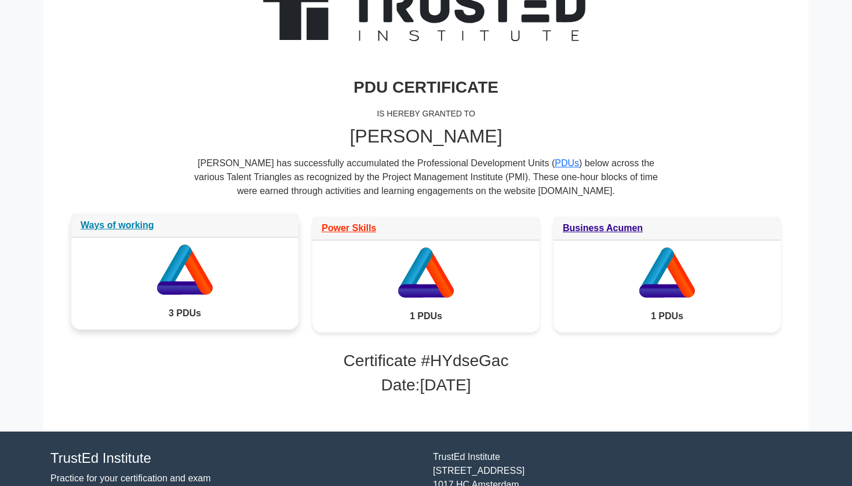
click at [139, 217] on div "Ways of working" at bounding box center [184, 226] width 227 height 24
click at [139, 224] on link "Ways of working" at bounding box center [118, 225] width 74 height 10
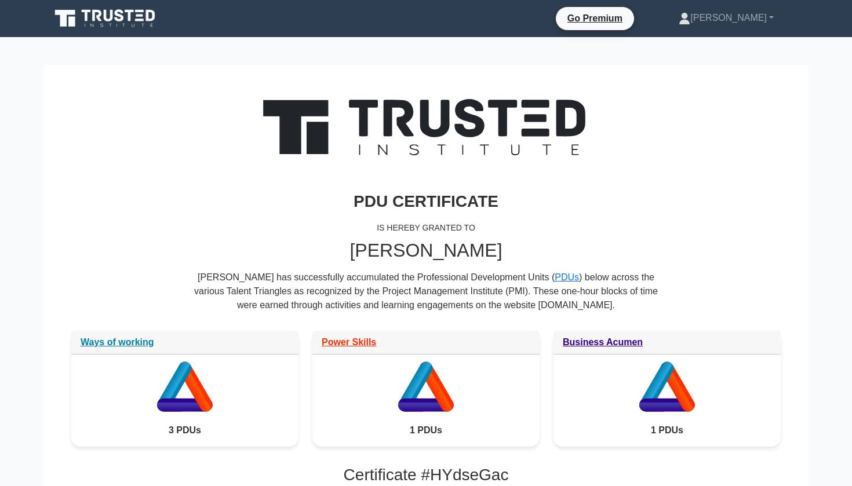
scroll to position [0, 0]
click at [734, 11] on link "[PERSON_NAME]" at bounding box center [726, 17] width 151 height 23
click at [738, 44] on link "Profile" at bounding box center [697, 45] width 92 height 19
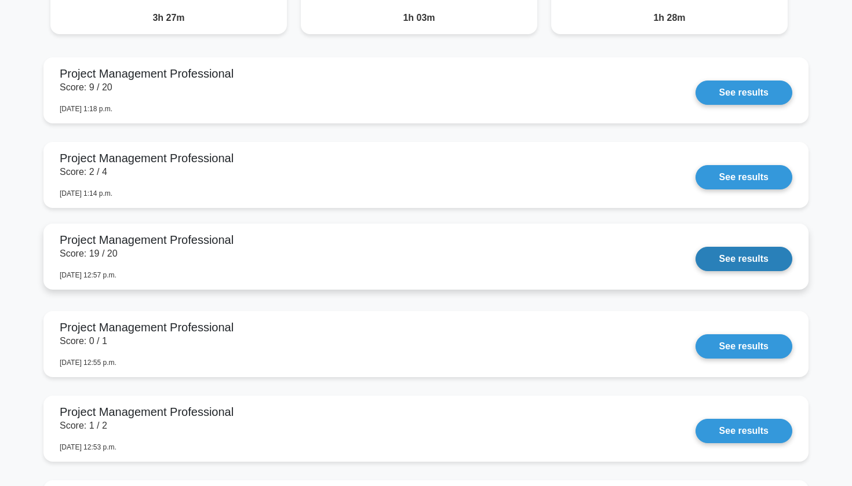
scroll to position [1037, 0]
click at [696, 246] on link "See results" at bounding box center [744, 258] width 97 height 24
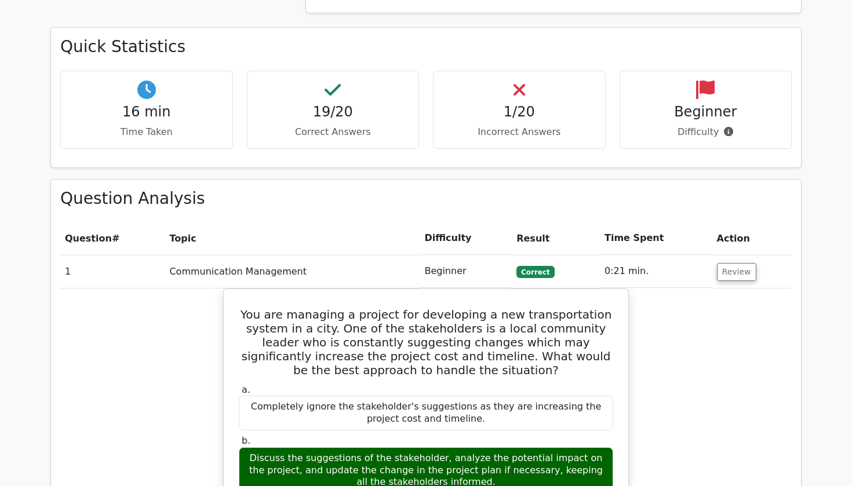
scroll to position [813, 0]
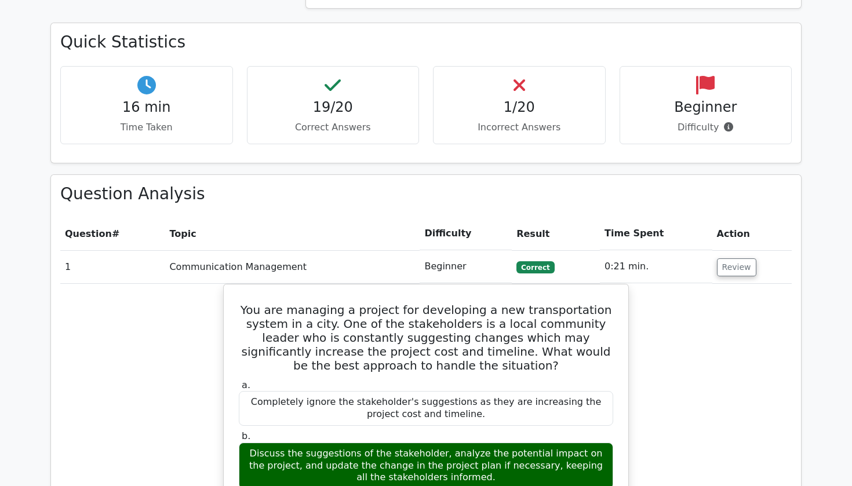
click at [732, 250] on td "Review" at bounding box center [751, 266] width 79 height 33
click at [736, 259] on button "Review" at bounding box center [736, 268] width 39 height 18
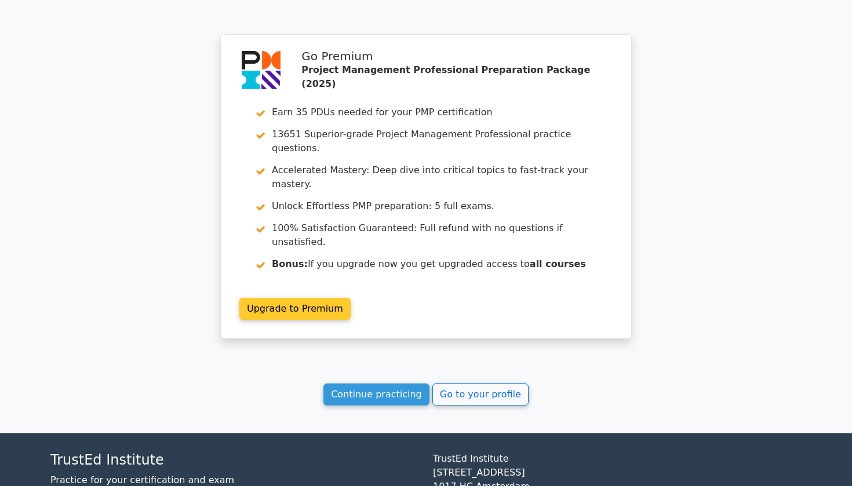
scroll to position [1755, 0]
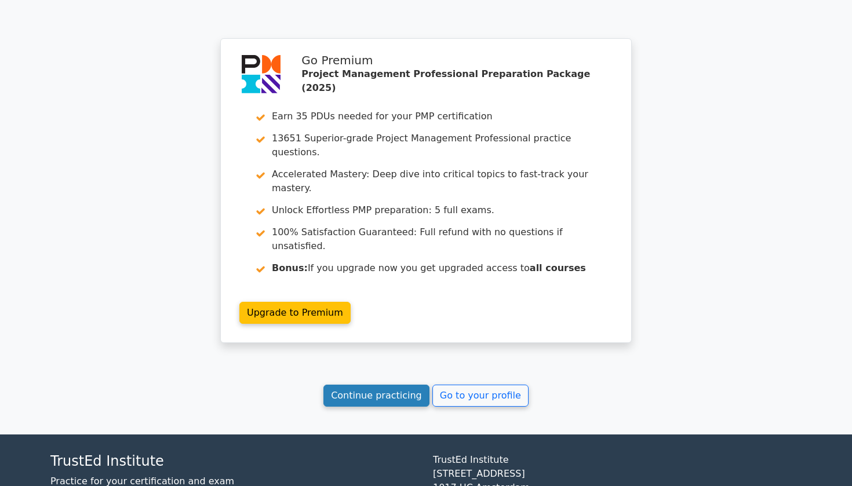
click at [356, 385] on link "Continue practicing" at bounding box center [376, 396] width 106 height 22
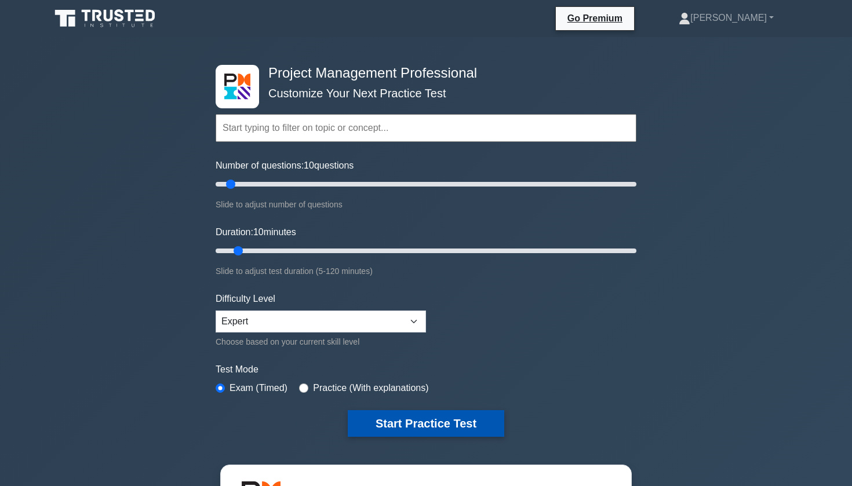
click at [396, 426] on button "Start Practice Test" at bounding box center [426, 423] width 156 height 27
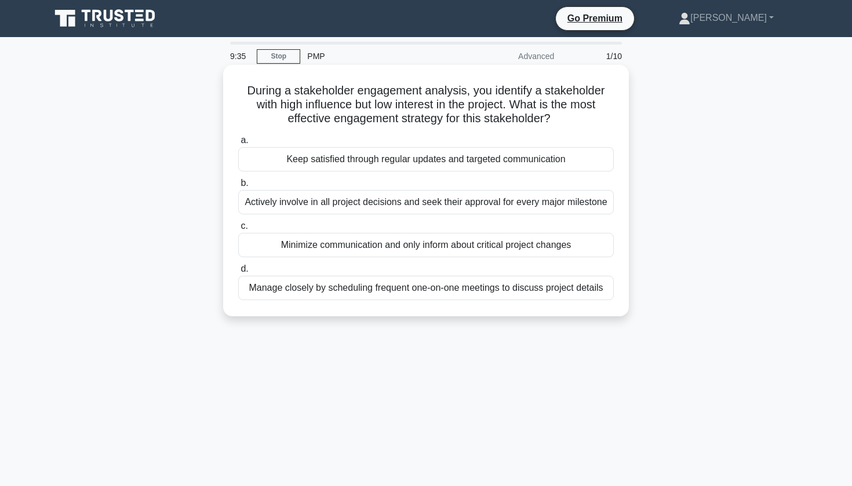
click at [412, 290] on div "Manage closely by scheduling frequent one-on-one meetings to discuss project de…" at bounding box center [426, 288] width 376 height 24
click at [238, 273] on input "d. Manage closely by scheduling frequent one-on-one meetings to discuss project…" at bounding box center [238, 269] width 0 height 8
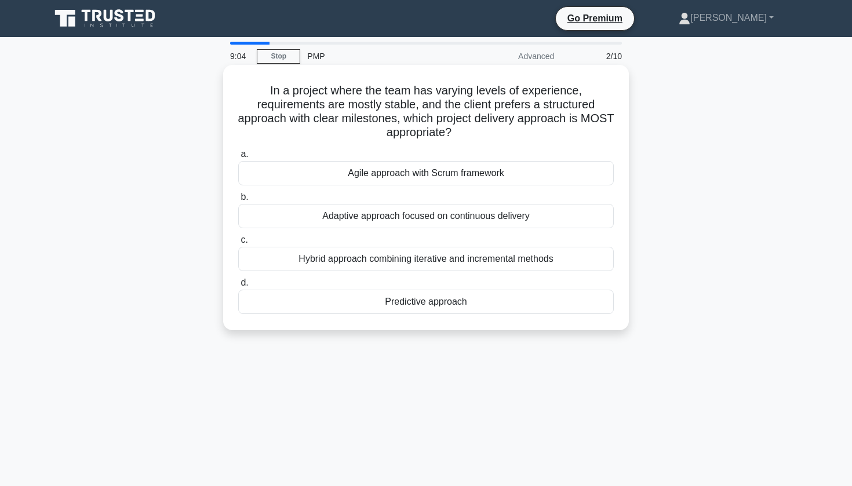
click at [402, 177] on div "Agile approach with Scrum framework" at bounding box center [426, 173] width 376 height 24
click at [238, 158] on input "a. Agile approach with Scrum framework" at bounding box center [238, 155] width 0 height 8
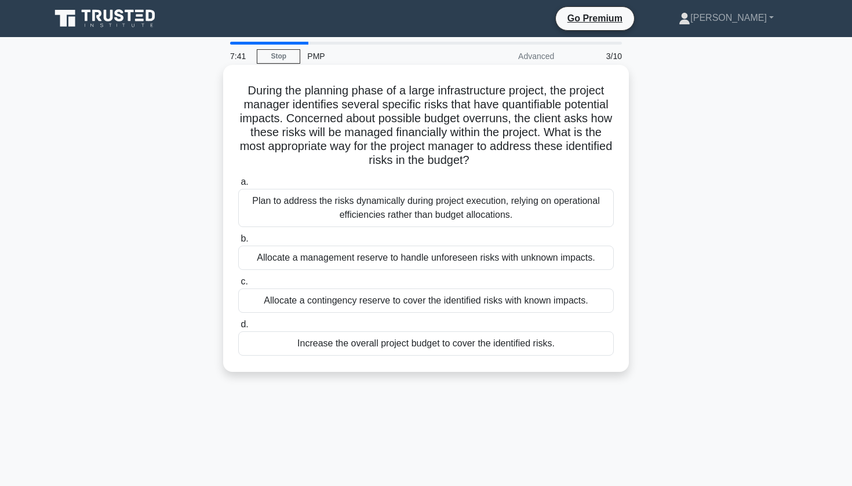
click at [438, 307] on div "Allocate a contingency reserve to cover the identified risks with known impacts." at bounding box center [426, 301] width 376 height 24
click at [238, 286] on input "c. Allocate a contingency reserve to cover the identified risks with known impa…" at bounding box center [238, 282] width 0 height 8
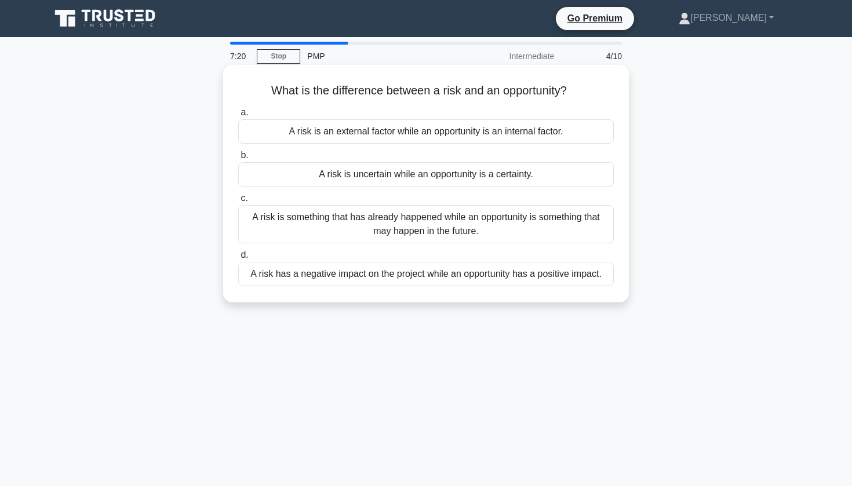
click at [435, 281] on div "A risk has a negative impact on the project while an opportunity has a positive…" at bounding box center [426, 274] width 376 height 24
click at [238, 259] on input "d. A risk has a negative impact on the project while an opportunity has a posit…" at bounding box center [238, 256] width 0 height 8
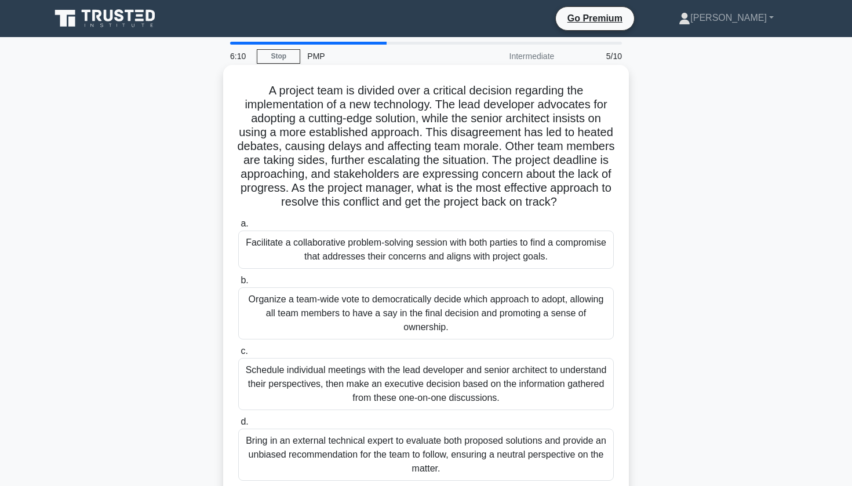
click at [428, 243] on div "Facilitate a collaborative problem-solving session with both parties to find a …" at bounding box center [426, 250] width 376 height 38
click at [238, 228] on input "a. Facilitate a collaborative problem-solving session with both parties to find…" at bounding box center [238, 224] width 0 height 8
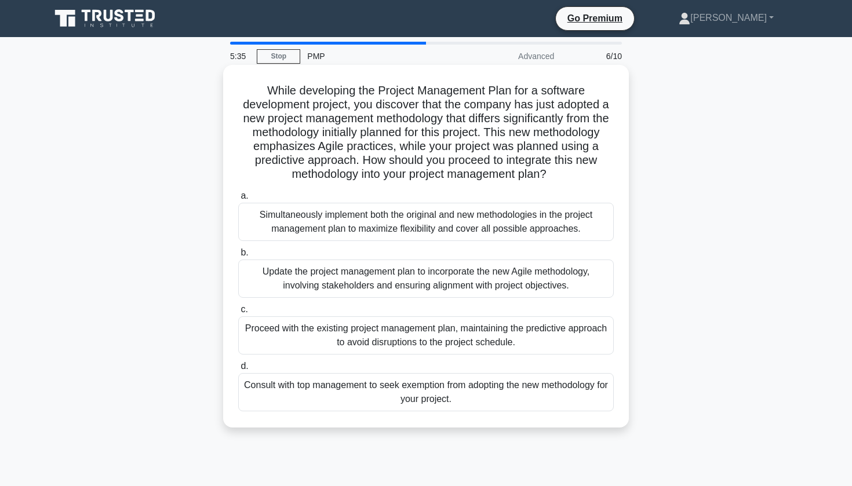
click at [420, 272] on div "Update the project management plan to incorporate the new Agile methodology, in…" at bounding box center [426, 279] width 376 height 38
click at [238, 257] on input "b. Update the project management plan to incorporate the new Agile methodology,…" at bounding box center [238, 253] width 0 height 8
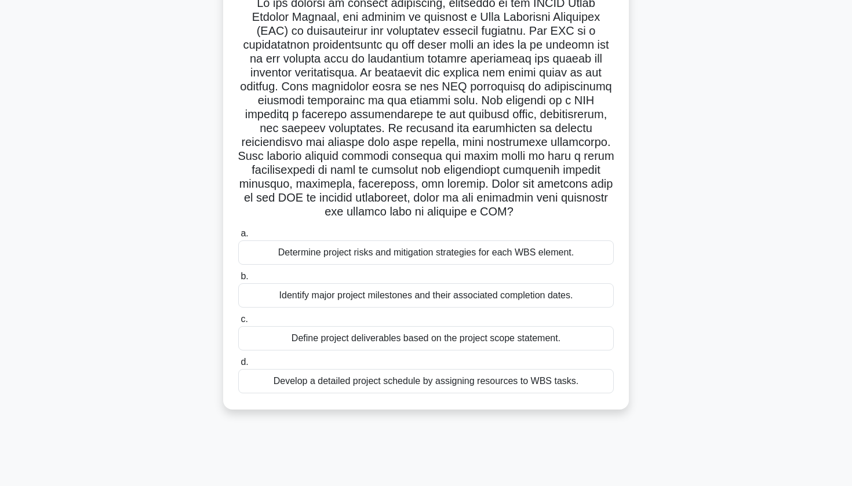
scroll to position [90, 0]
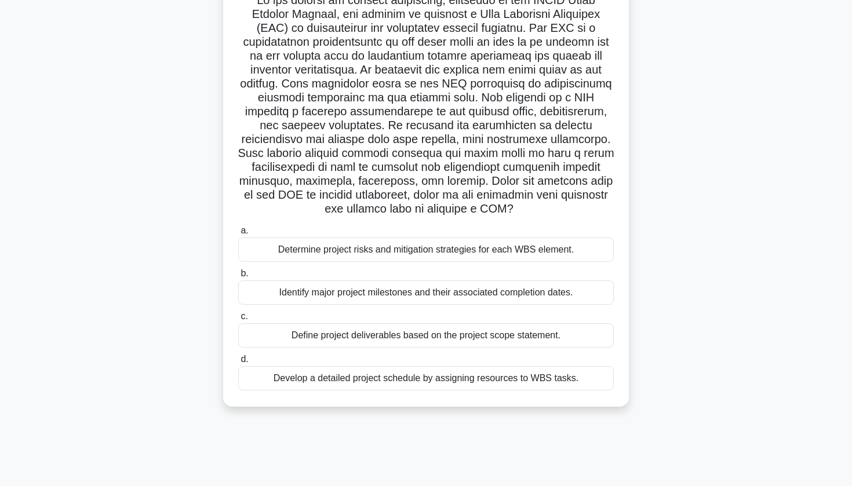
click at [414, 257] on div "Determine project risks and mitigation strategies for each WBS element." at bounding box center [426, 250] width 376 height 24
click at [238, 235] on input "a. Determine project risks and mitigation strategies for each WBS element." at bounding box center [238, 231] width 0 height 8
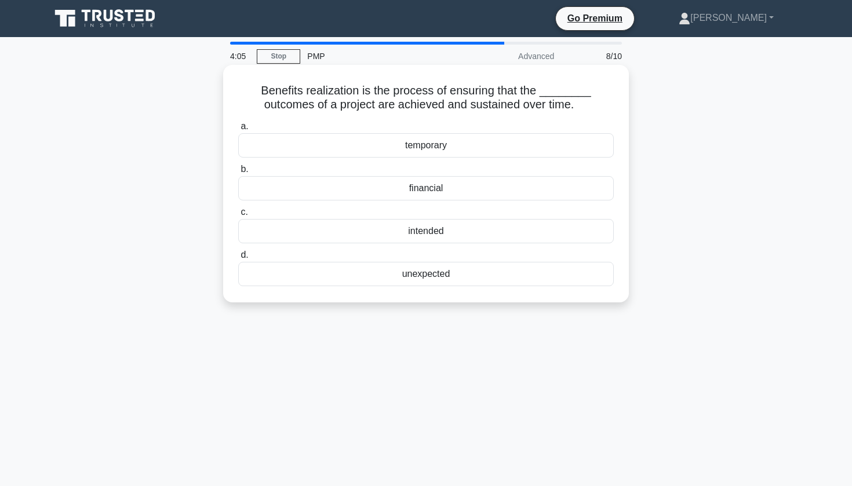
scroll to position [0, 0]
click at [426, 194] on div "financial" at bounding box center [426, 188] width 376 height 24
click at [238, 173] on input "b. financial" at bounding box center [238, 170] width 0 height 8
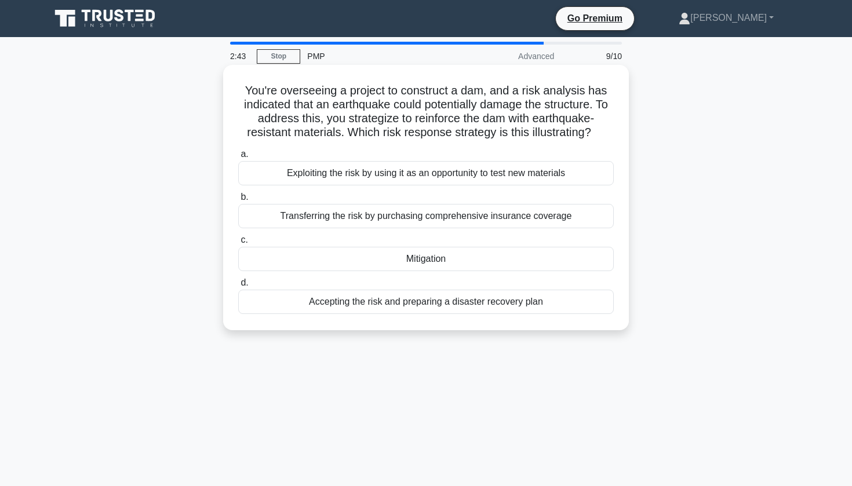
click at [425, 180] on div "Exploiting the risk by using it as an opportunity to test new materials" at bounding box center [426, 173] width 376 height 24
click at [238, 158] on input "a. Exploiting the risk by using it as an opportunity to test new materials" at bounding box center [238, 155] width 0 height 8
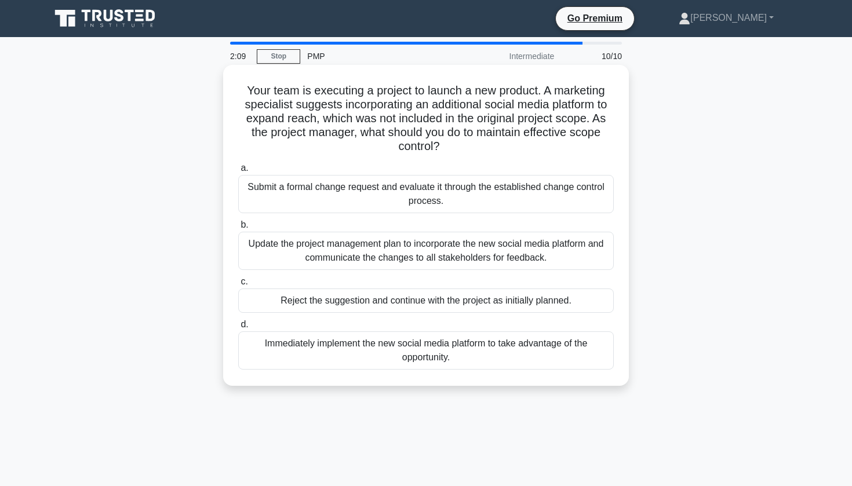
click at [427, 253] on div "Update the project management plan to incorporate the new social media platform…" at bounding box center [426, 251] width 376 height 38
click at [238, 229] on input "b. Update the project management plan to incorporate the new social media platf…" at bounding box center [238, 225] width 0 height 8
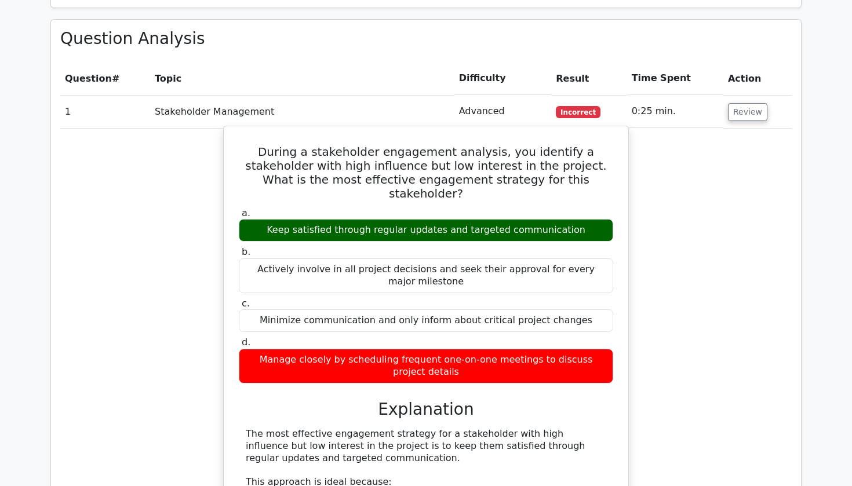
scroll to position [969, 0]
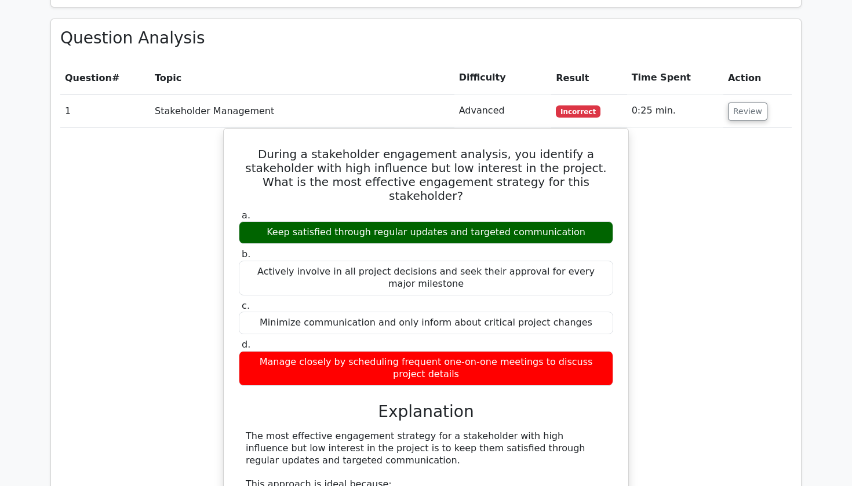
click at [731, 94] on td "Review" at bounding box center [757, 110] width 68 height 33
click at [736, 103] on button "Review" at bounding box center [747, 112] width 39 height 18
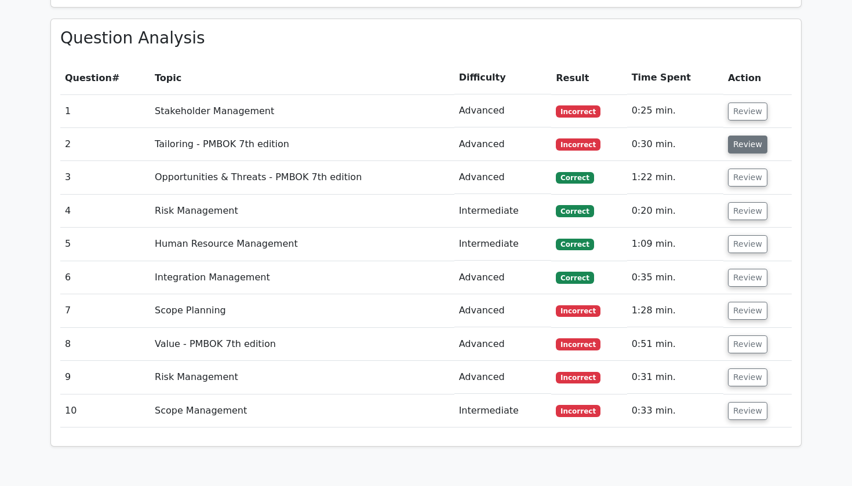
click at [730, 136] on button "Review" at bounding box center [747, 145] width 39 height 18
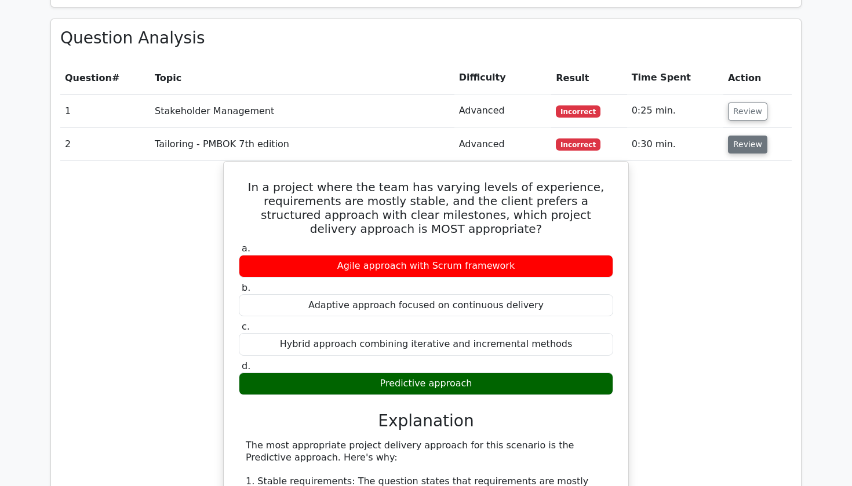
click at [740, 136] on button "Review" at bounding box center [747, 145] width 39 height 18
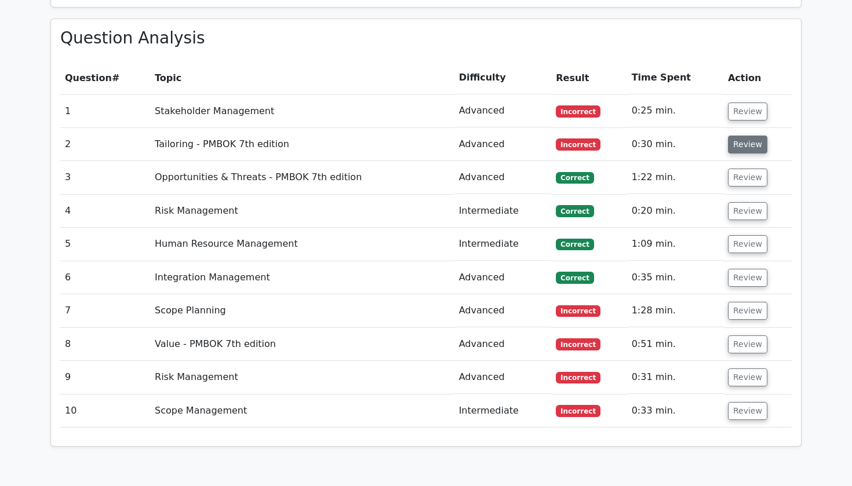
click at [740, 136] on button "Review" at bounding box center [747, 145] width 39 height 18
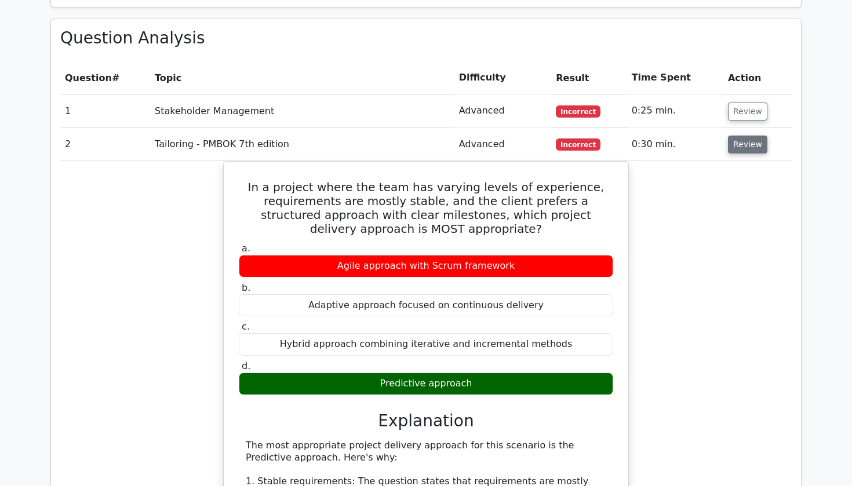
click at [740, 136] on button "Review" at bounding box center [747, 145] width 39 height 18
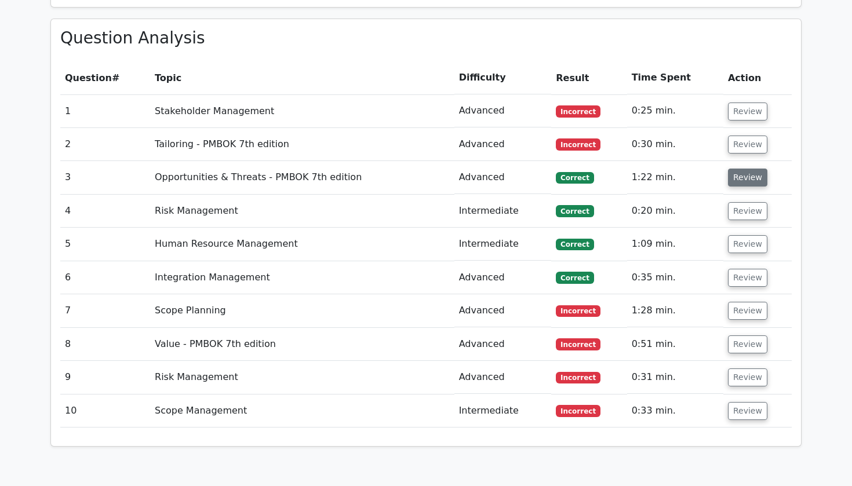
click at [739, 169] on button "Review" at bounding box center [747, 178] width 39 height 18
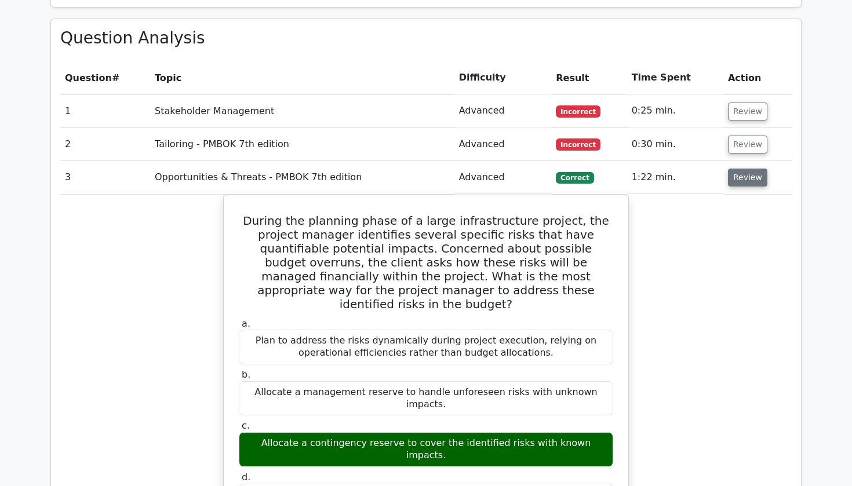
click at [745, 169] on button "Review" at bounding box center [747, 178] width 39 height 18
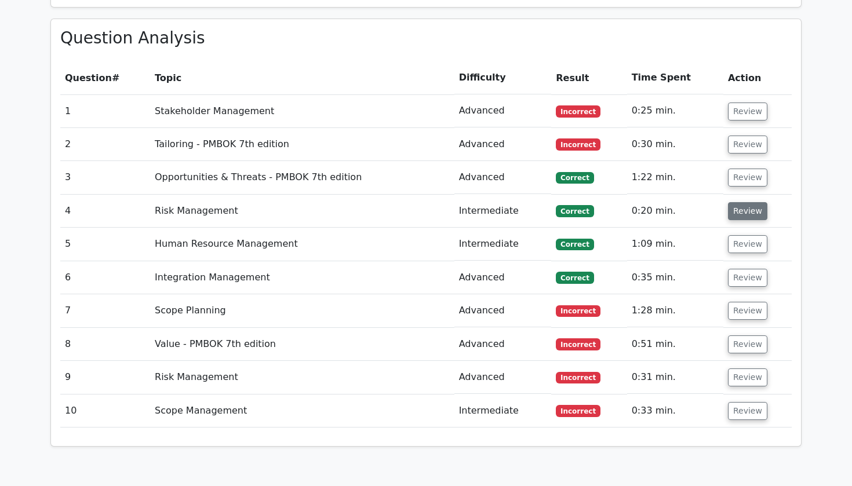
click at [749, 202] on button "Review" at bounding box center [747, 211] width 39 height 18
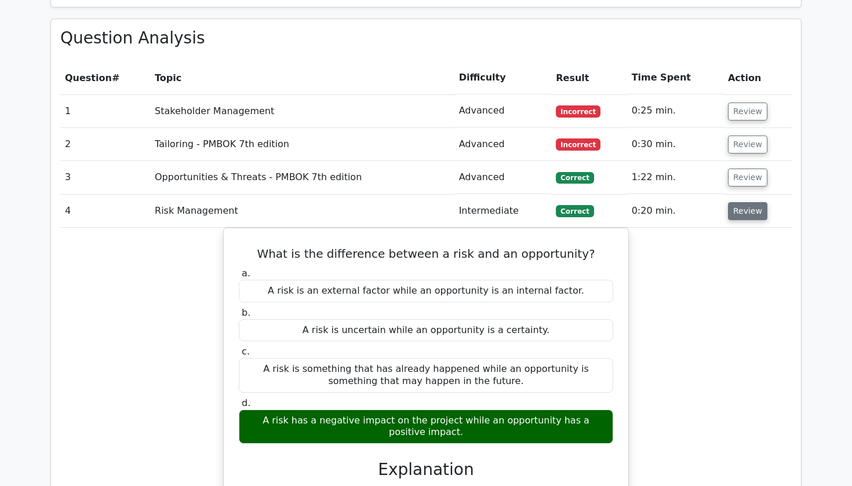
click at [749, 202] on button "Review" at bounding box center [747, 211] width 39 height 18
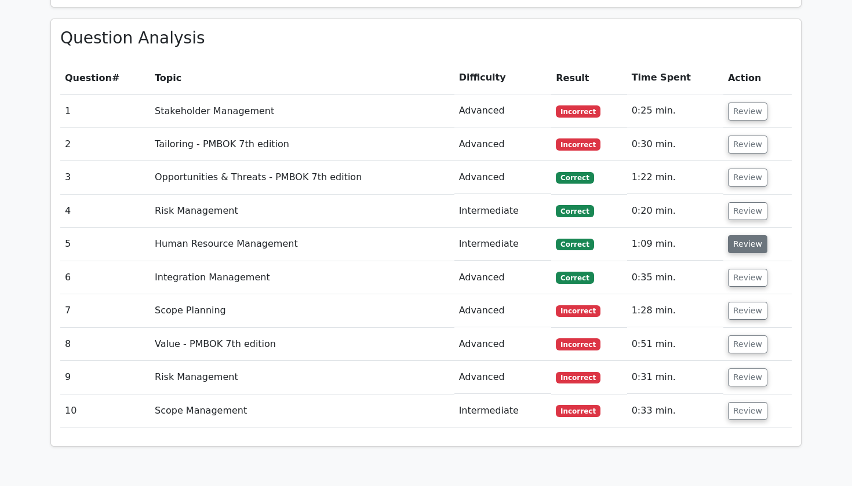
click at [749, 235] on button "Review" at bounding box center [747, 244] width 39 height 18
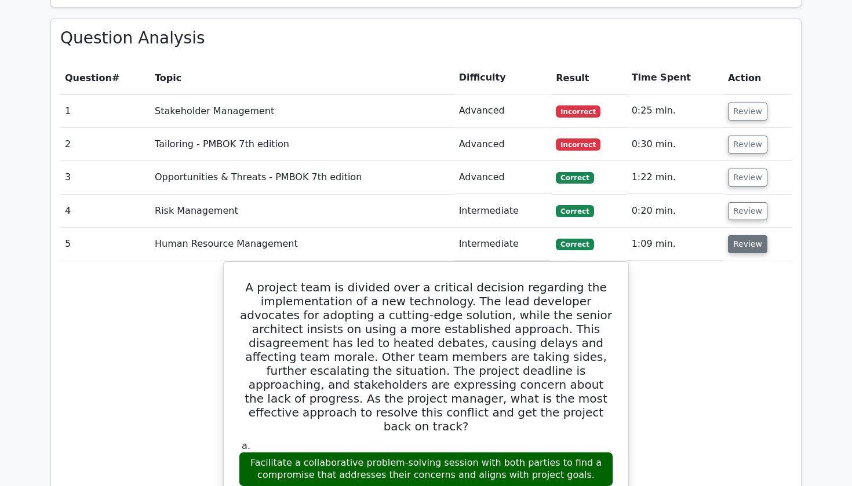
click at [749, 235] on button "Review" at bounding box center [747, 244] width 39 height 18
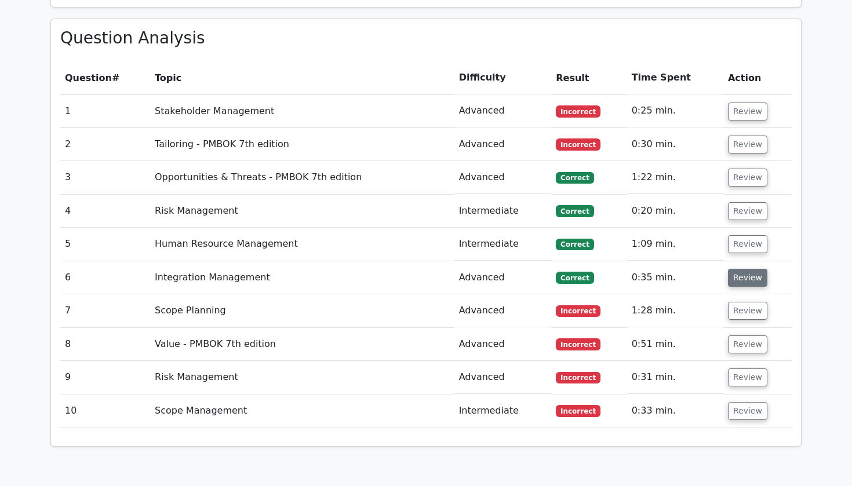
click at [749, 269] on button "Review" at bounding box center [747, 278] width 39 height 18
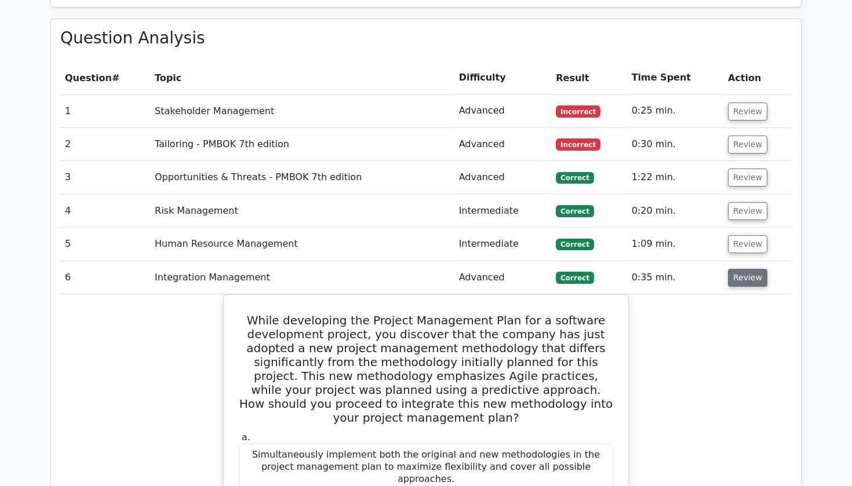
click at [749, 269] on button "Review" at bounding box center [747, 278] width 39 height 18
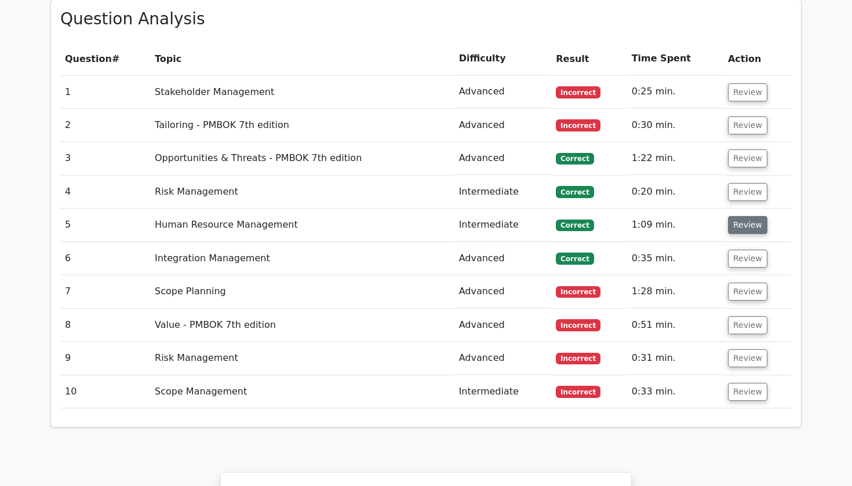
scroll to position [992, 0]
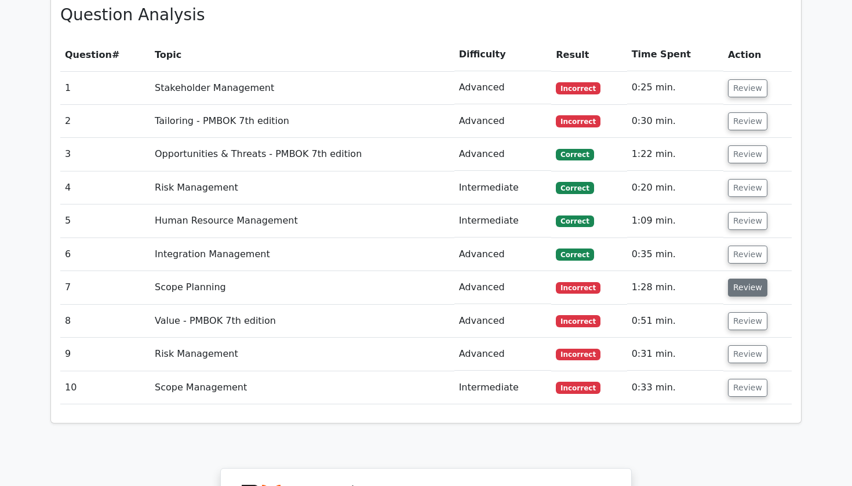
click at [749, 279] on button "Review" at bounding box center [747, 288] width 39 height 18
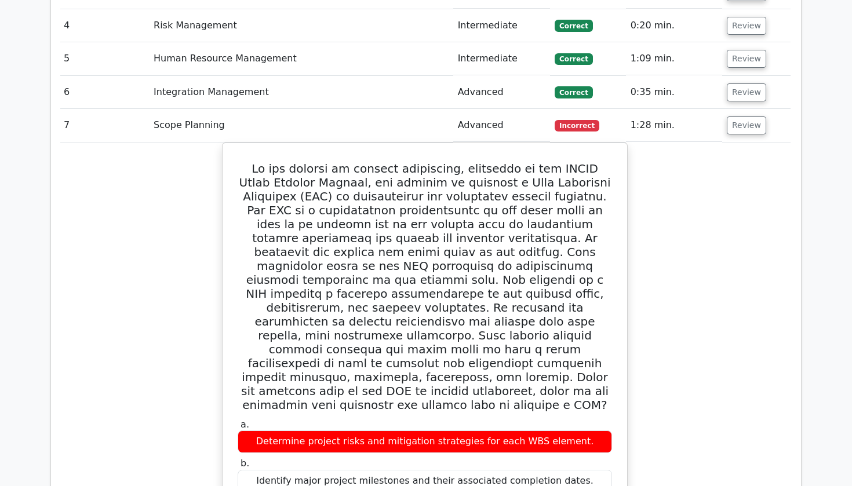
scroll to position [0, 1]
click at [745, 109] on td "Review" at bounding box center [757, 125] width 68 height 33
click at [744, 116] on button "Review" at bounding box center [746, 125] width 39 height 18
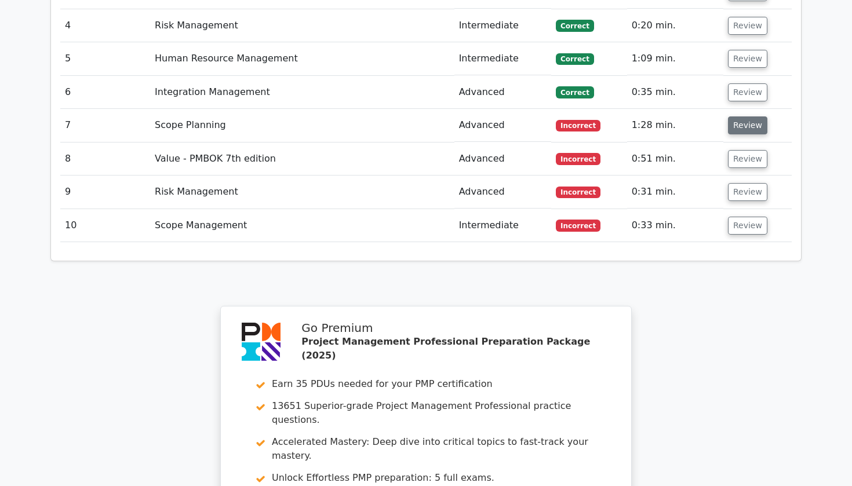
scroll to position [0, 0]
click at [744, 150] on button "Review" at bounding box center [747, 159] width 39 height 18
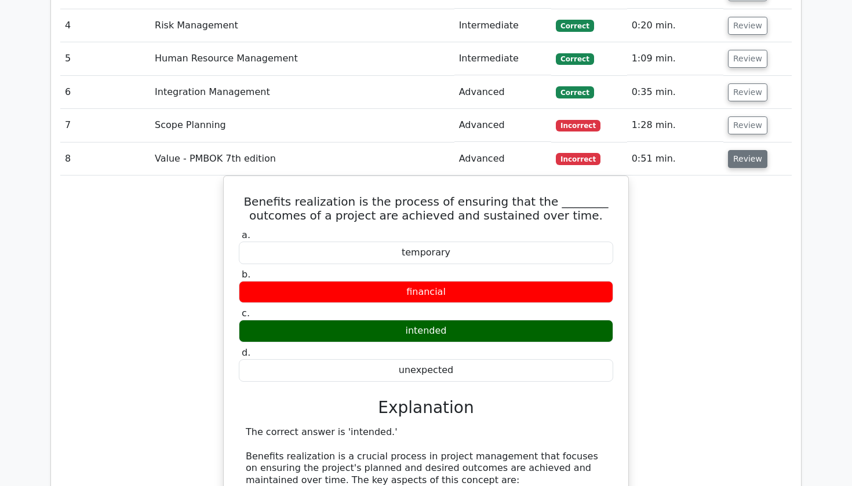
click at [744, 150] on button "Review" at bounding box center [747, 159] width 39 height 18
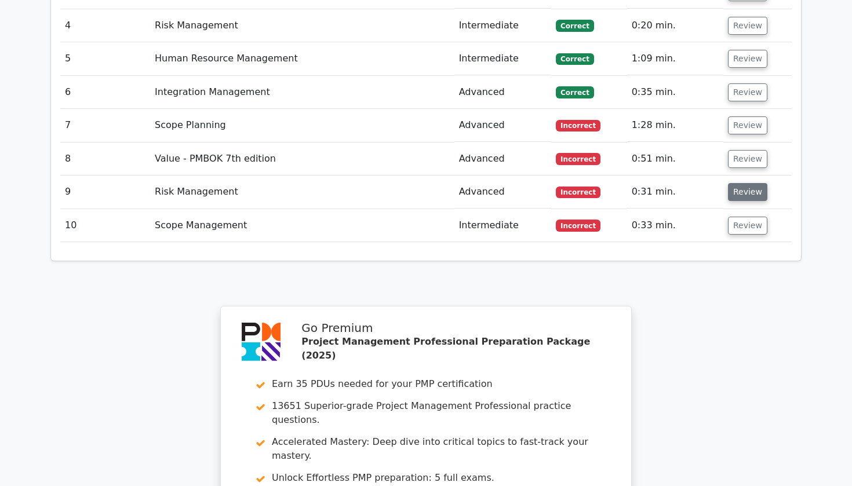
click at [742, 183] on button "Review" at bounding box center [747, 192] width 39 height 18
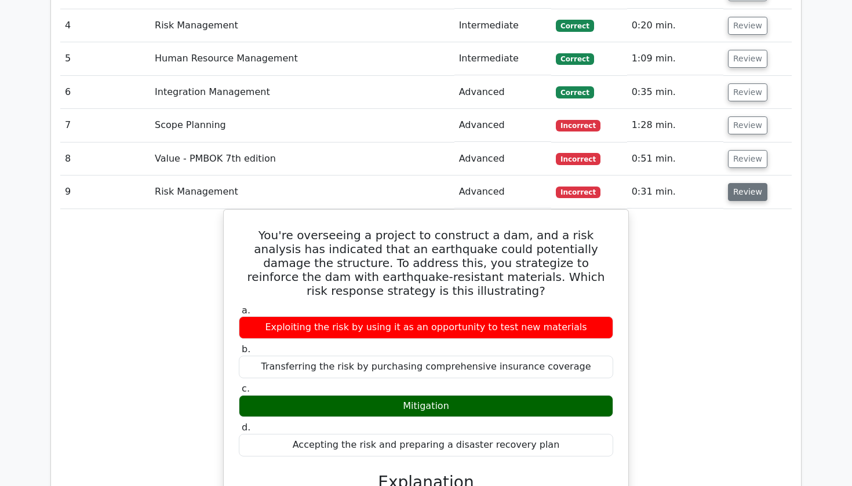
click at [744, 183] on button "Review" at bounding box center [747, 192] width 39 height 18
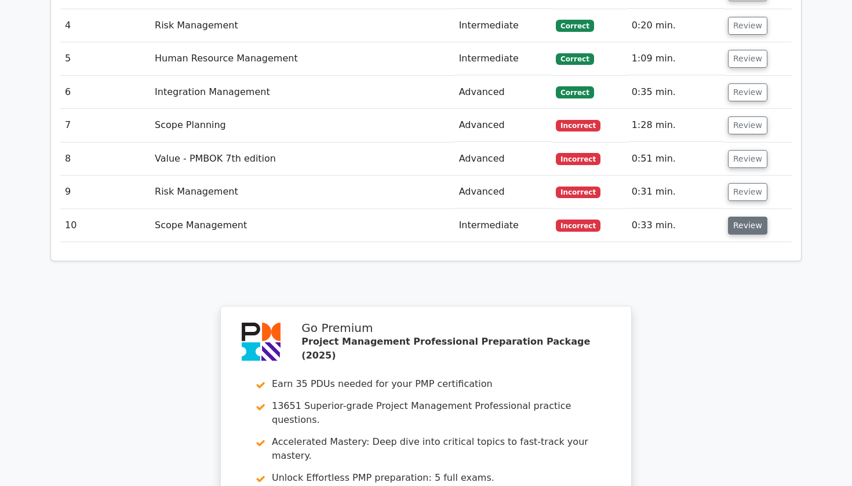
click at [744, 217] on button "Review" at bounding box center [747, 226] width 39 height 18
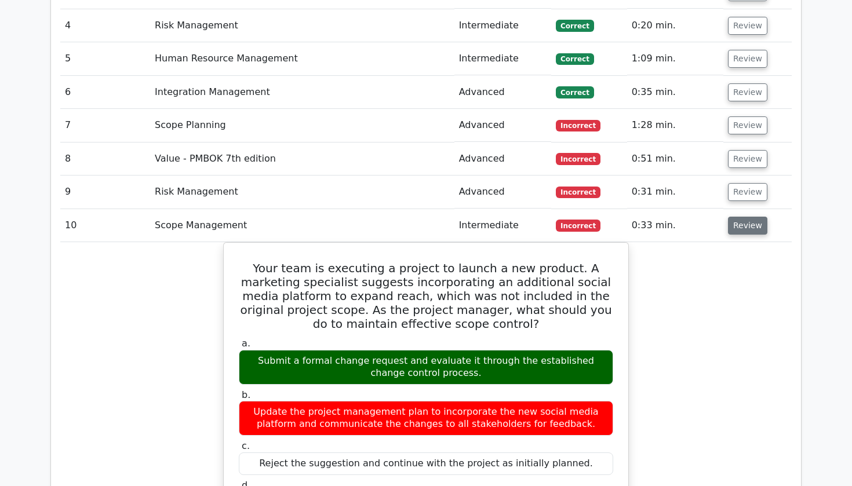
click at [745, 217] on button "Review" at bounding box center [747, 226] width 39 height 18
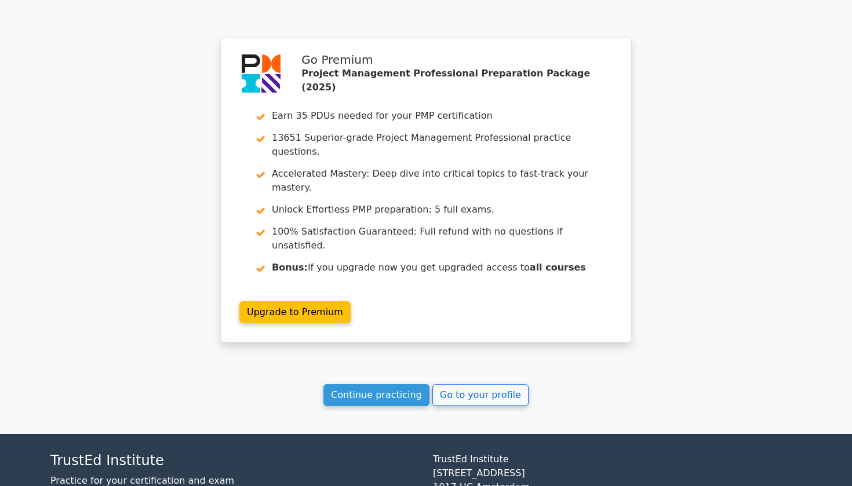
scroll to position [1422, 0]
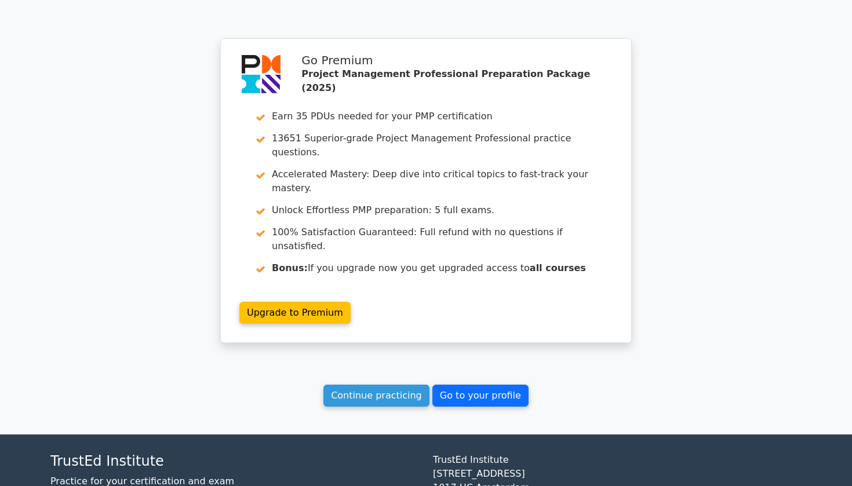
click at [467, 385] on link "Go to your profile" at bounding box center [480, 396] width 96 height 22
